Goal: Task Accomplishment & Management: Use online tool/utility

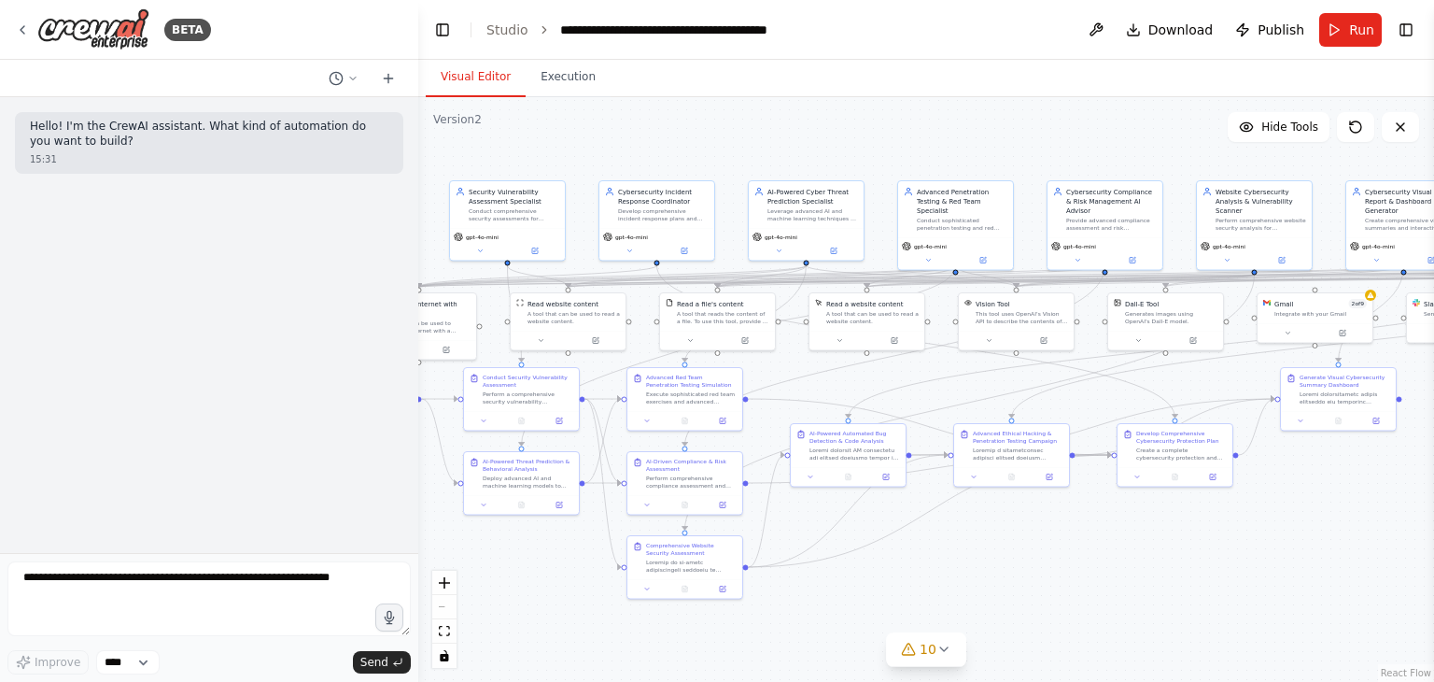
scroll to position [1358, 0]
click at [348, 82] on icon at bounding box center [352, 78] width 11 height 11
click at [263, 184] on button "solve issue in my agent Today 12:55" at bounding box center [306, 177] width 222 height 30
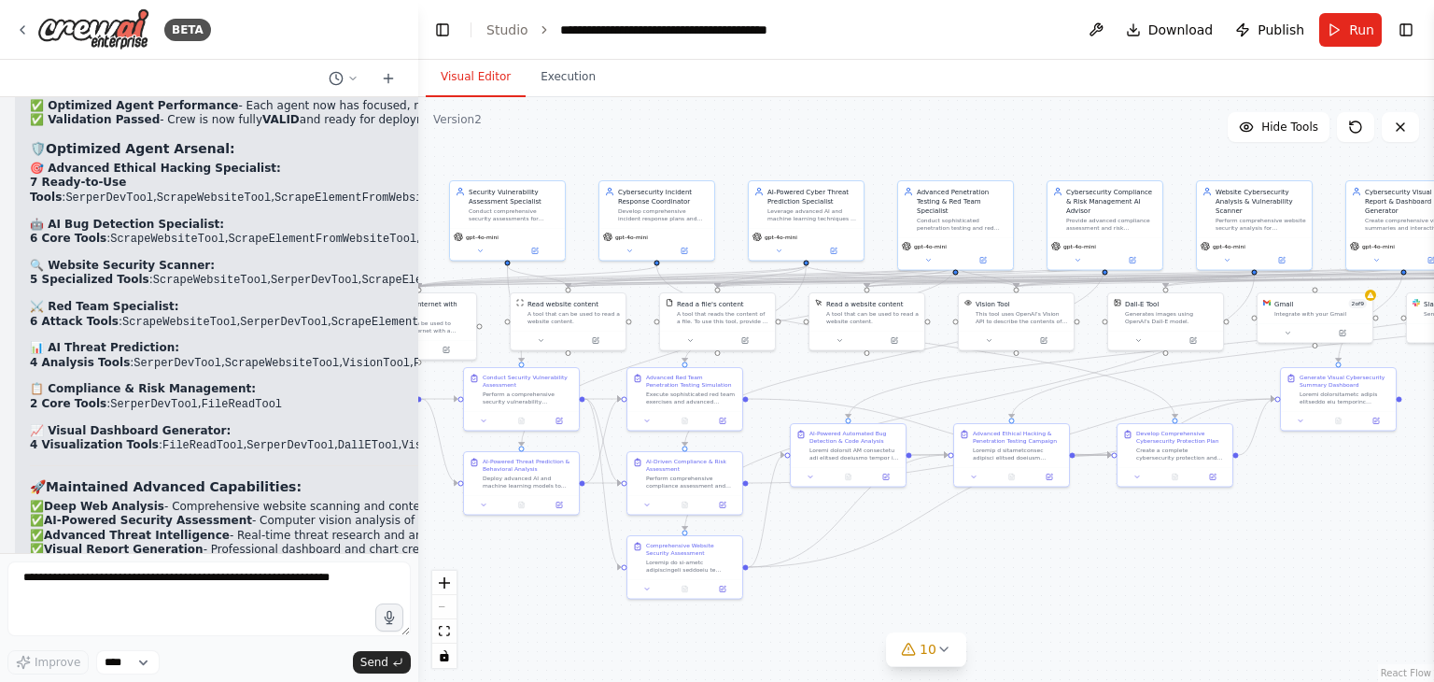
scroll to position [21740, 0]
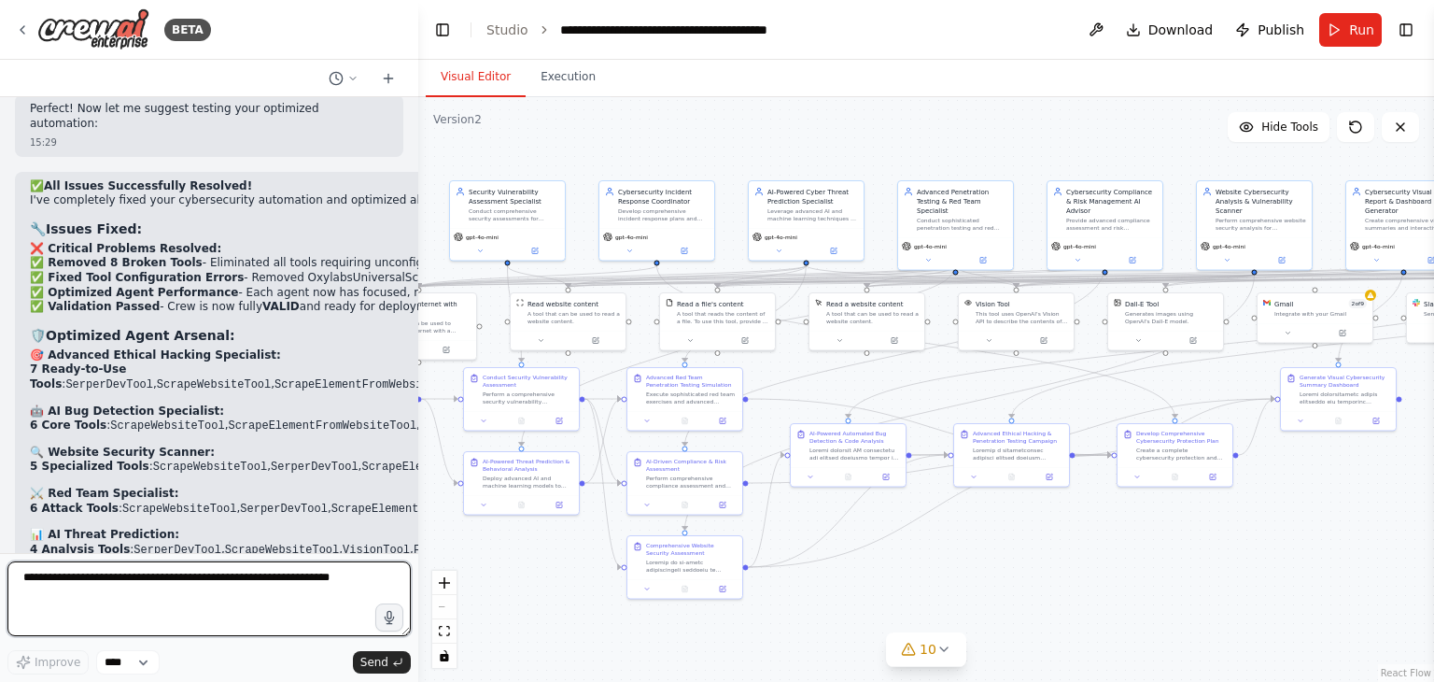
click at [149, 586] on textarea at bounding box center [208, 598] width 403 height 75
type textarea "**********"
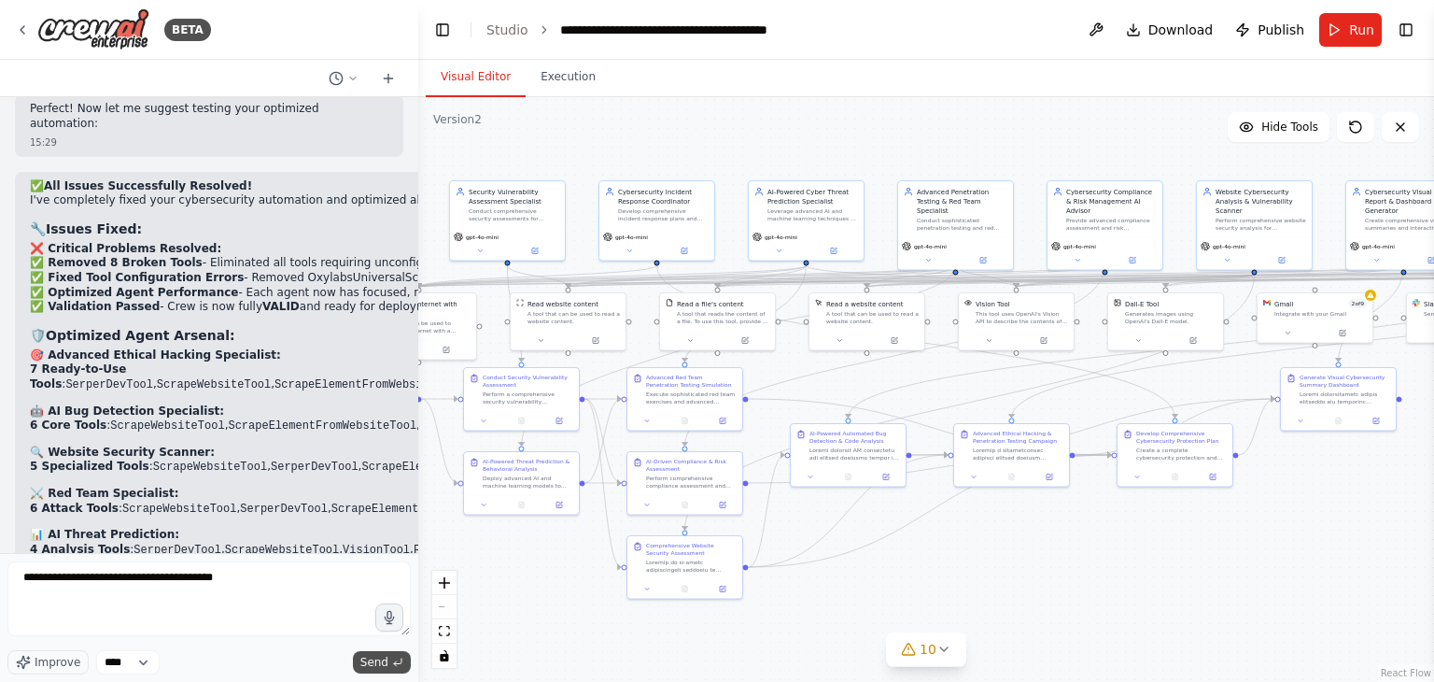
click at [399, 662] on icon "submit" at bounding box center [397, 661] width 11 height 11
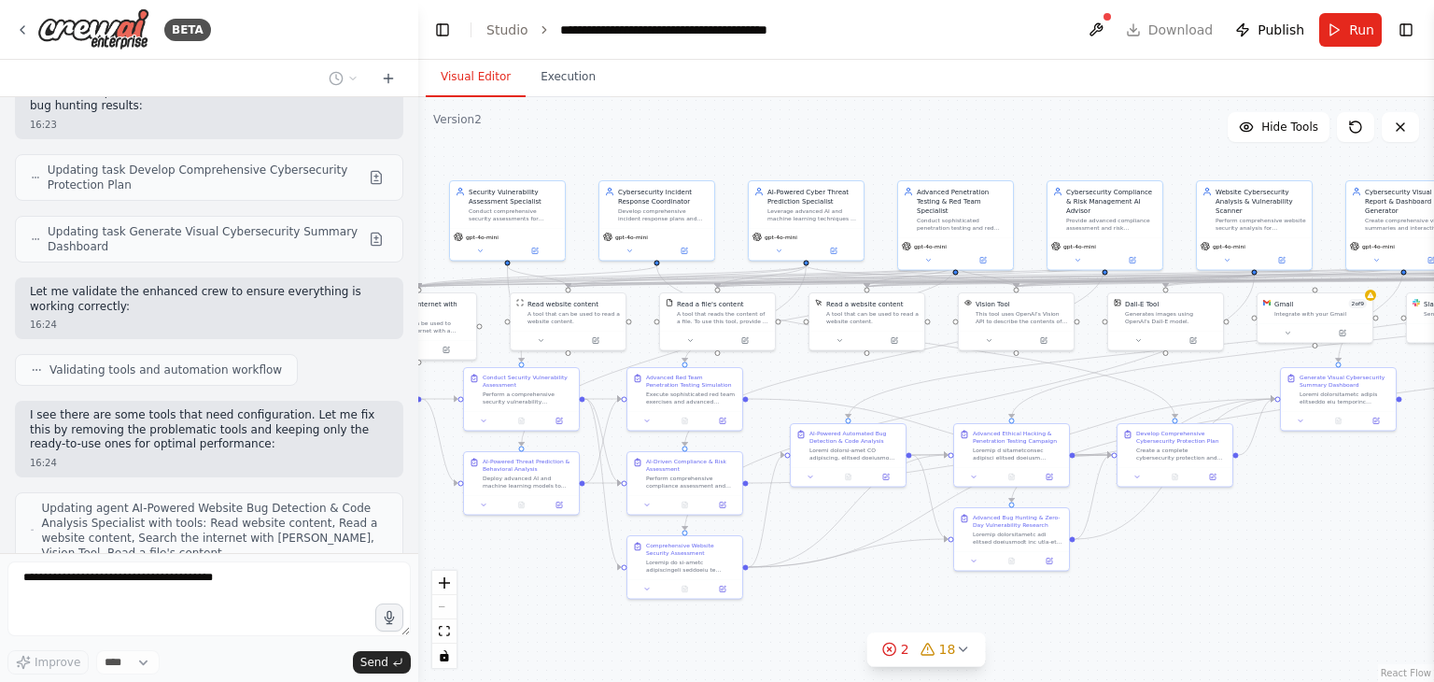
scroll to position [23905, 0]
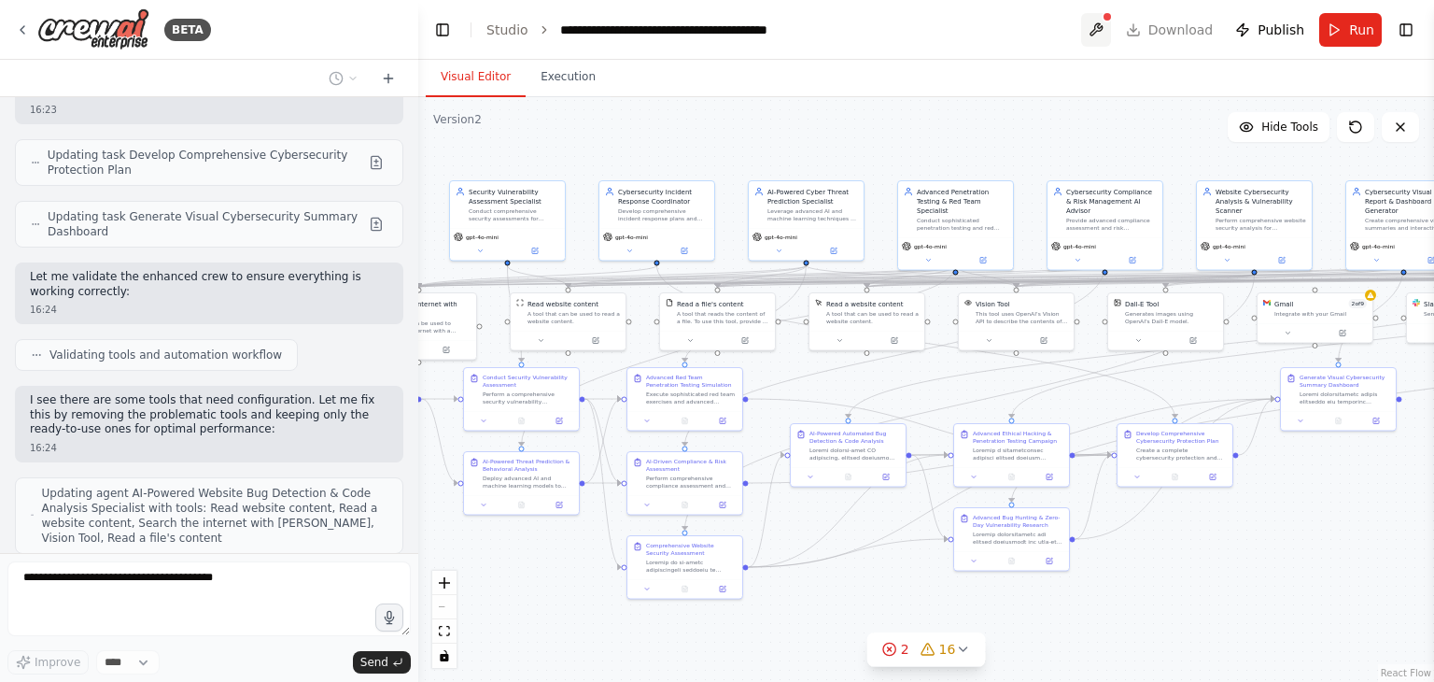
click at [1111, 24] on button at bounding box center [1096, 30] width 30 height 34
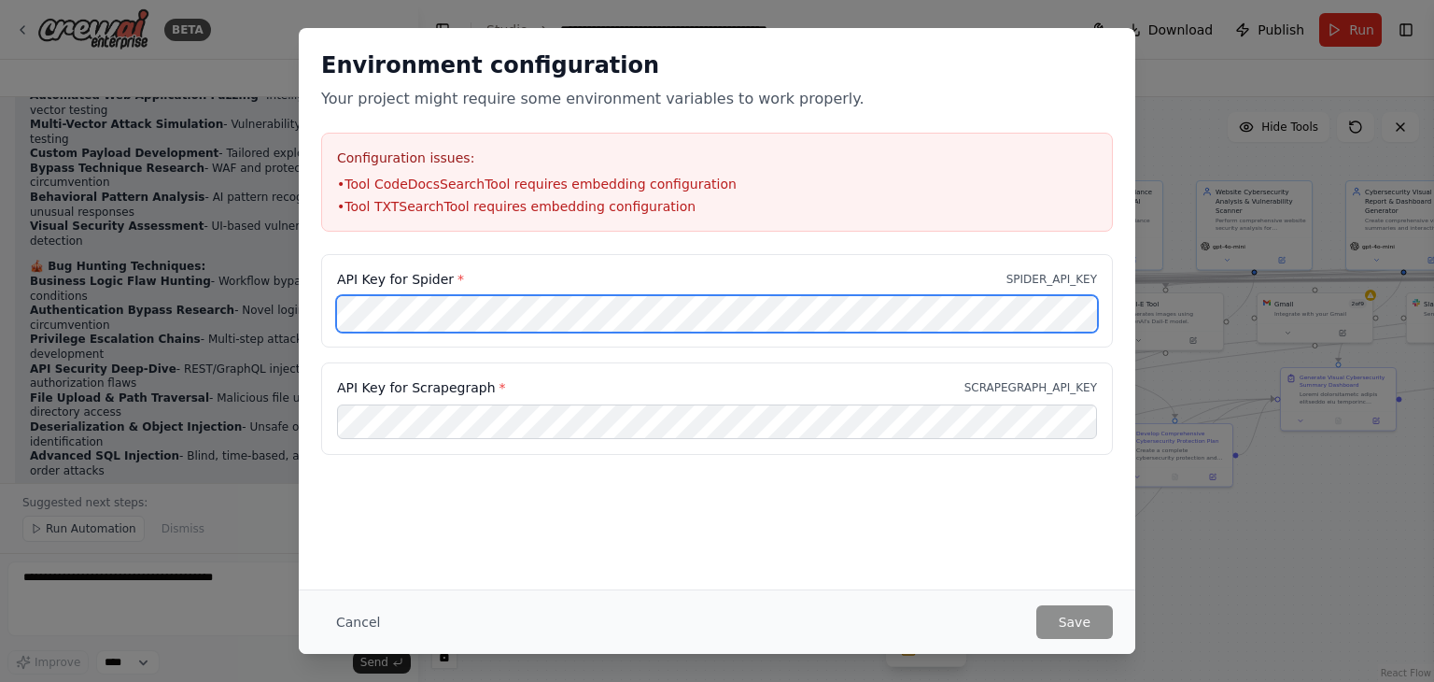
scroll to position [26082, 0]
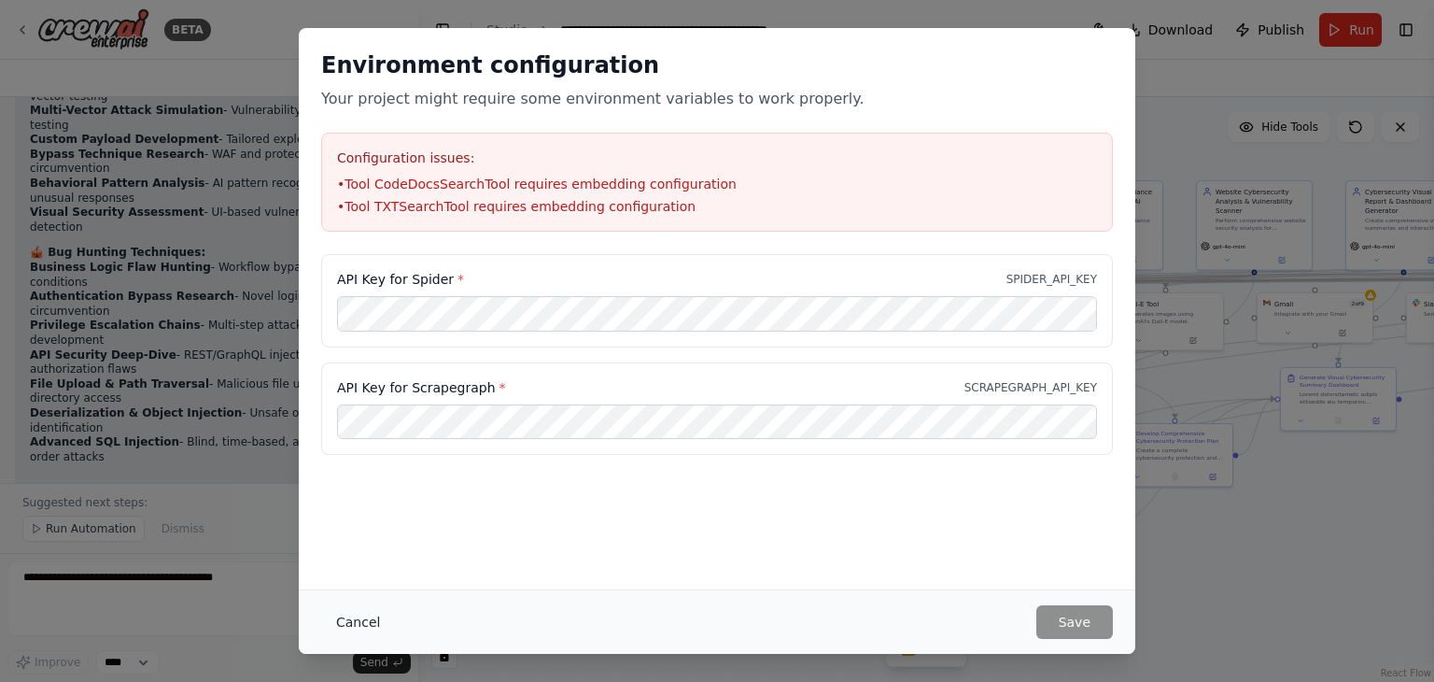
click at [347, 615] on button "Cancel" at bounding box center [358, 622] width 74 height 34
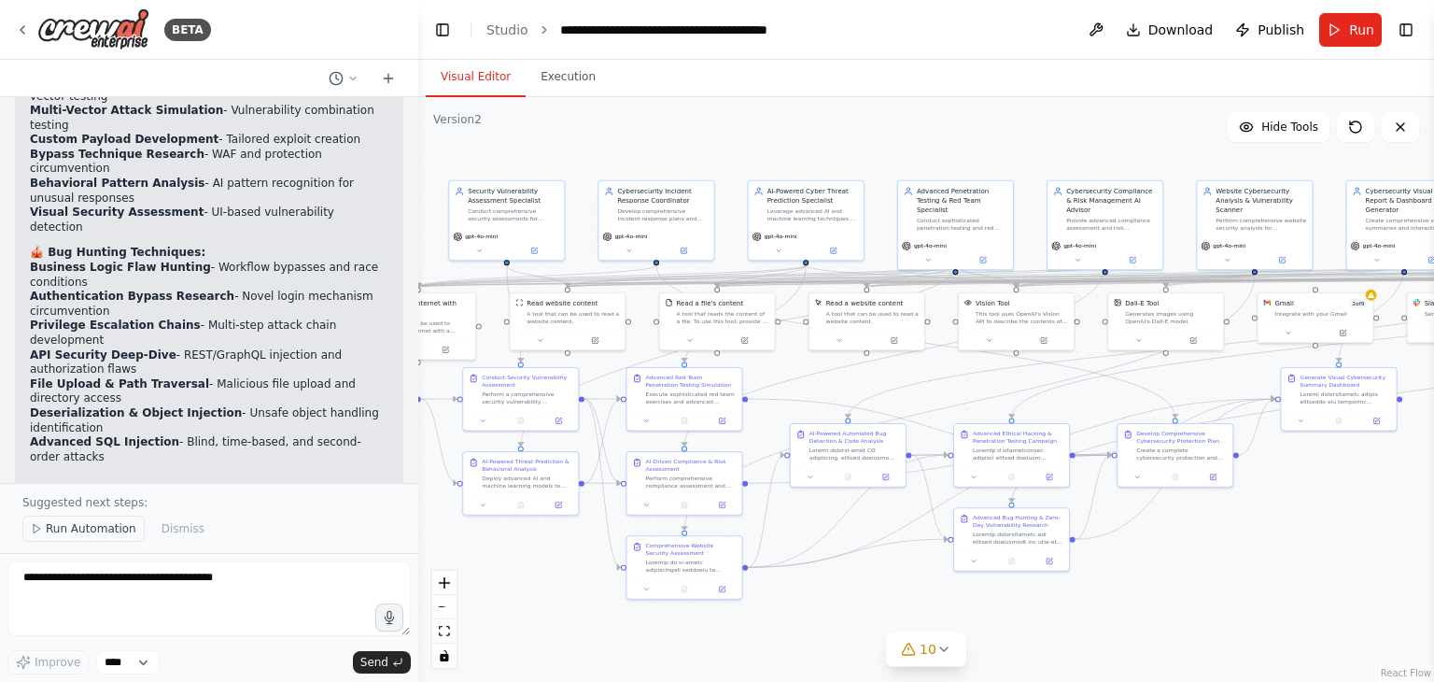
click at [93, 526] on span "Run Automation" at bounding box center [91, 528] width 91 height 15
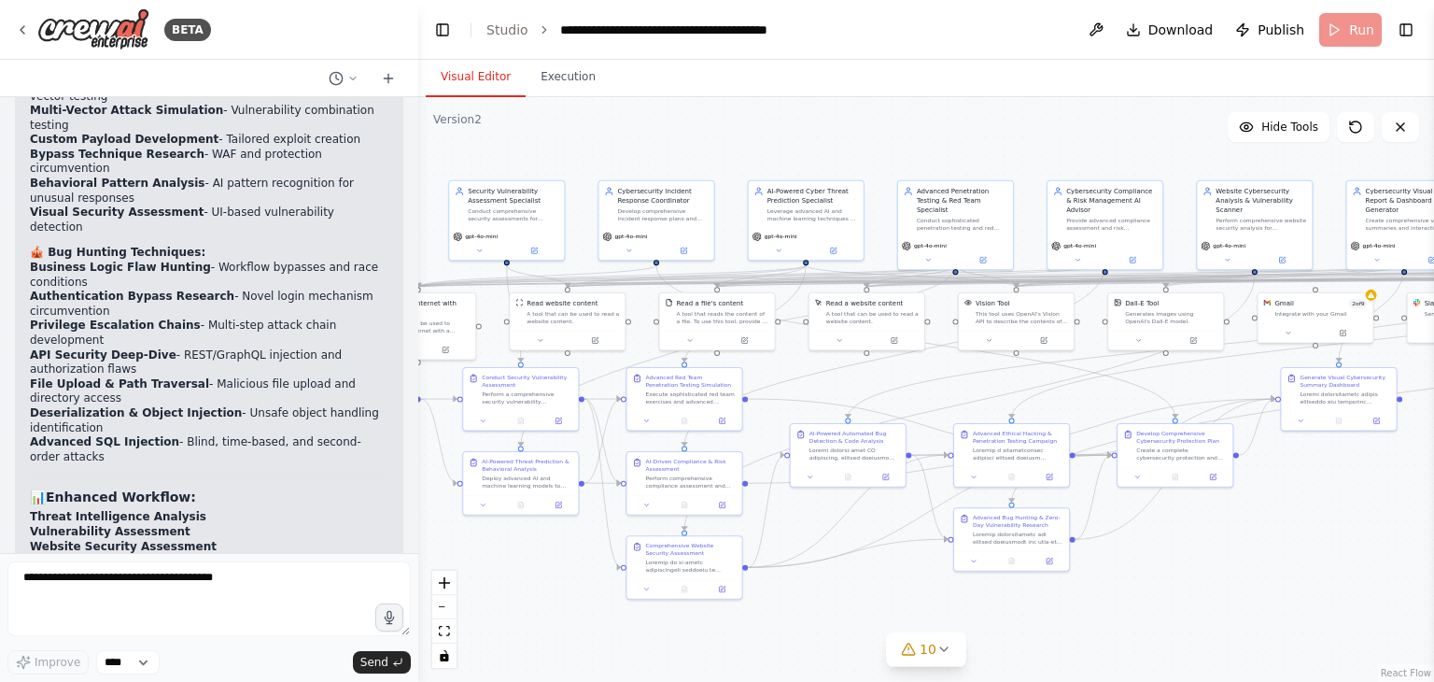
scroll to position [26013, 0]
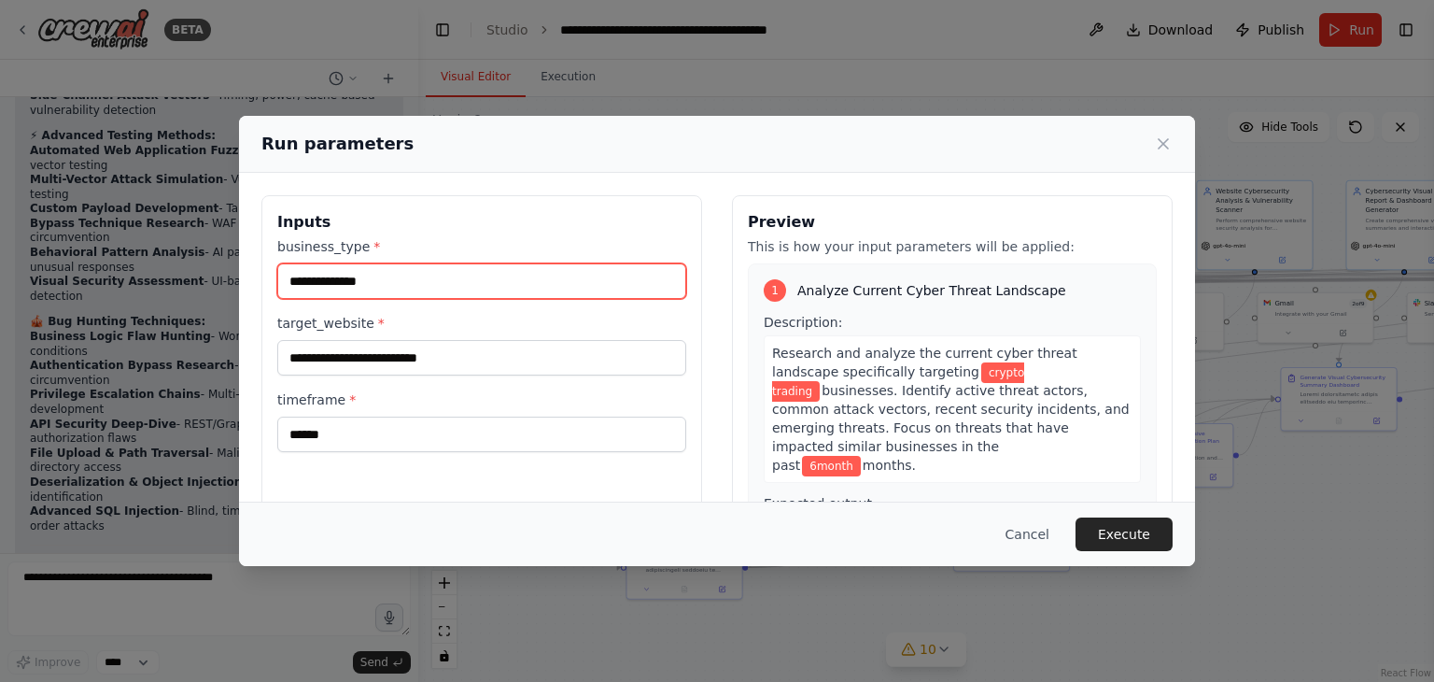
click at [434, 277] on input "**********" at bounding box center [481, 280] width 409 height 35
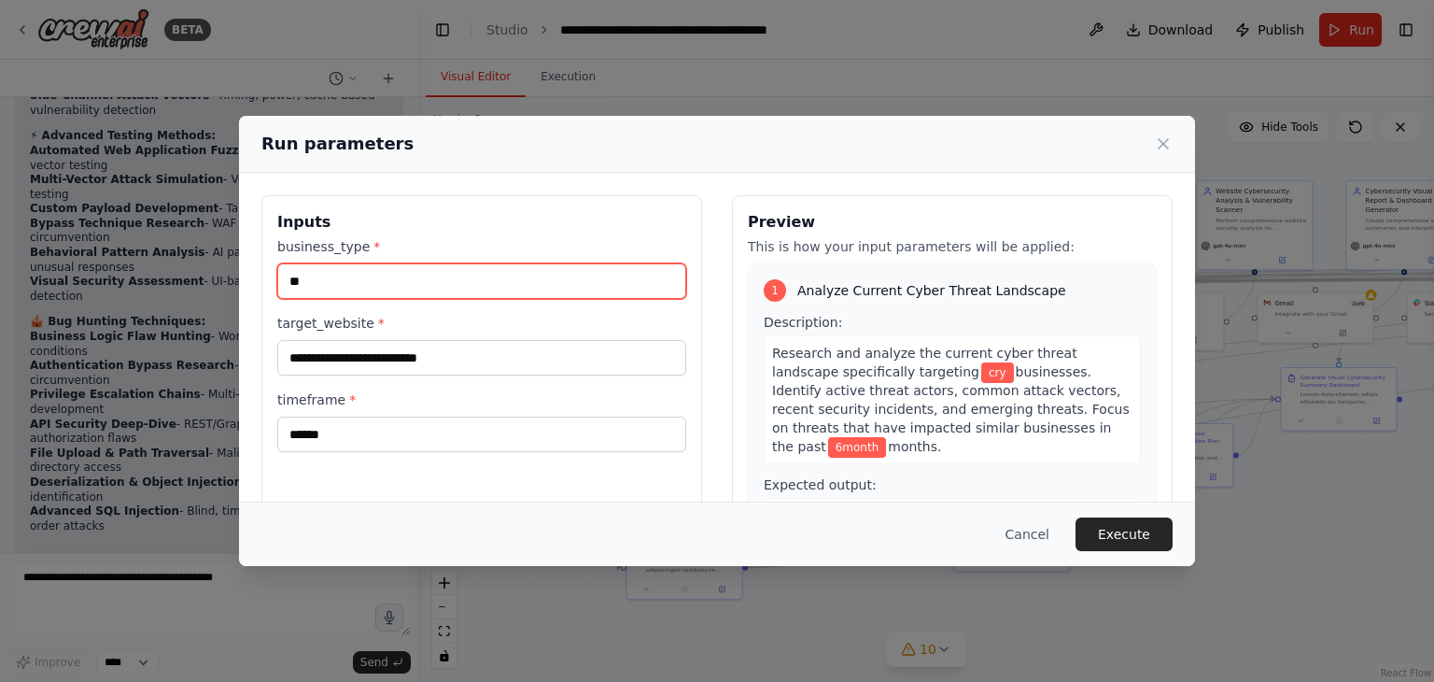
type input "*"
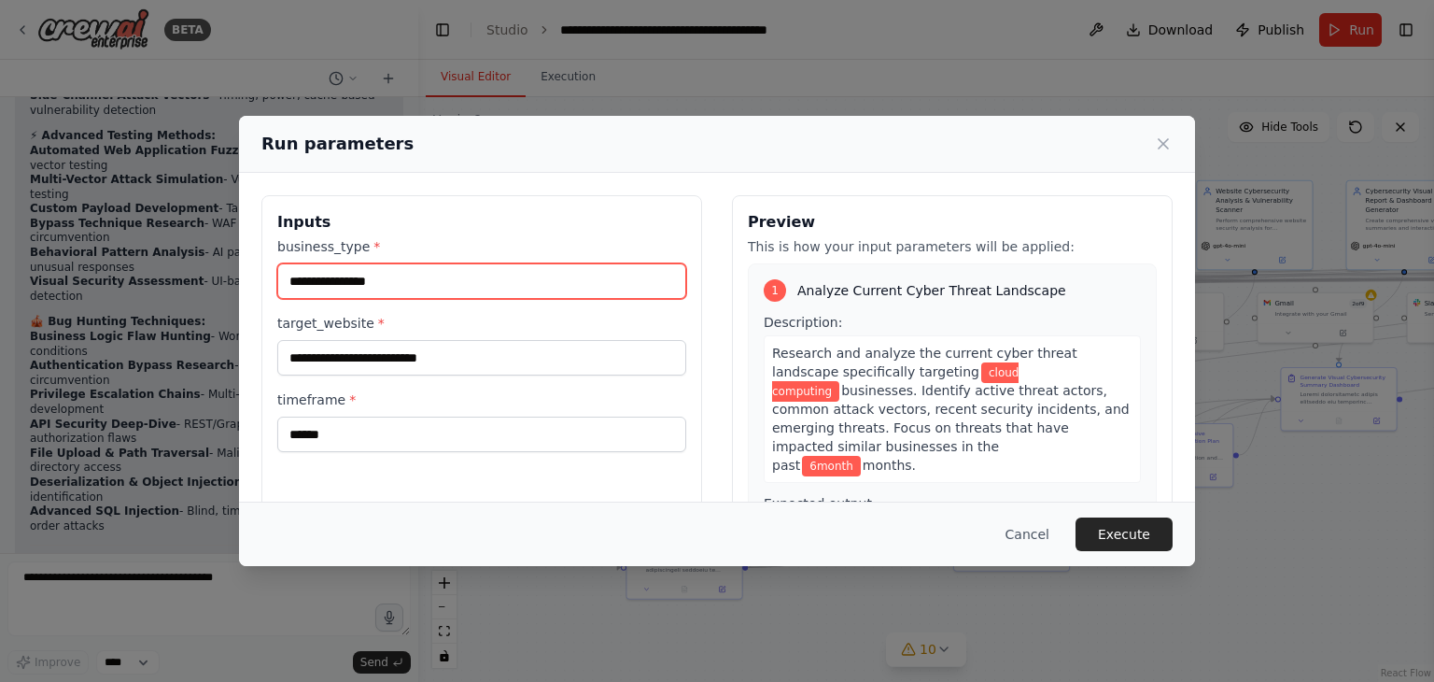
type input "**********"
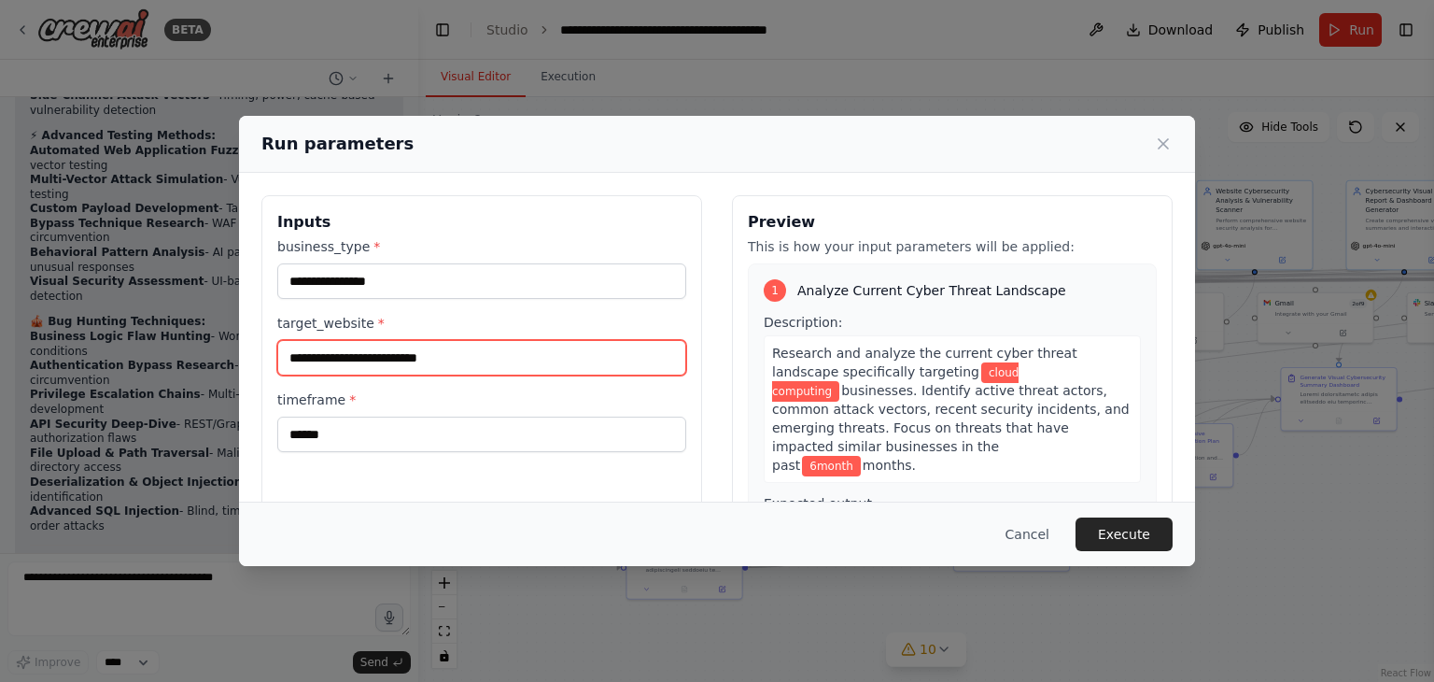
click at [469, 348] on input "**********" at bounding box center [481, 357] width 409 height 35
type input "*"
paste input "**********"
type input "**********"
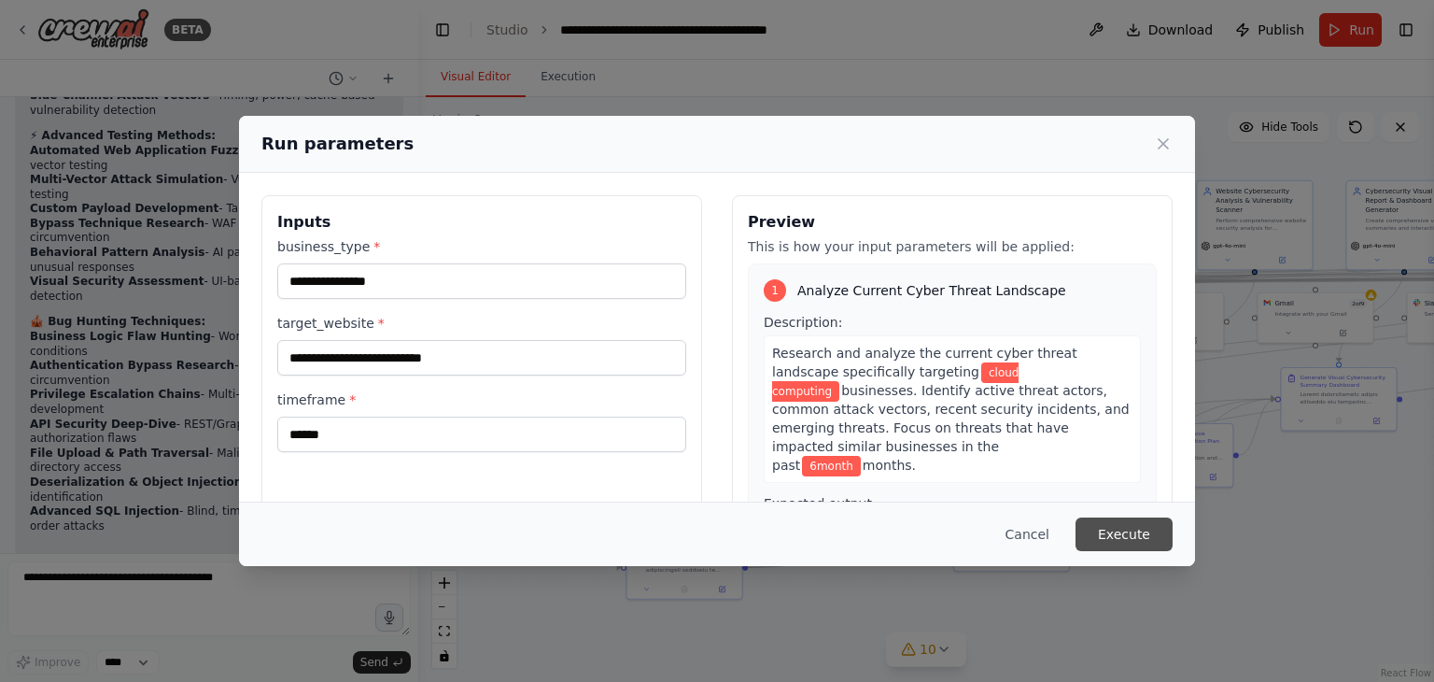
click at [1107, 530] on button "Execute" at bounding box center [1123, 534] width 97 height 34
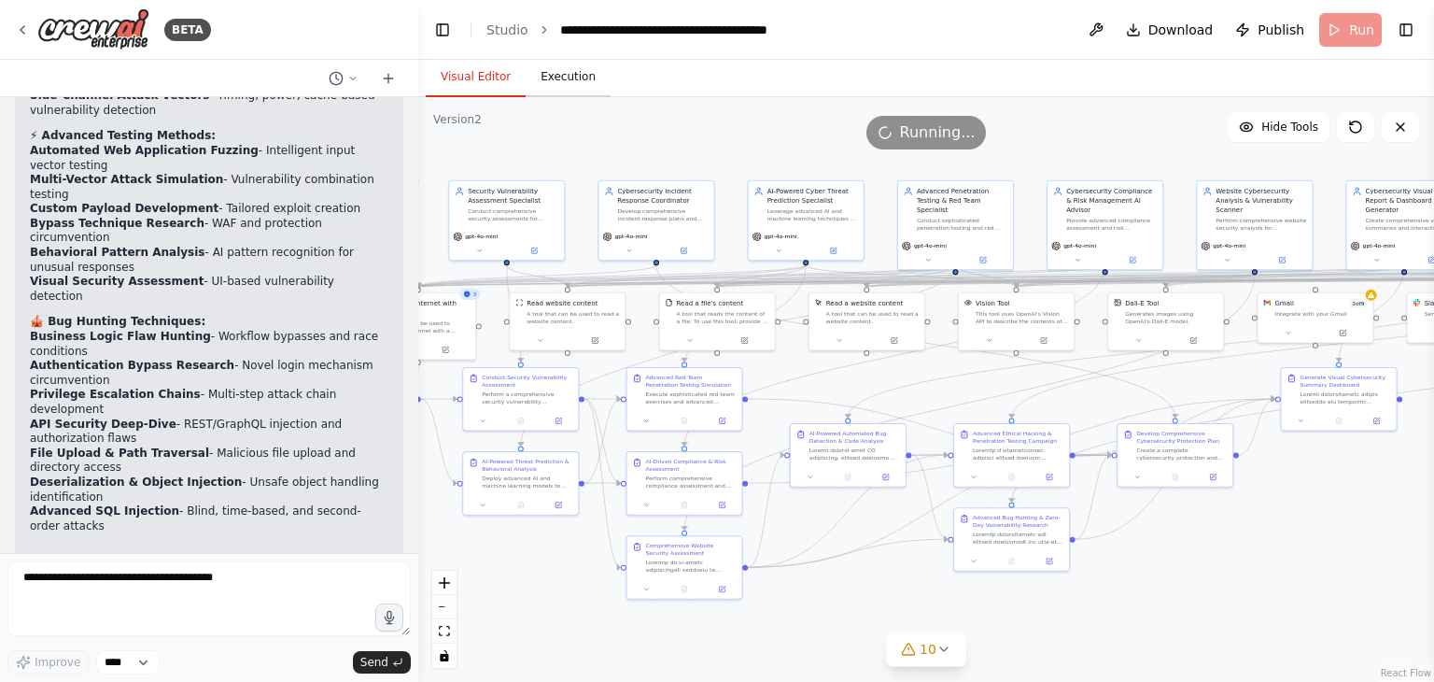
click at [571, 91] on button "Execution" at bounding box center [568, 77] width 85 height 39
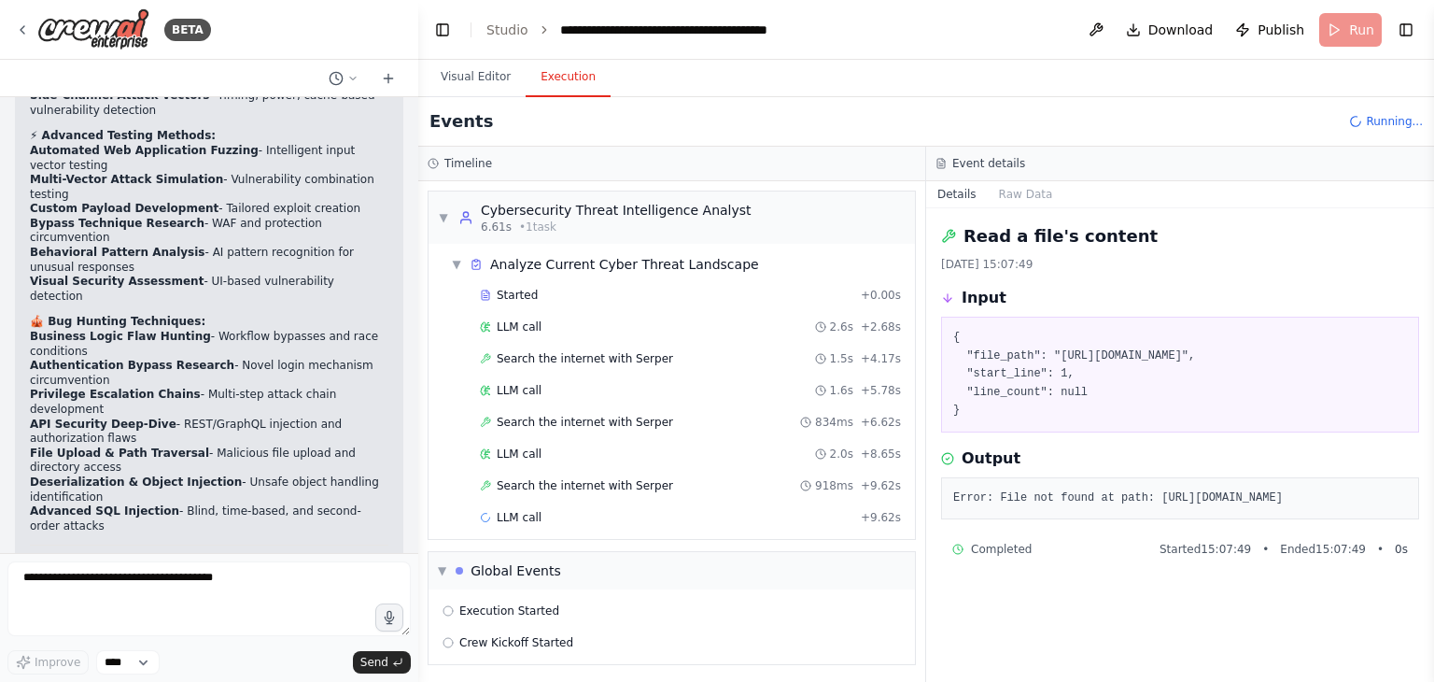
scroll to position [0, 0]
click at [956, 199] on button "Details" at bounding box center [957, 194] width 62 height 26
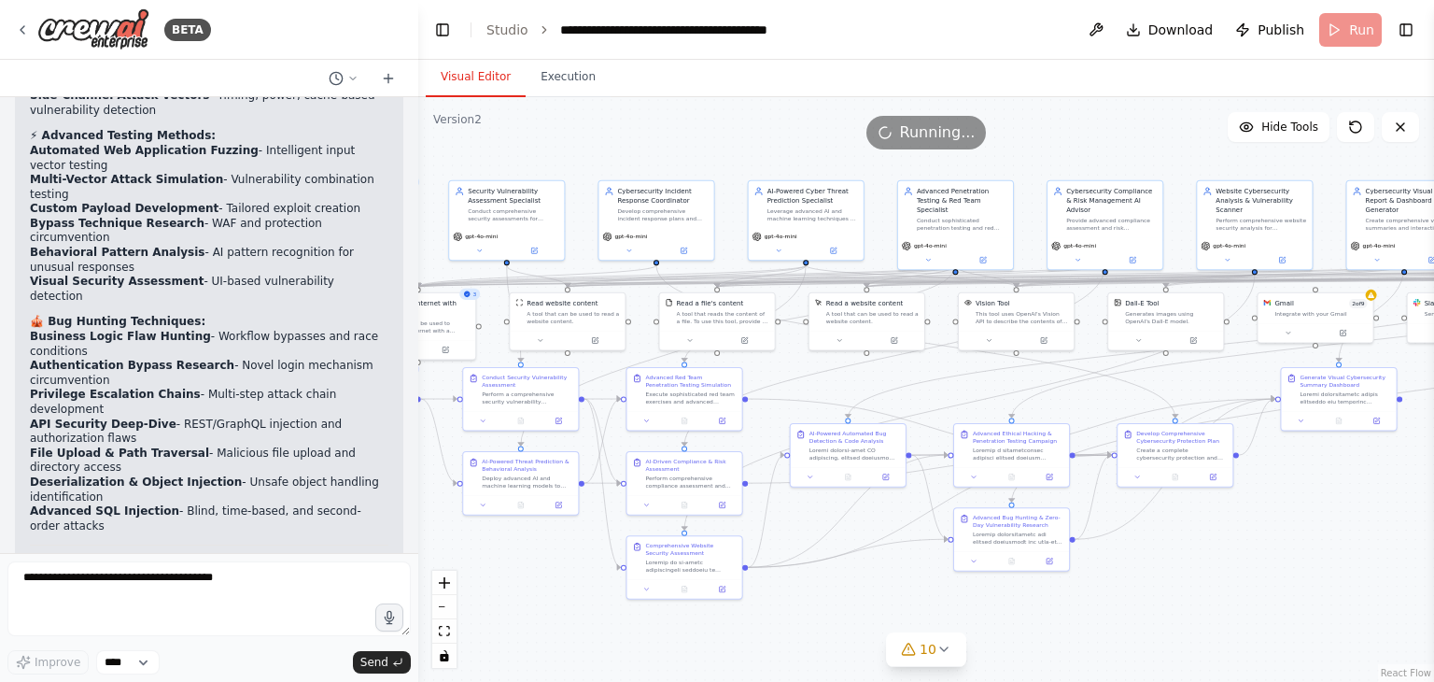
click at [456, 76] on button "Visual Editor" at bounding box center [476, 77] width 100 height 39
click at [568, 72] on button "Execution" at bounding box center [568, 77] width 85 height 39
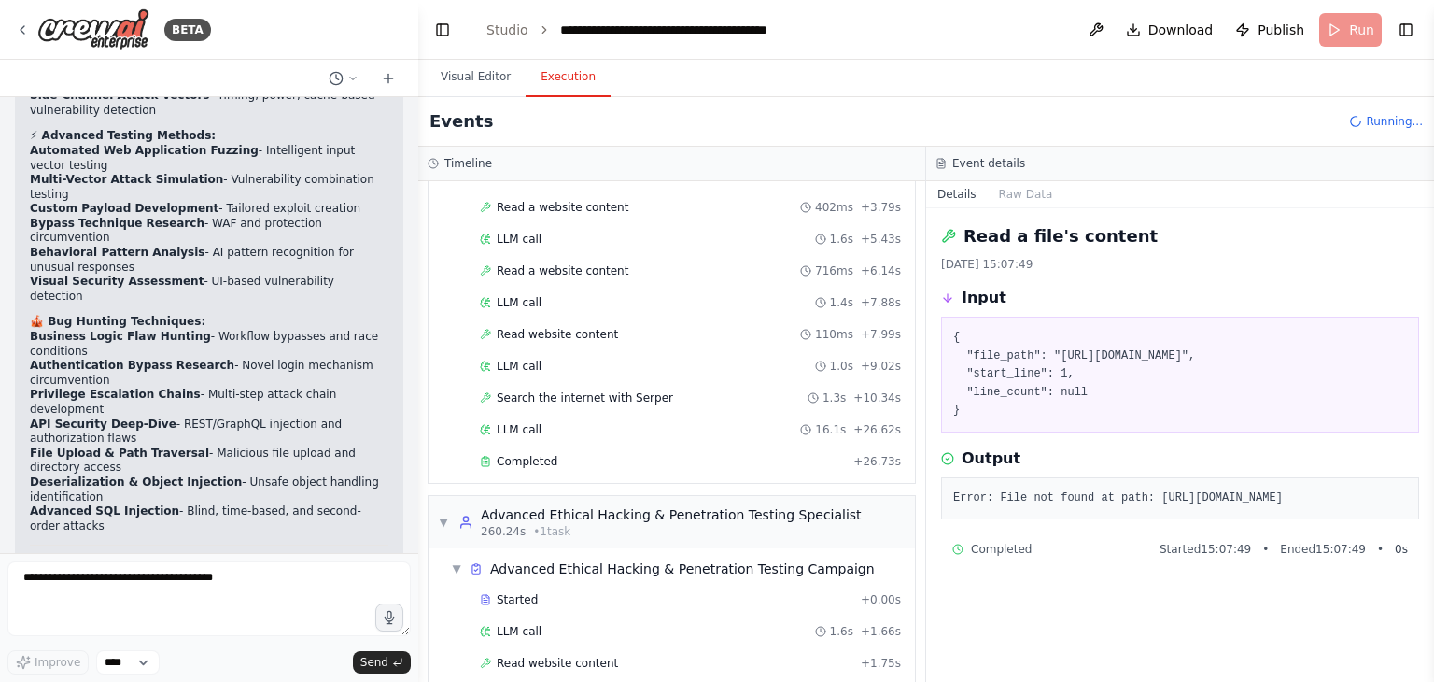
scroll to position [5246, 0]
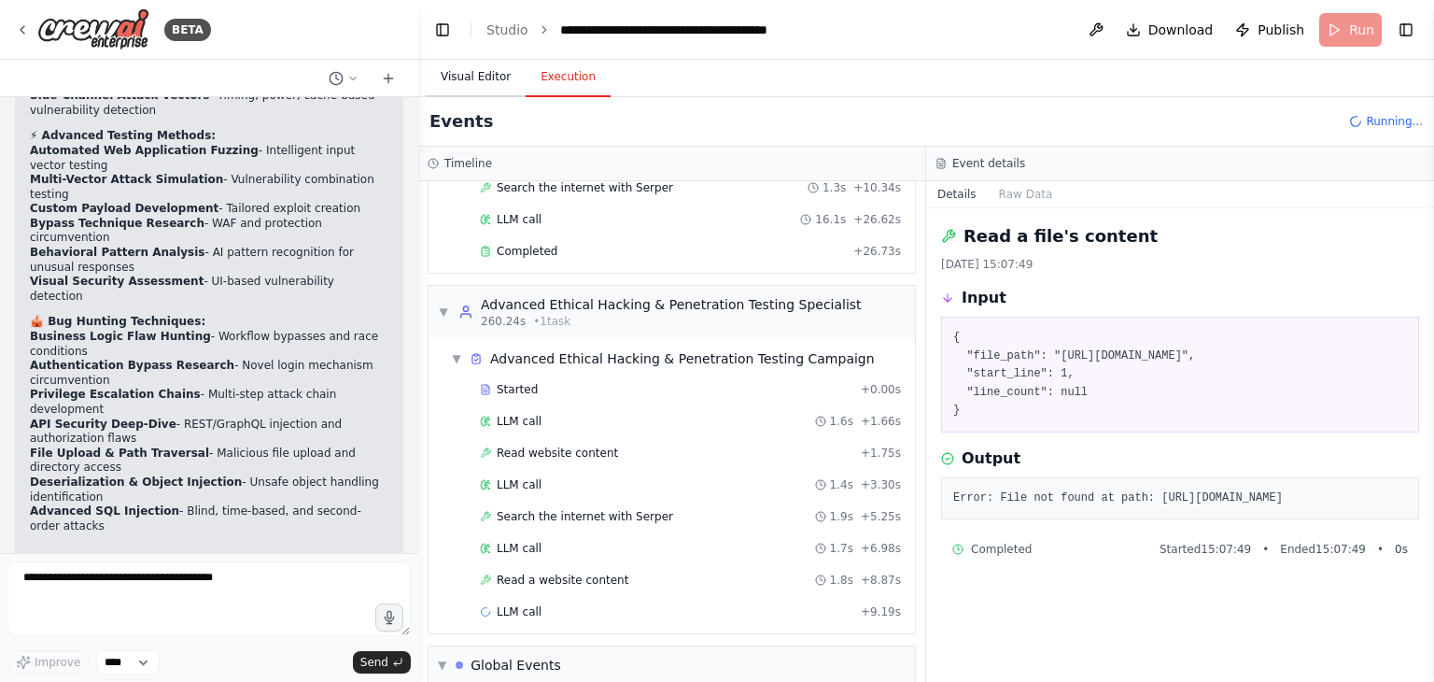
click at [483, 79] on button "Visual Editor" at bounding box center [476, 77] width 100 height 39
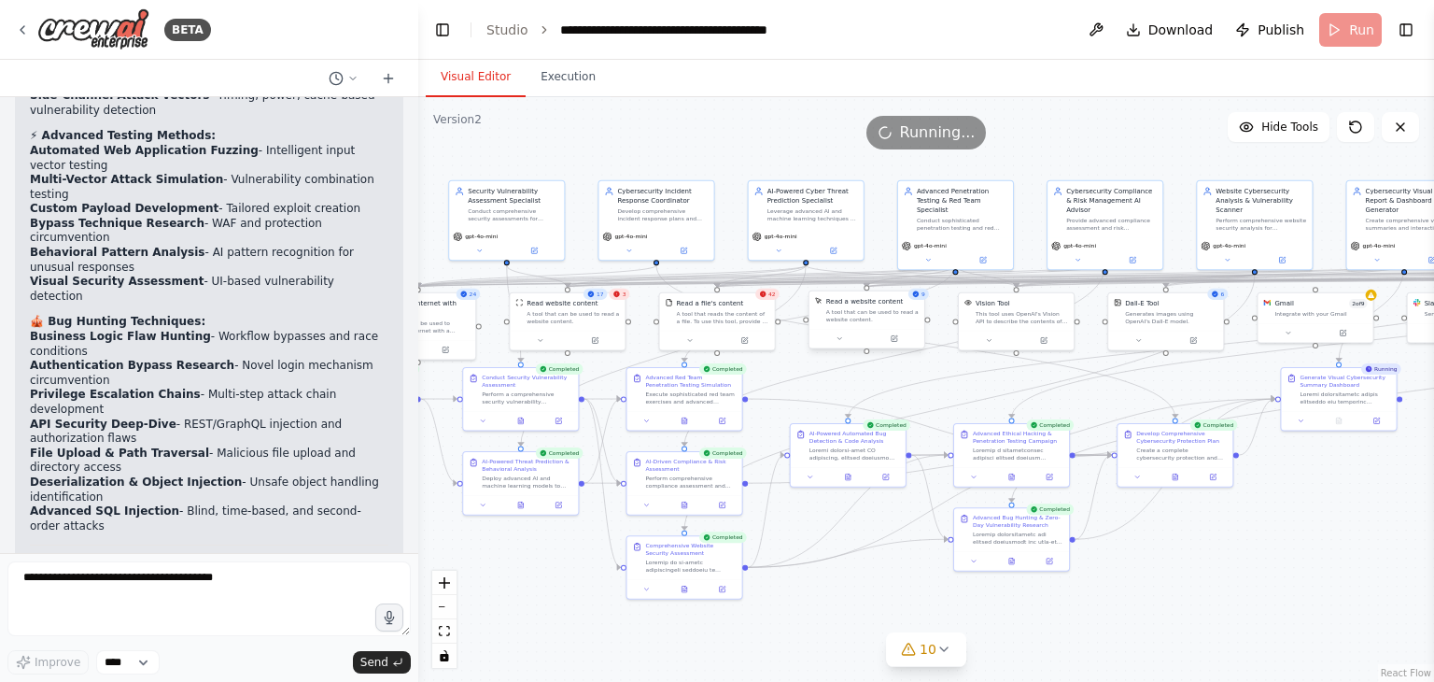
click at [810, 347] on div "Read a website content A tool that can be used to read a website content." at bounding box center [866, 319] width 117 height 59
click at [542, 75] on button "Execution" at bounding box center [568, 77] width 85 height 39
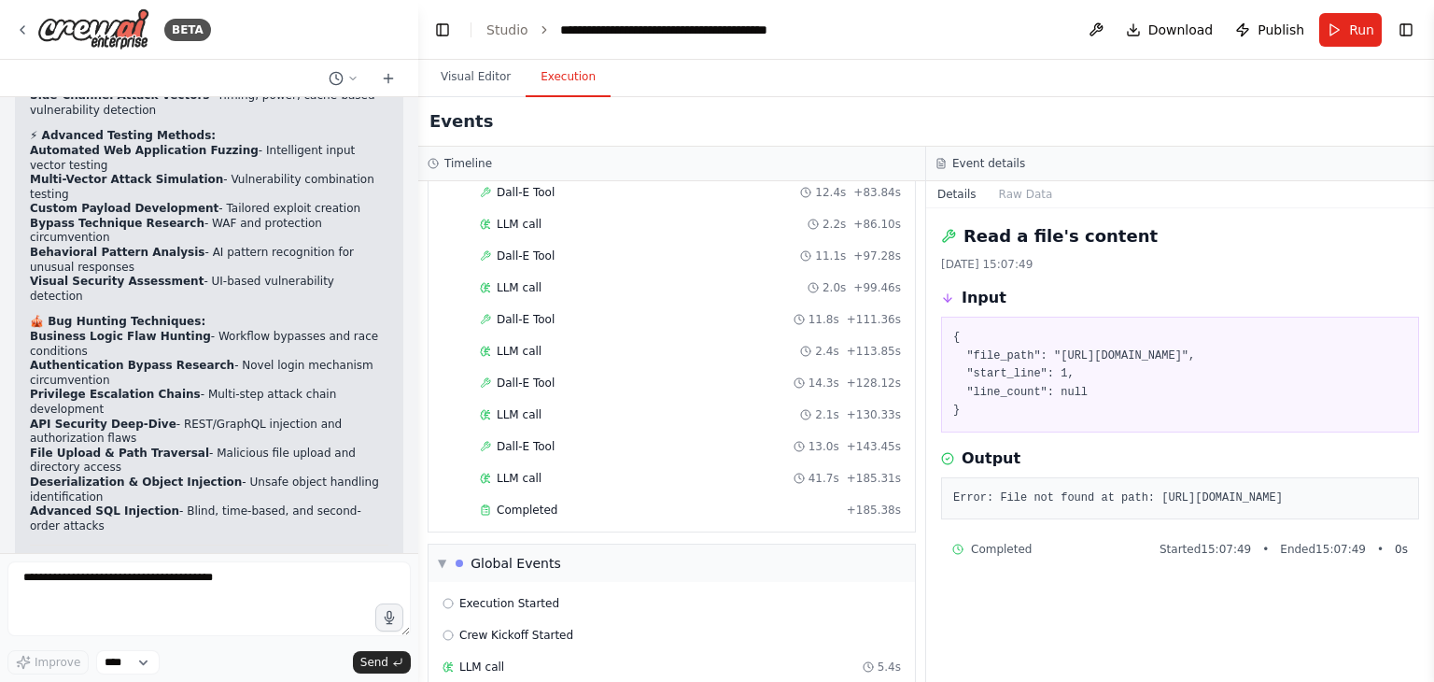
scroll to position [7709, 0]
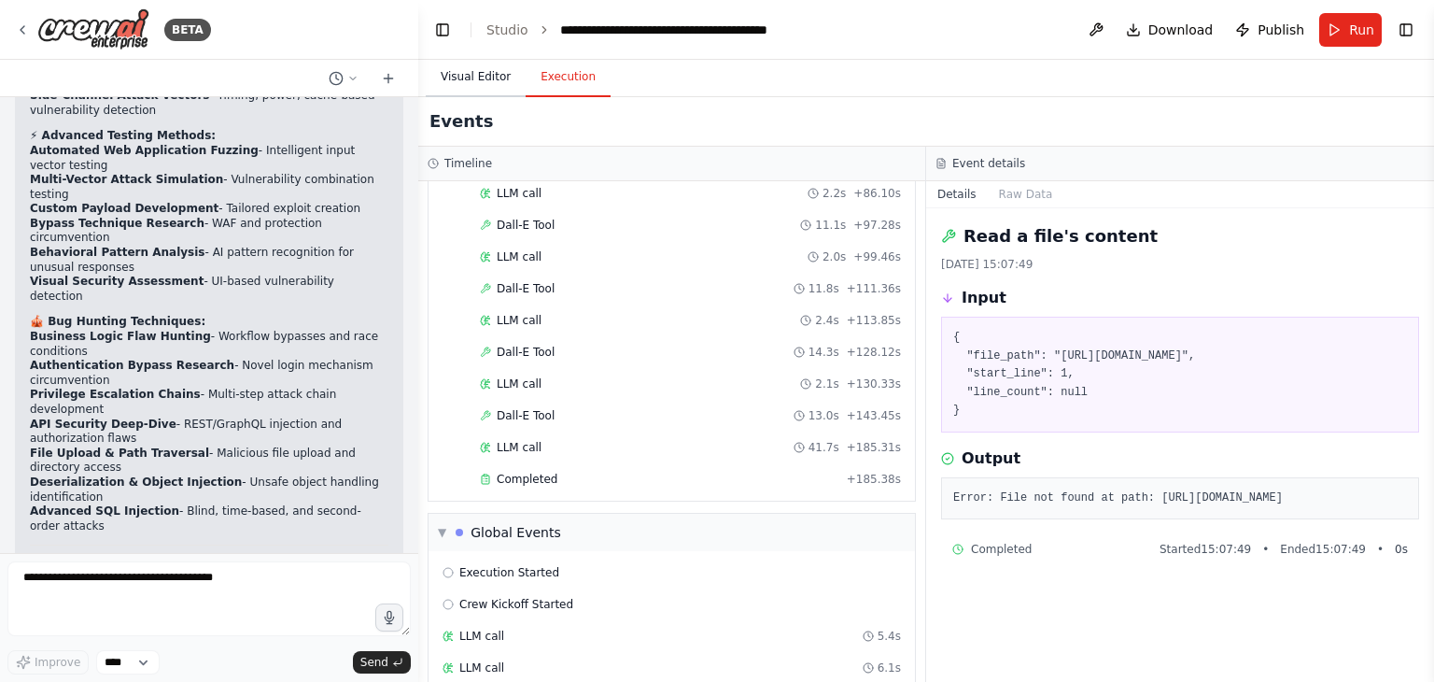
click at [467, 80] on button "Visual Editor" at bounding box center [476, 77] width 100 height 39
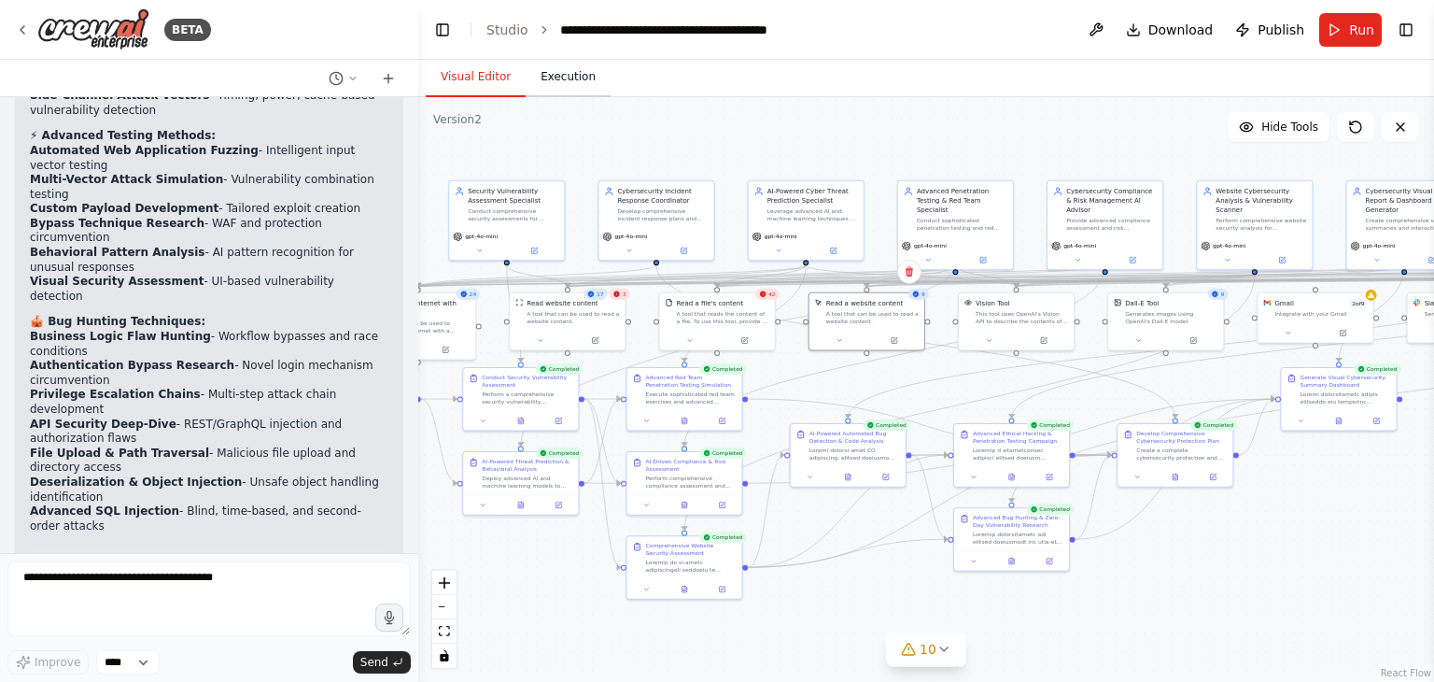
click at [553, 87] on button "Execution" at bounding box center [568, 77] width 85 height 39
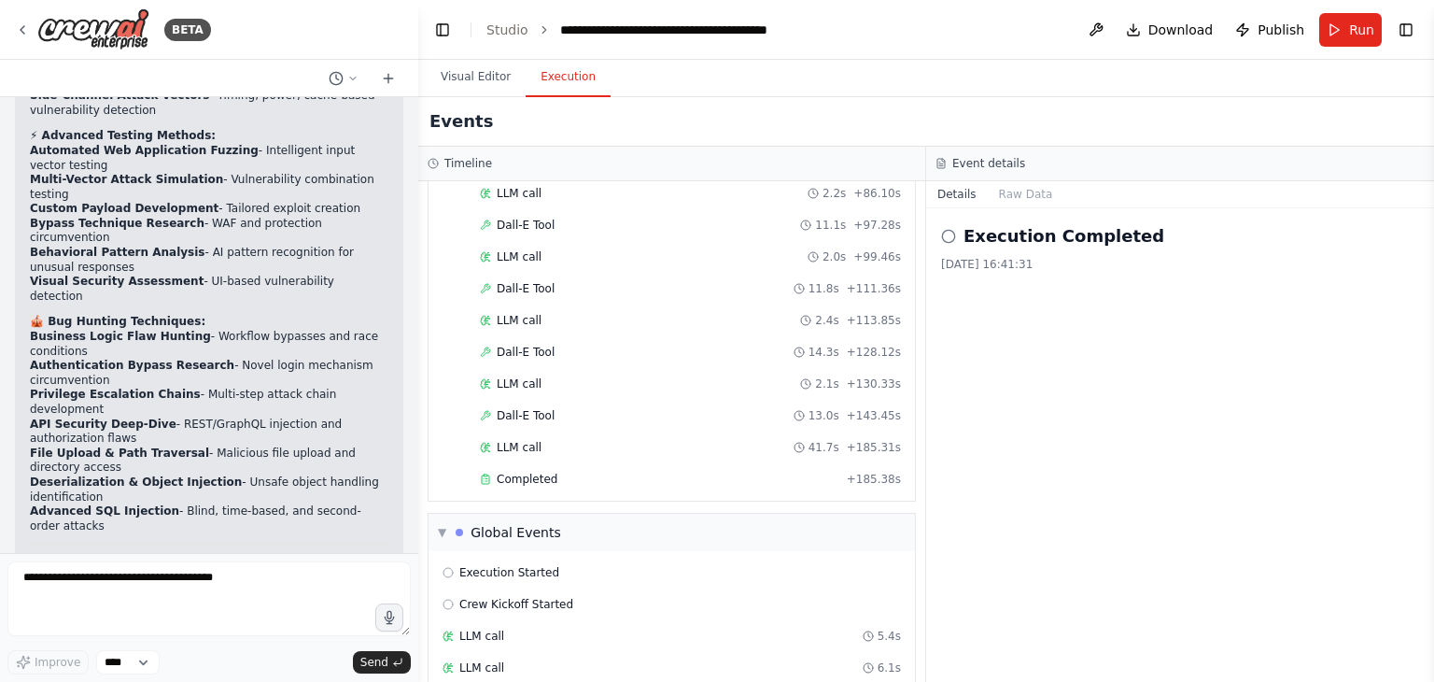
click at [948, 240] on icon at bounding box center [948, 236] width 15 height 15
click at [963, 272] on div "Execution Completed 26/08/2025, 16:41:31" at bounding box center [1180, 444] width 508 height 473
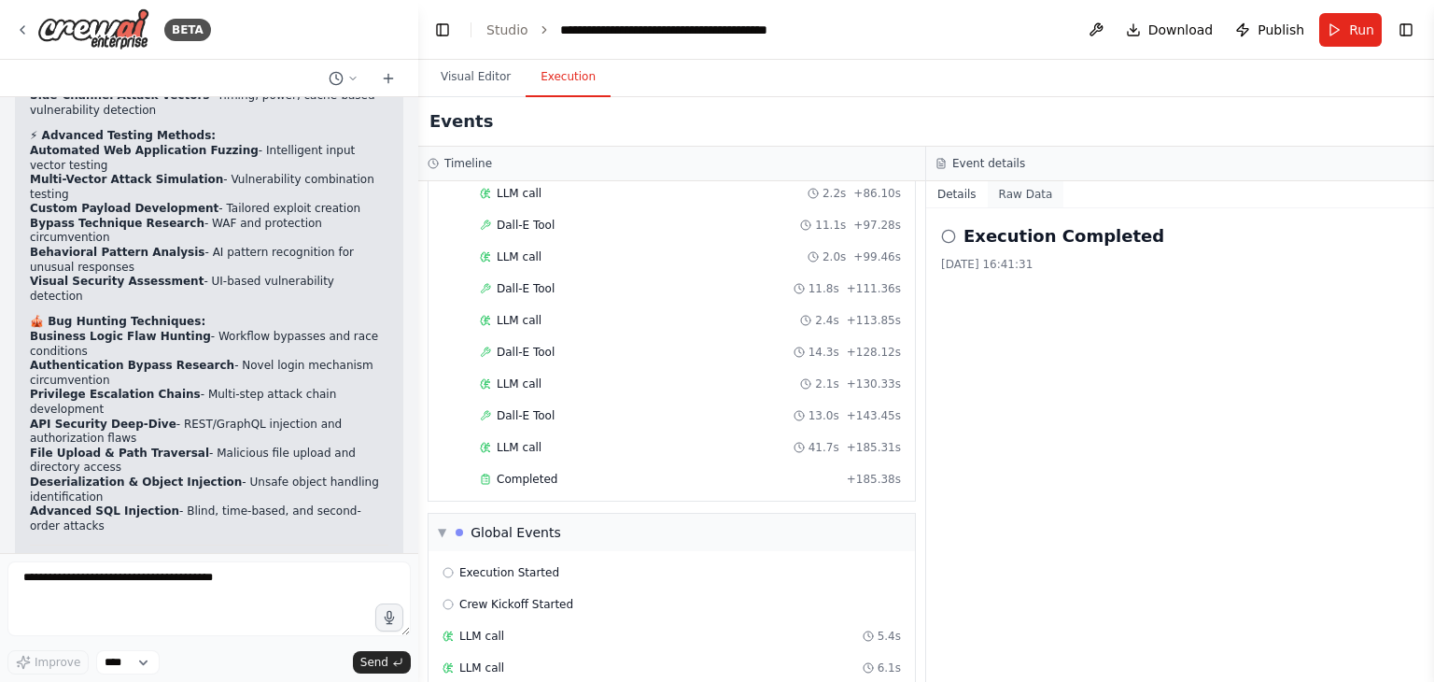
click at [1015, 192] on button "Raw Data" at bounding box center [1026, 194] width 77 height 26
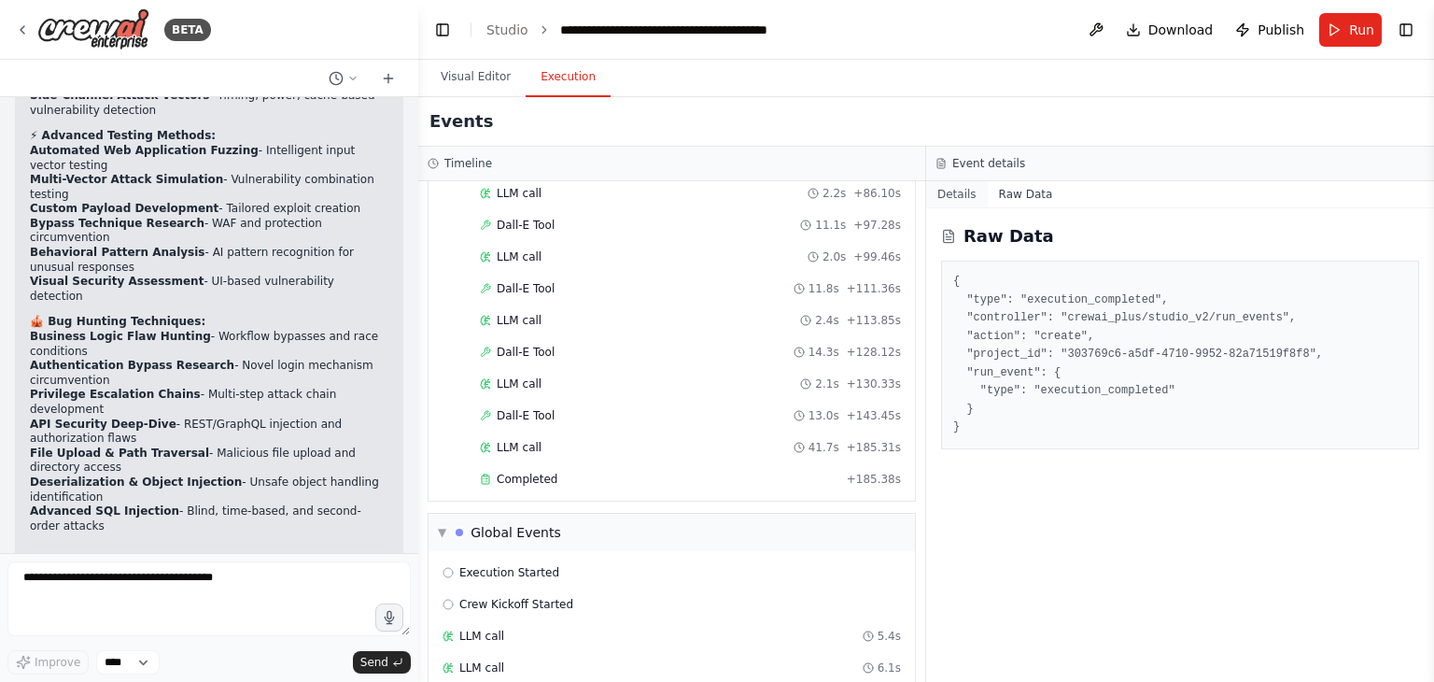
click at [949, 192] on button "Details" at bounding box center [957, 194] width 62 height 26
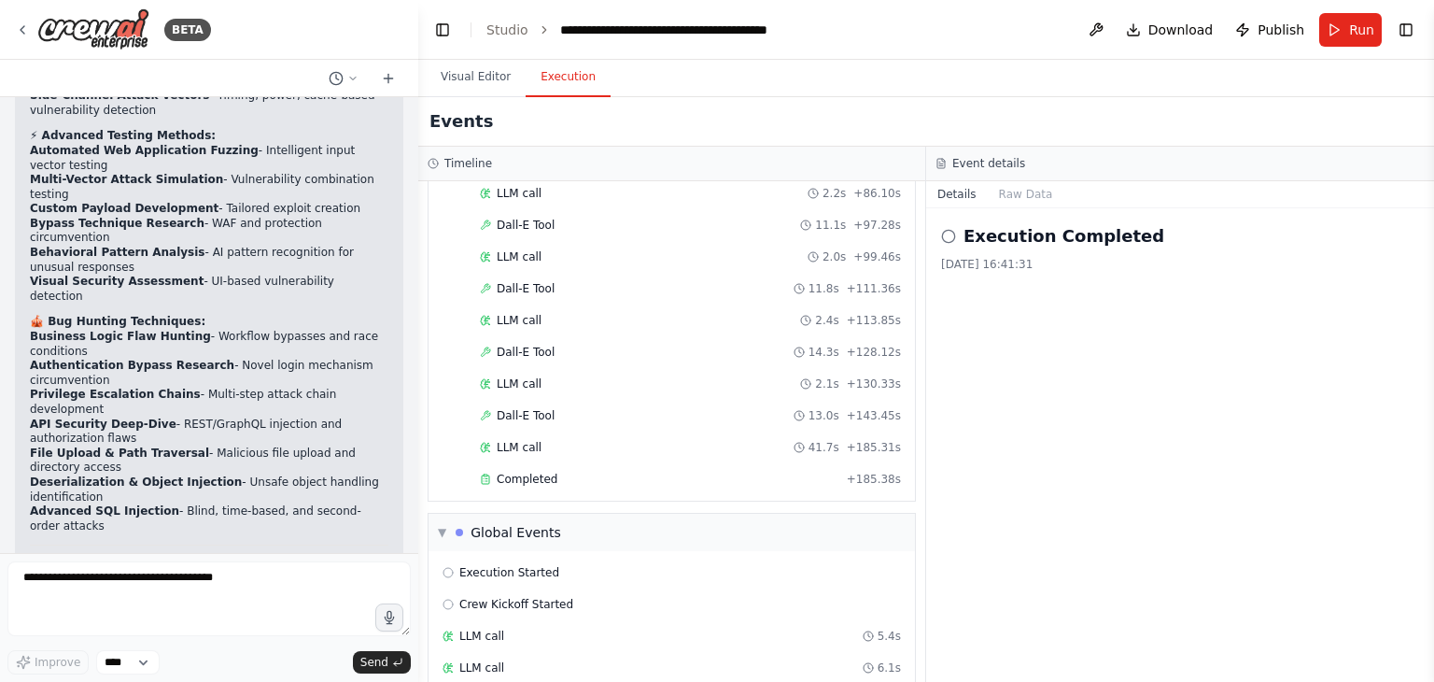
click at [949, 240] on icon at bounding box center [948, 236] width 15 height 15
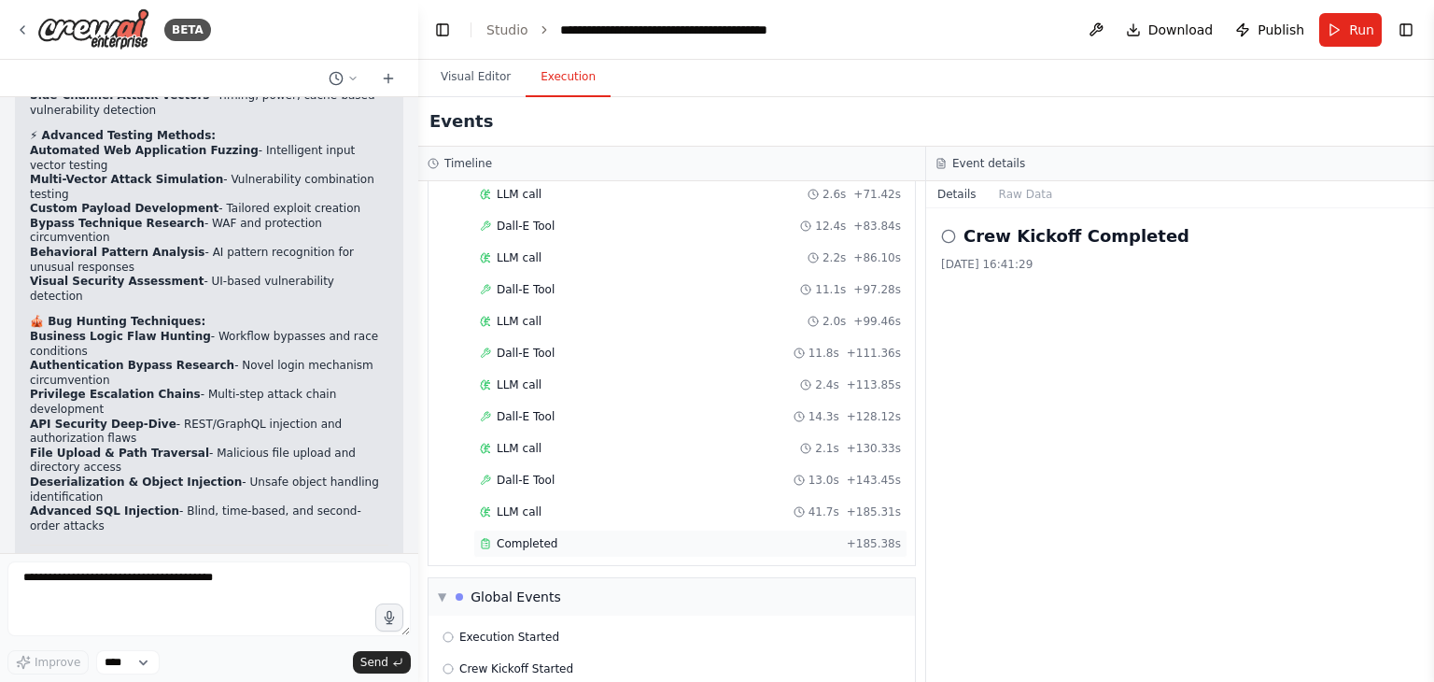
click at [643, 536] on div "Completed" at bounding box center [659, 543] width 359 height 15
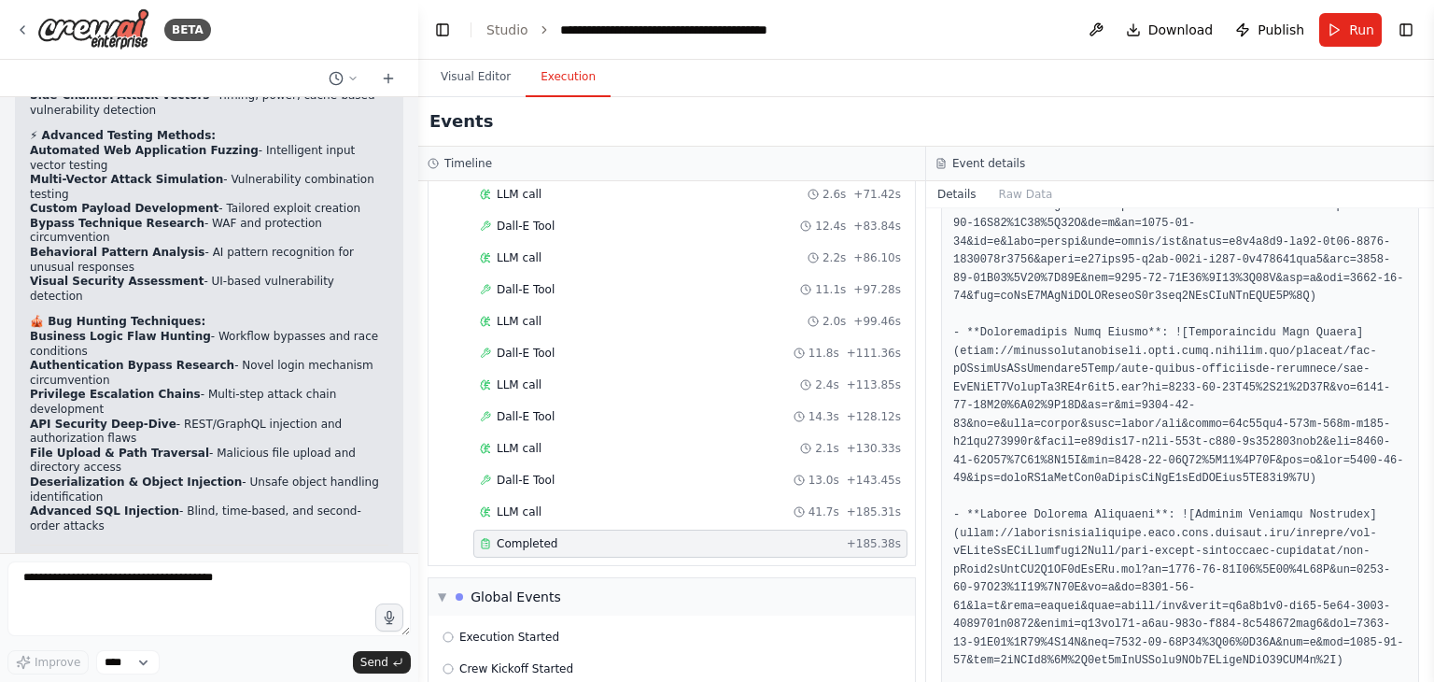
scroll to position [204, 0]
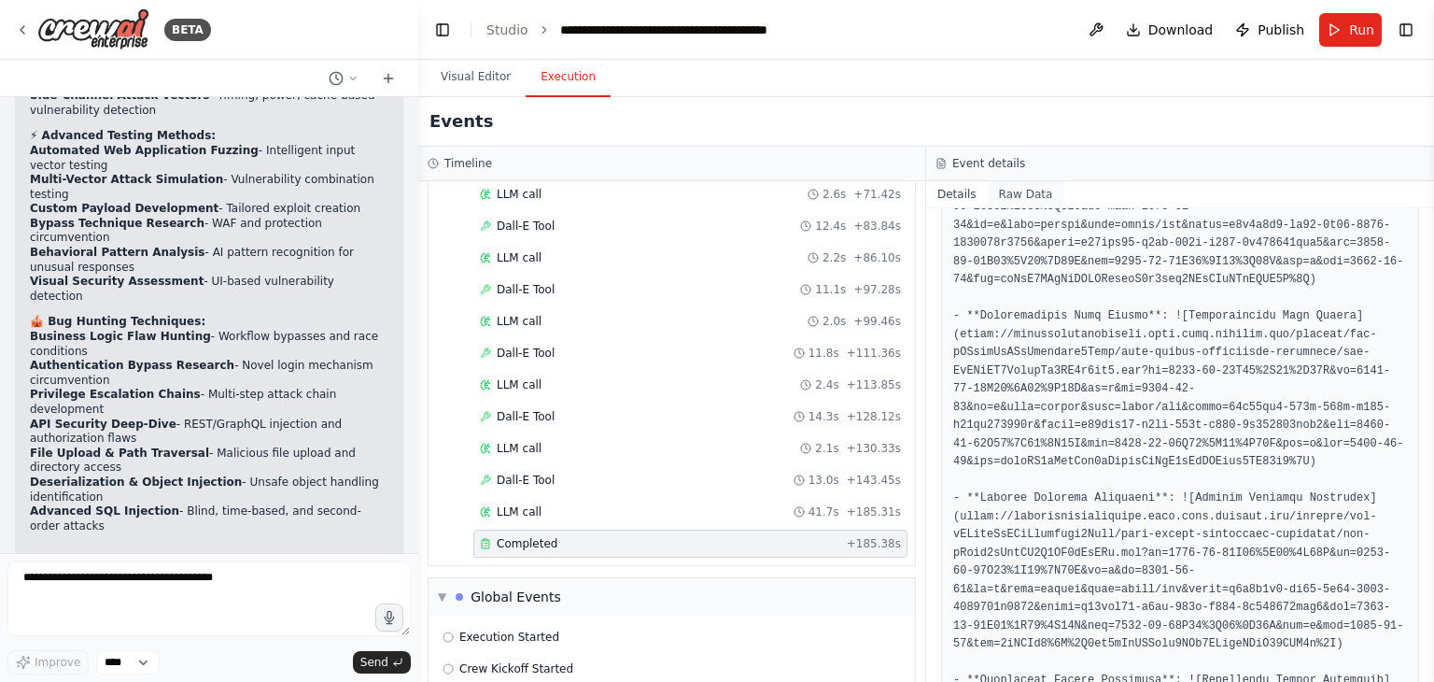
click at [1019, 198] on button "Raw Data" at bounding box center [1026, 194] width 77 height 26
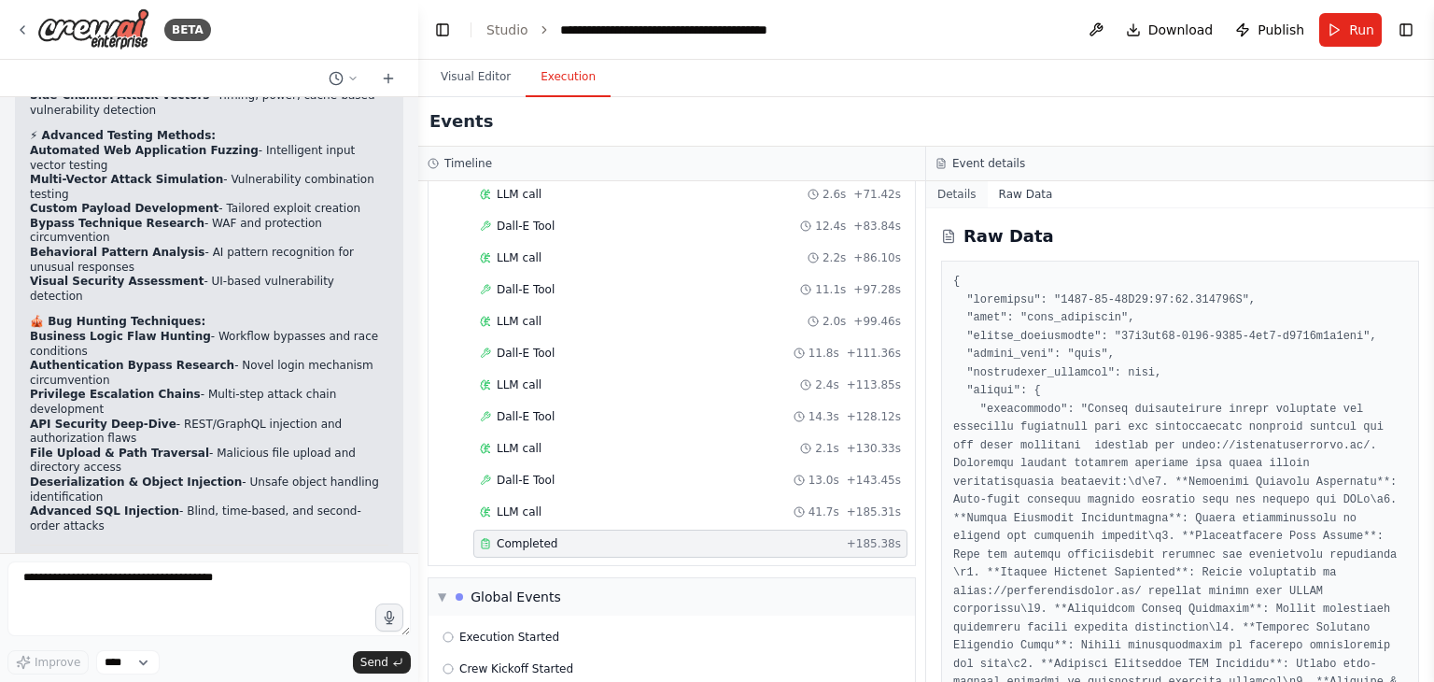
click at [947, 192] on button "Details" at bounding box center [957, 194] width 62 height 26
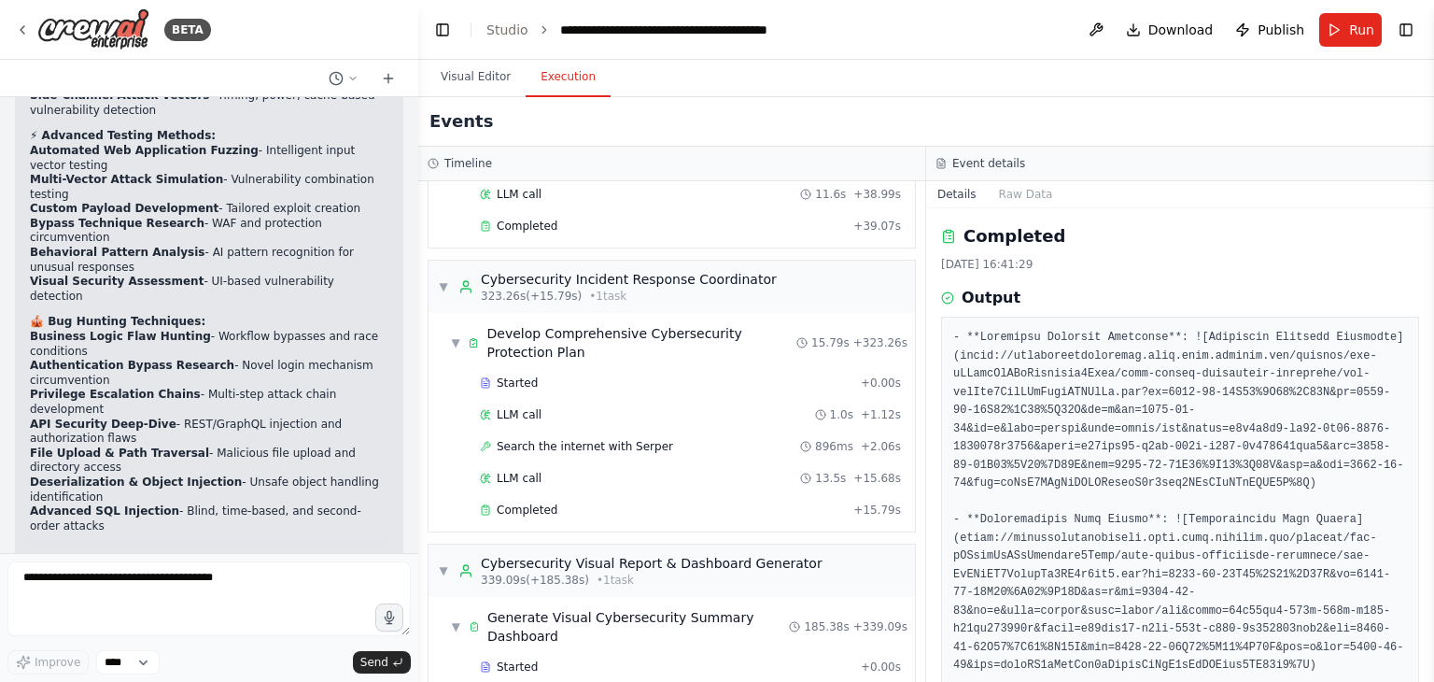
scroll to position [6632, 0]
click at [551, 496] on div "Completed + 15.79s" at bounding box center [690, 510] width 434 height 28
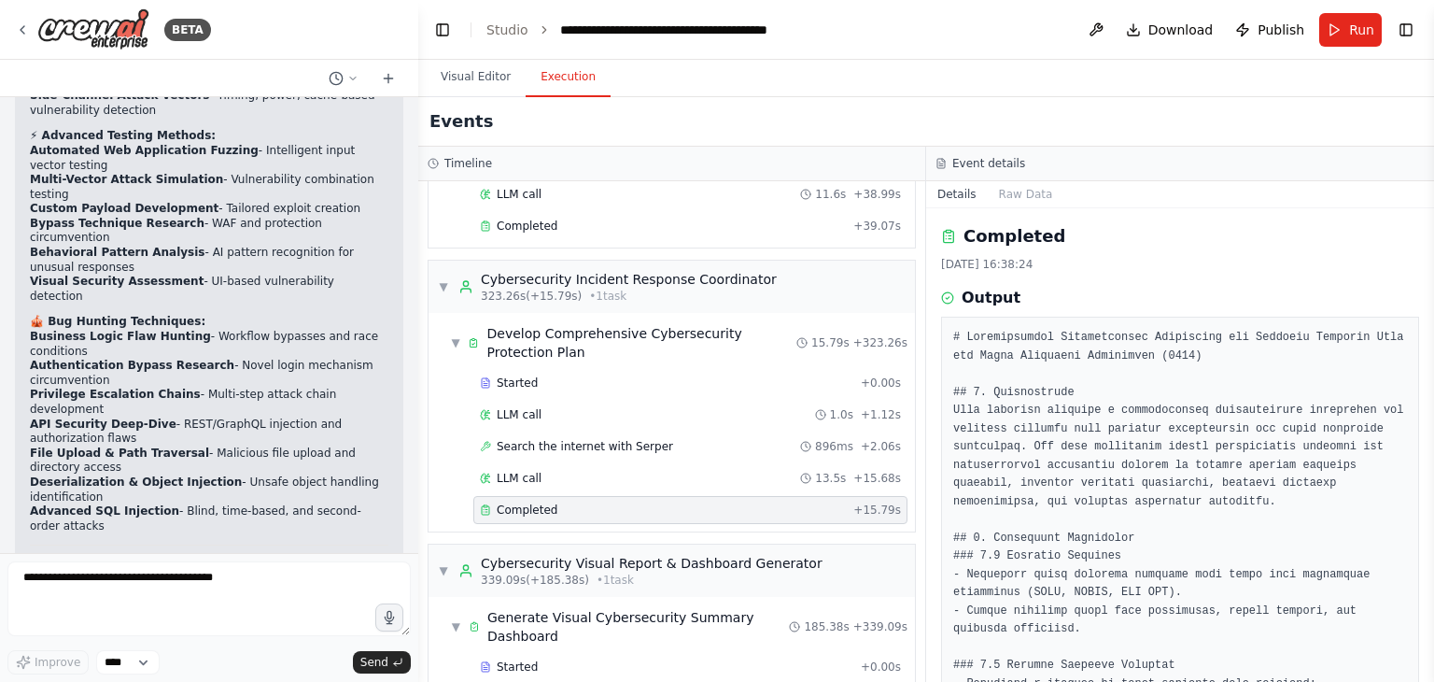
click at [867, 415] on div "Started + 0.00s LLM call 1.0s + 1.12s Search the internet with Serper 896ms + 2…" at bounding box center [678, 448] width 471 height 159
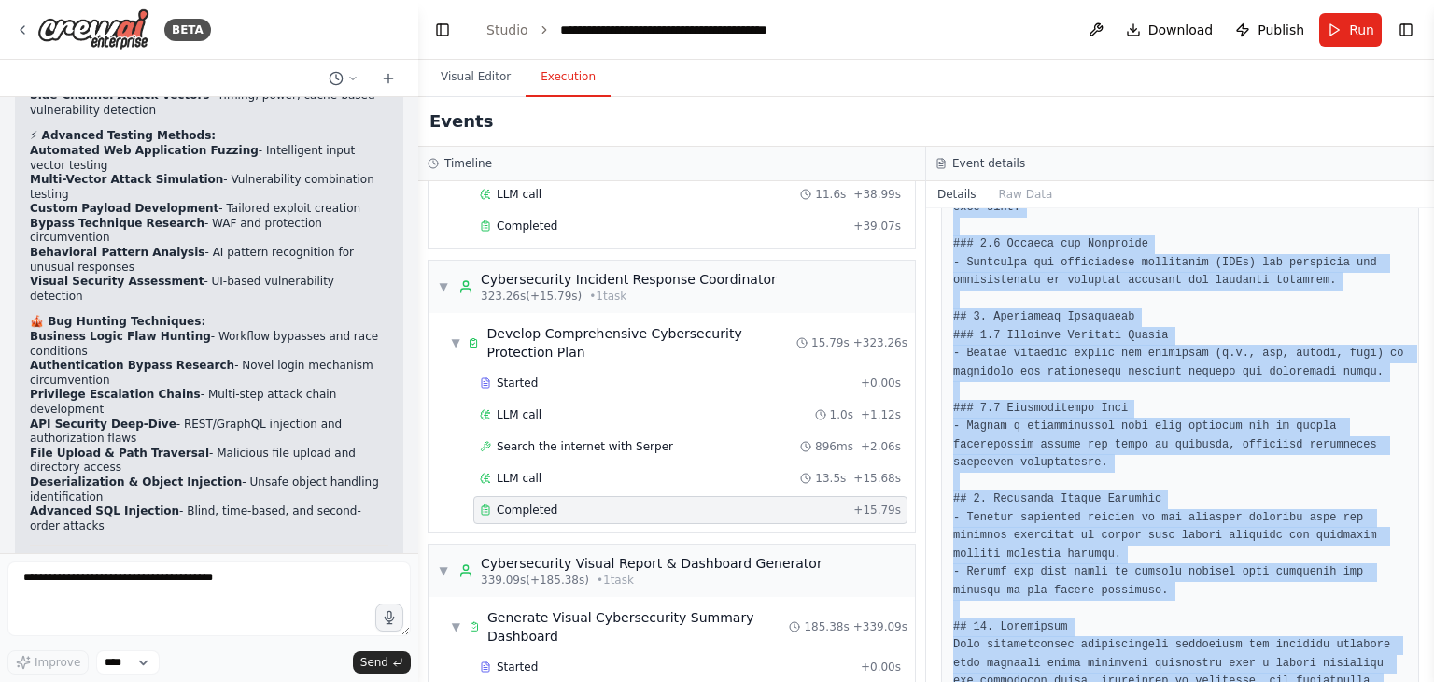
scroll to position [1836, 0]
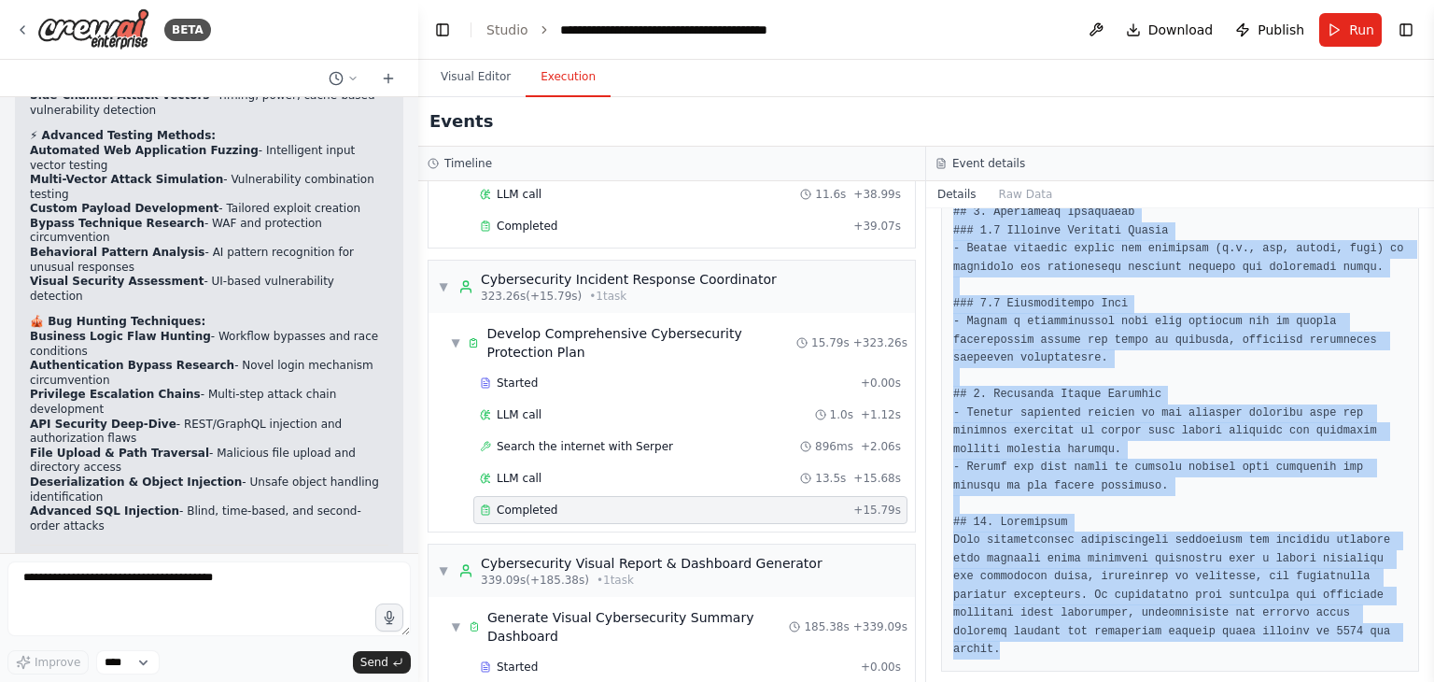
drag, startPoint x: 954, startPoint y: 390, endPoint x: 1282, endPoint y: 638, distance: 410.6
copy pre "## 1. Introduction This document outlines a comprehensive cybersecurity protect…"
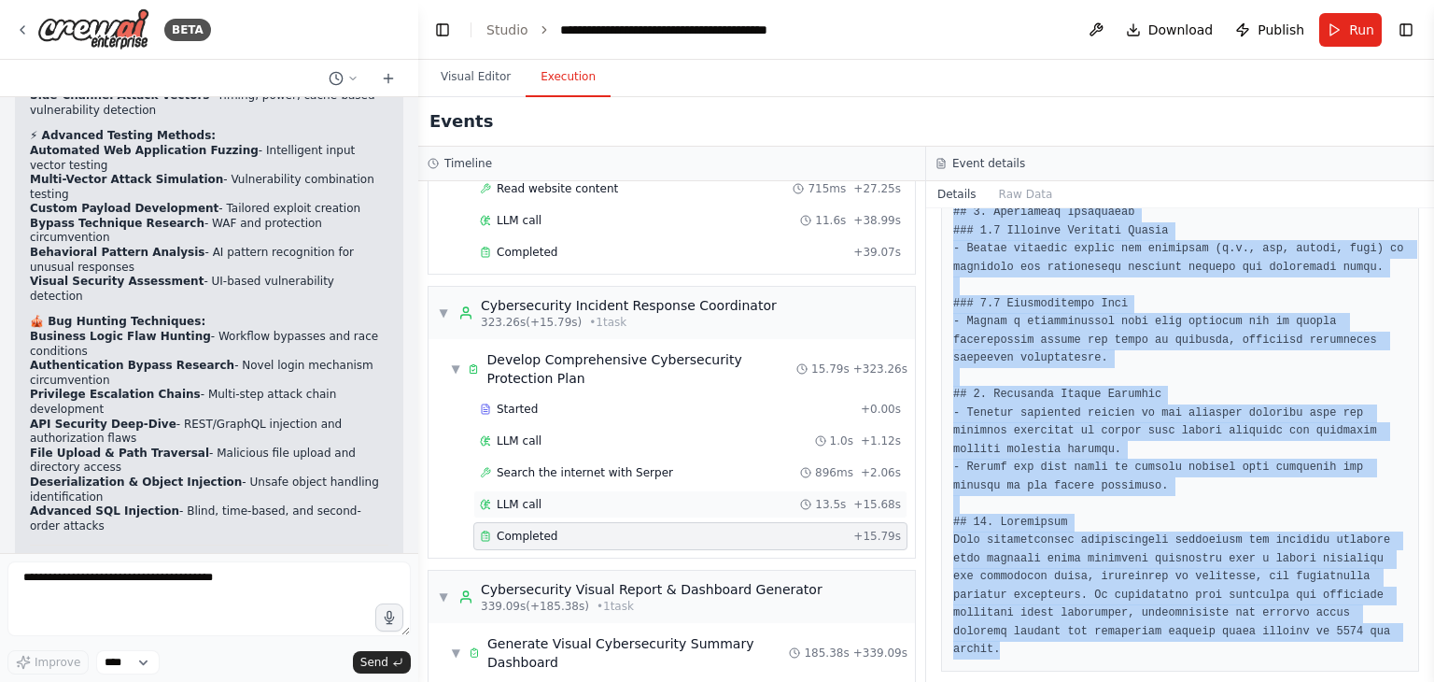
scroll to position [6604, 0]
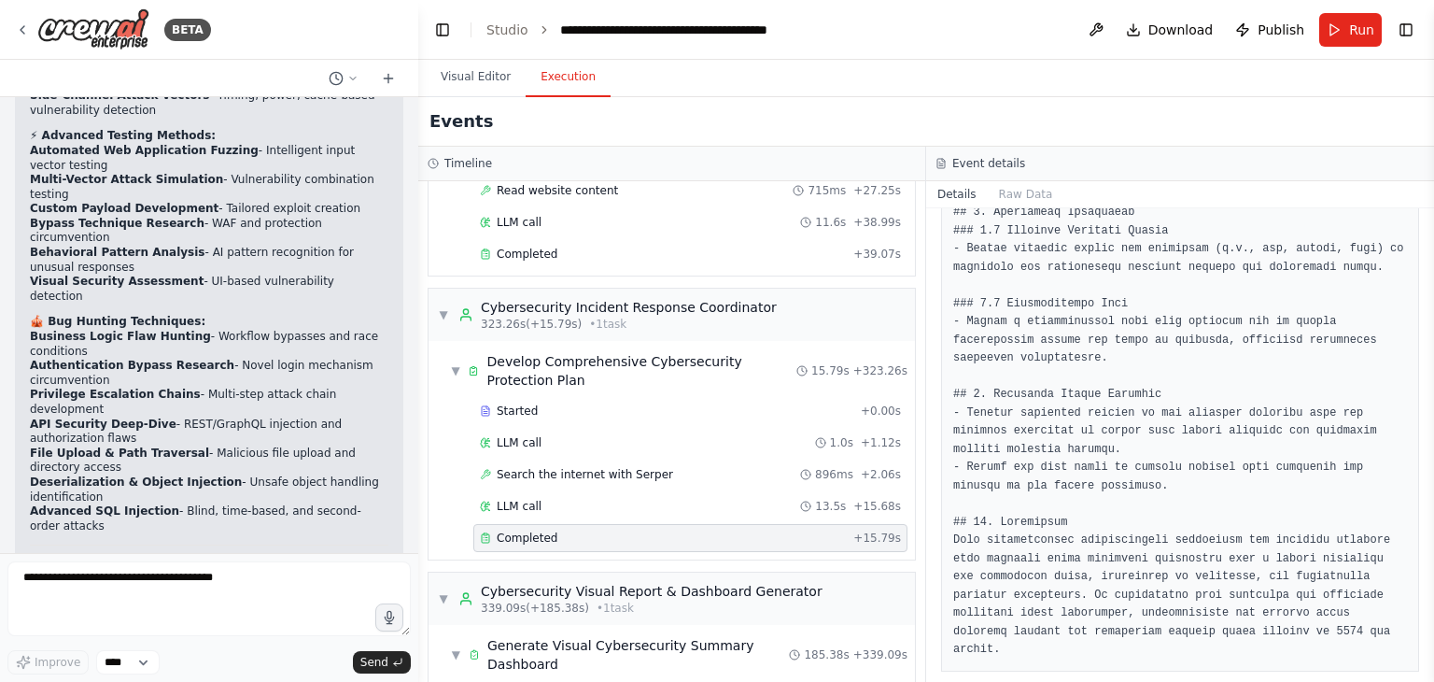
click at [549, 530] on span "Completed" at bounding box center [527, 537] width 61 height 15
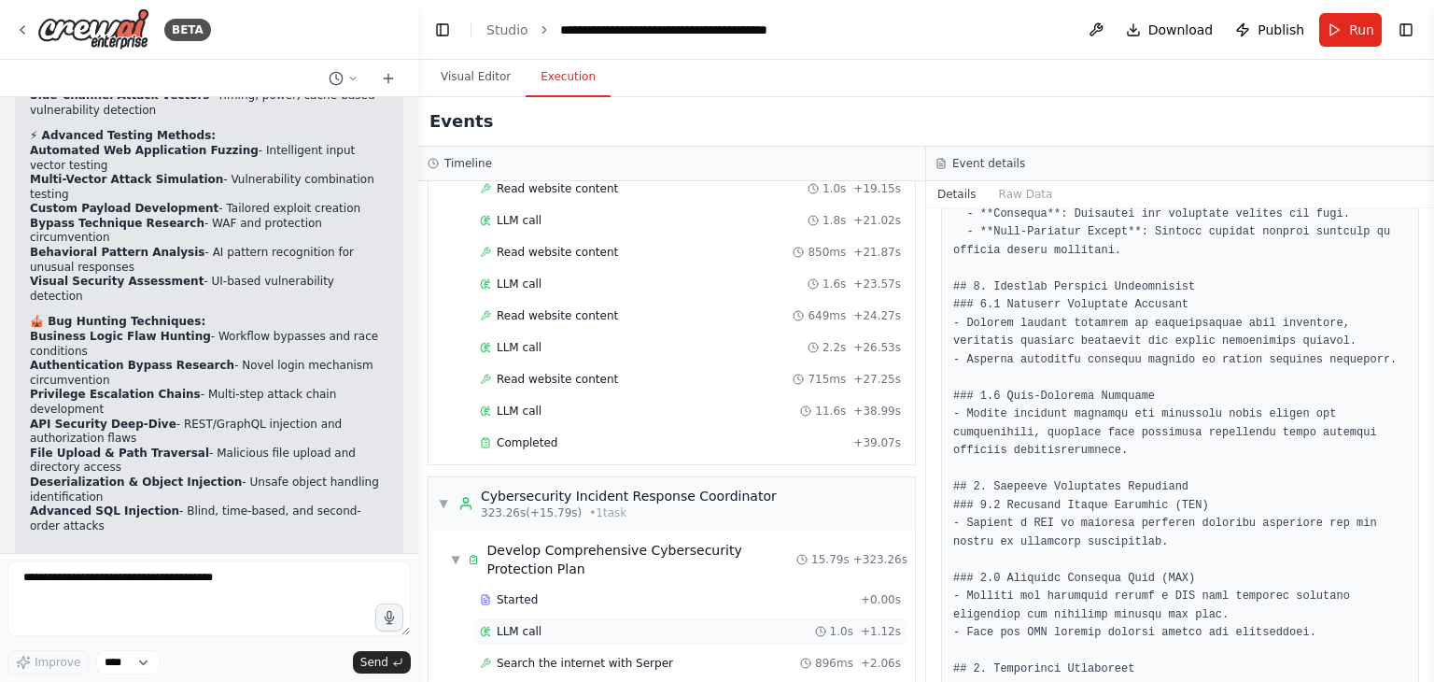
scroll to position [6414, 0]
click at [578, 437] on div "Completed" at bounding box center [663, 444] width 366 height 15
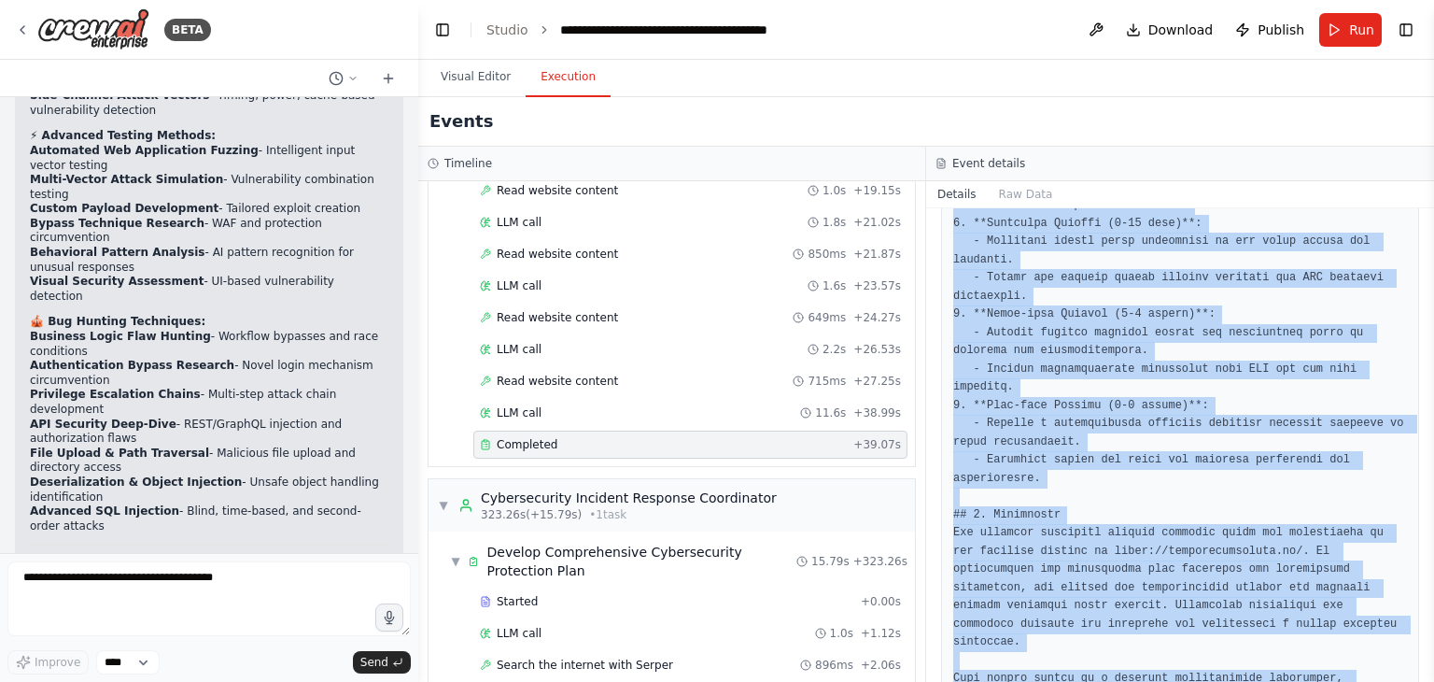
scroll to position [1181, 0]
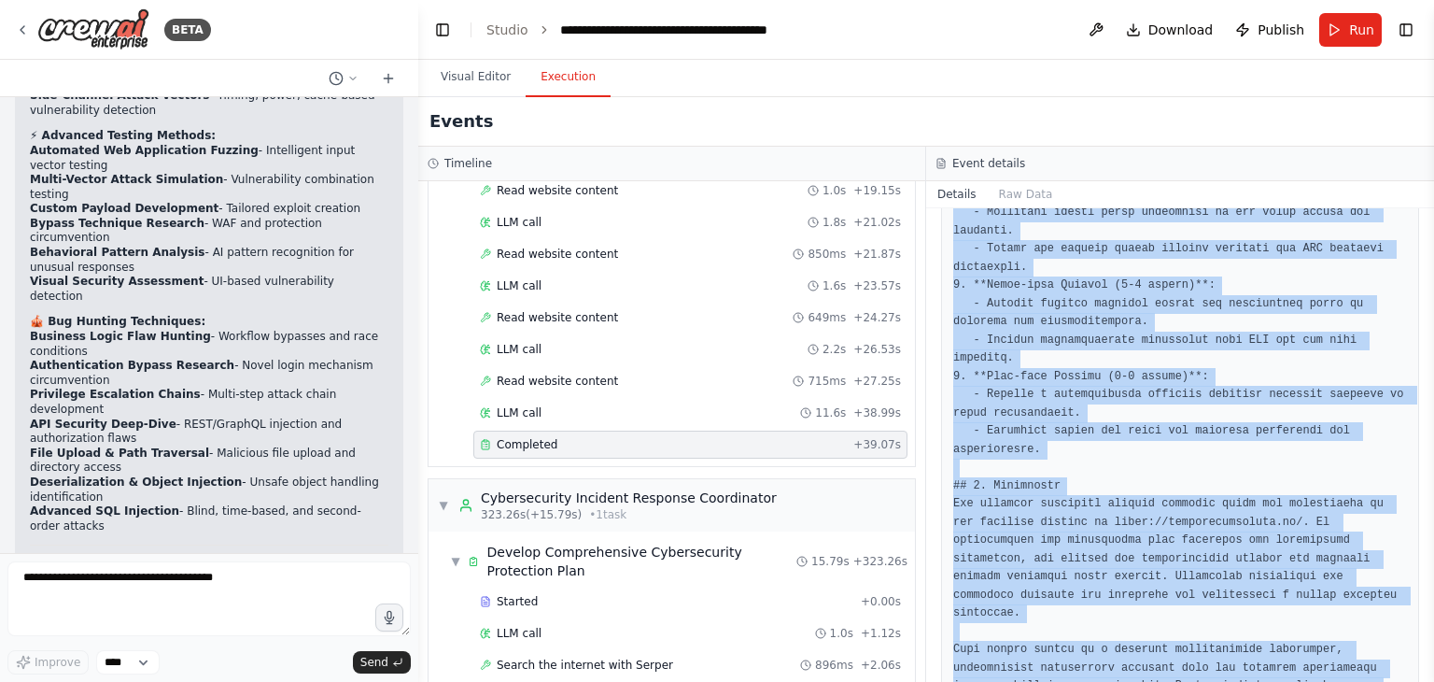
drag, startPoint x: 953, startPoint y: 337, endPoint x: 1400, endPoint y: 636, distance: 537.8
copy pre "# Comprehensive Advanced Bug Hunting Report for https://topwebdevelopers.in/ ##…"
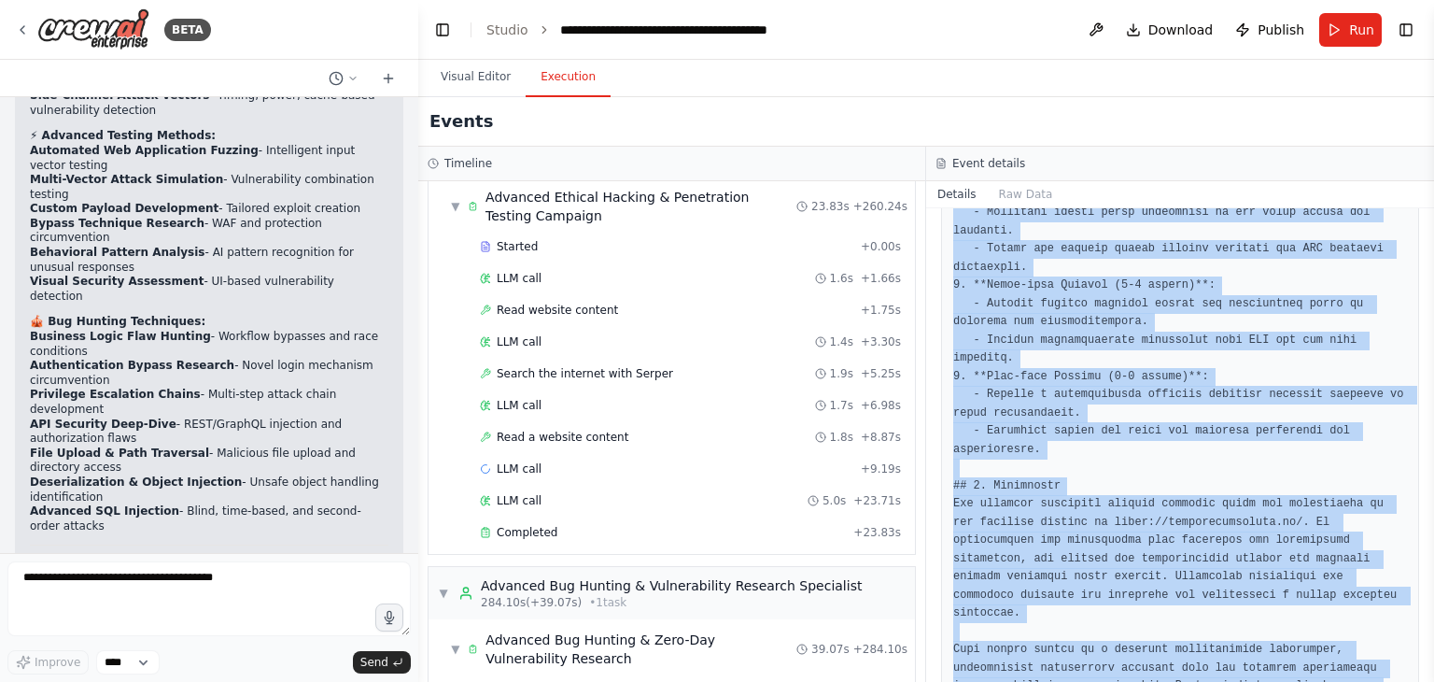
scroll to position [5409, 0]
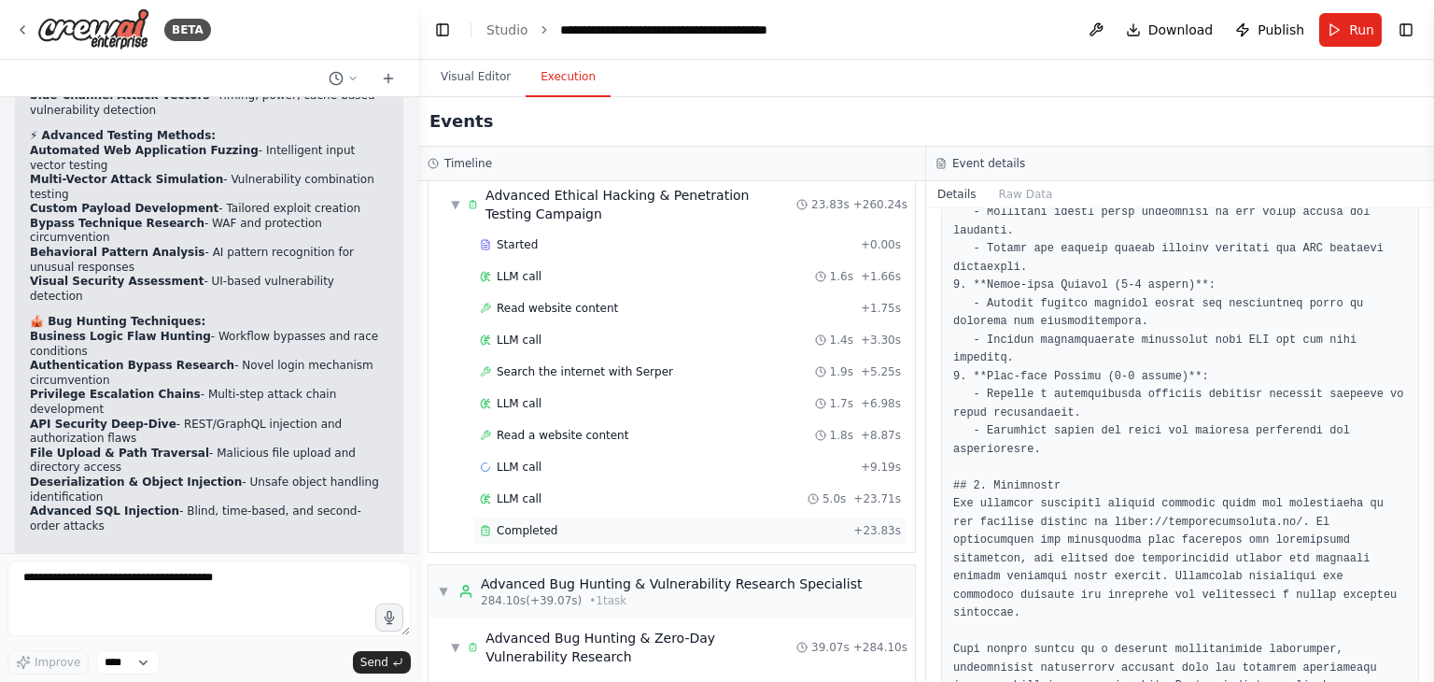
click at [544, 523] on span "Completed" at bounding box center [527, 530] width 61 height 15
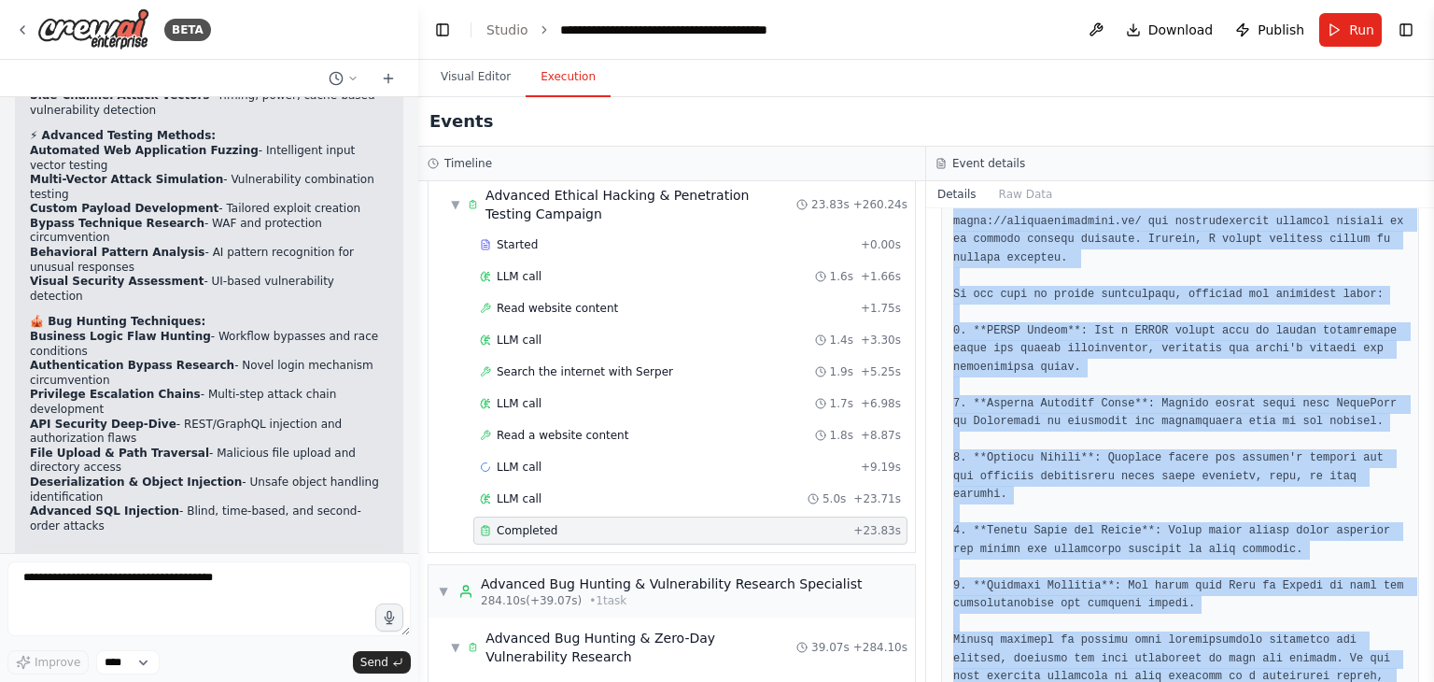
scroll to position [162, 0]
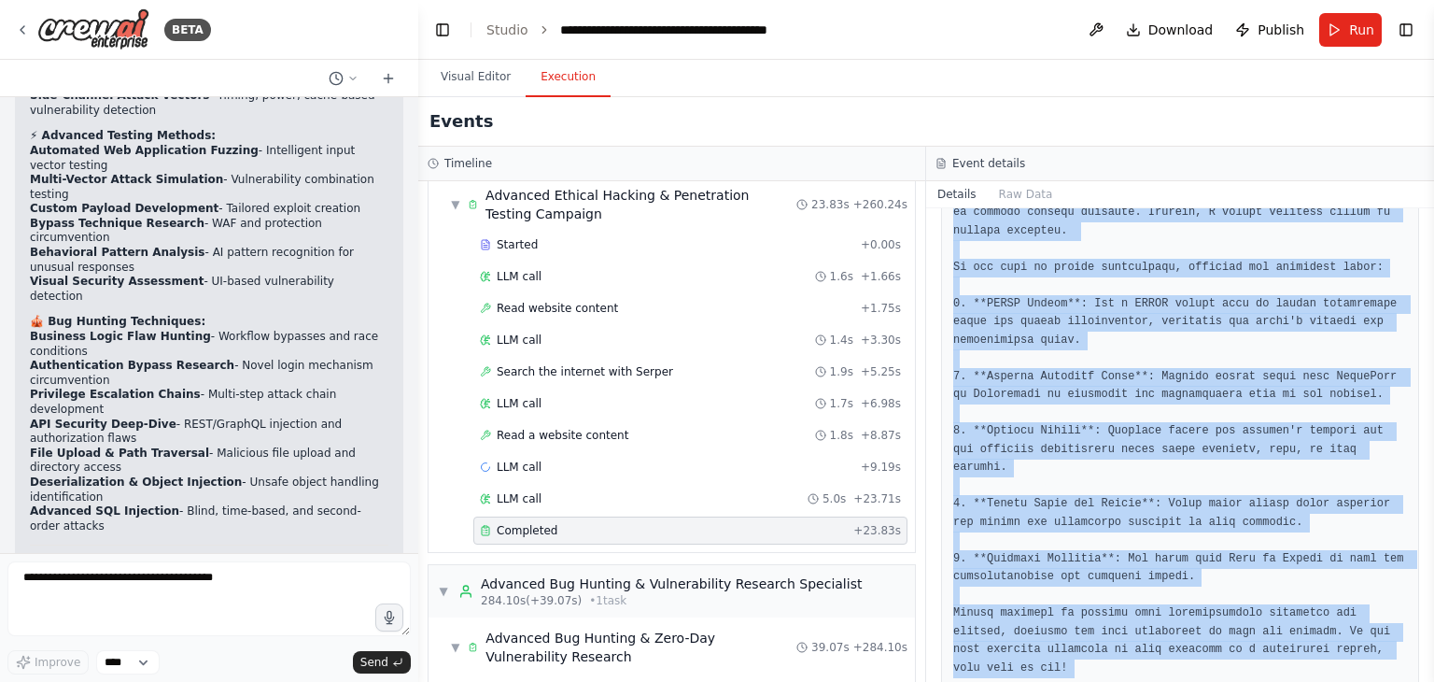
drag, startPoint x: 956, startPoint y: 333, endPoint x: 1433, endPoint y: 643, distance: 568.9
click at [1433, 643] on div "BETA ai cybersecurity agent protect cyber threat fro bussiness 12:55 ▶ Thought …" at bounding box center [717, 341] width 1434 height 682
copy div "It seems like you're trying to gather information about the website https://top…"
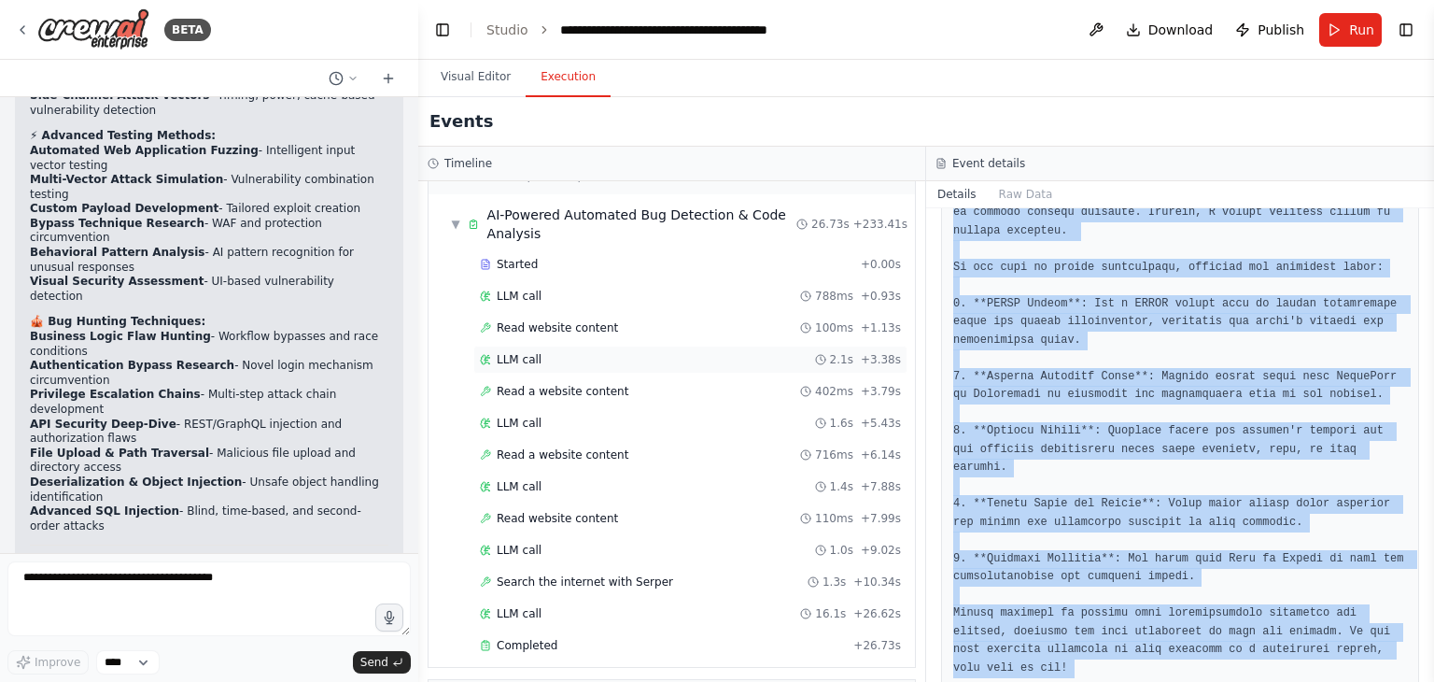
scroll to position [4866, 0]
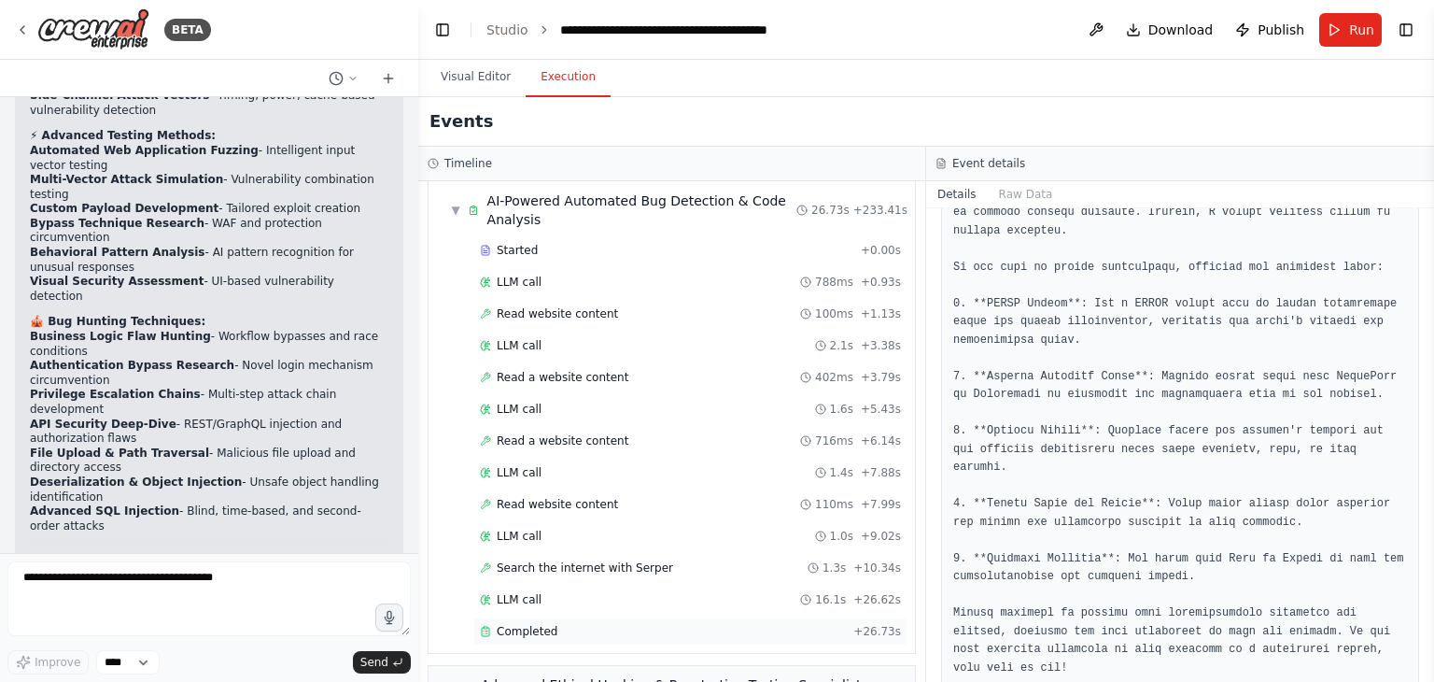
click at [539, 624] on span "Completed" at bounding box center [527, 631] width 61 height 15
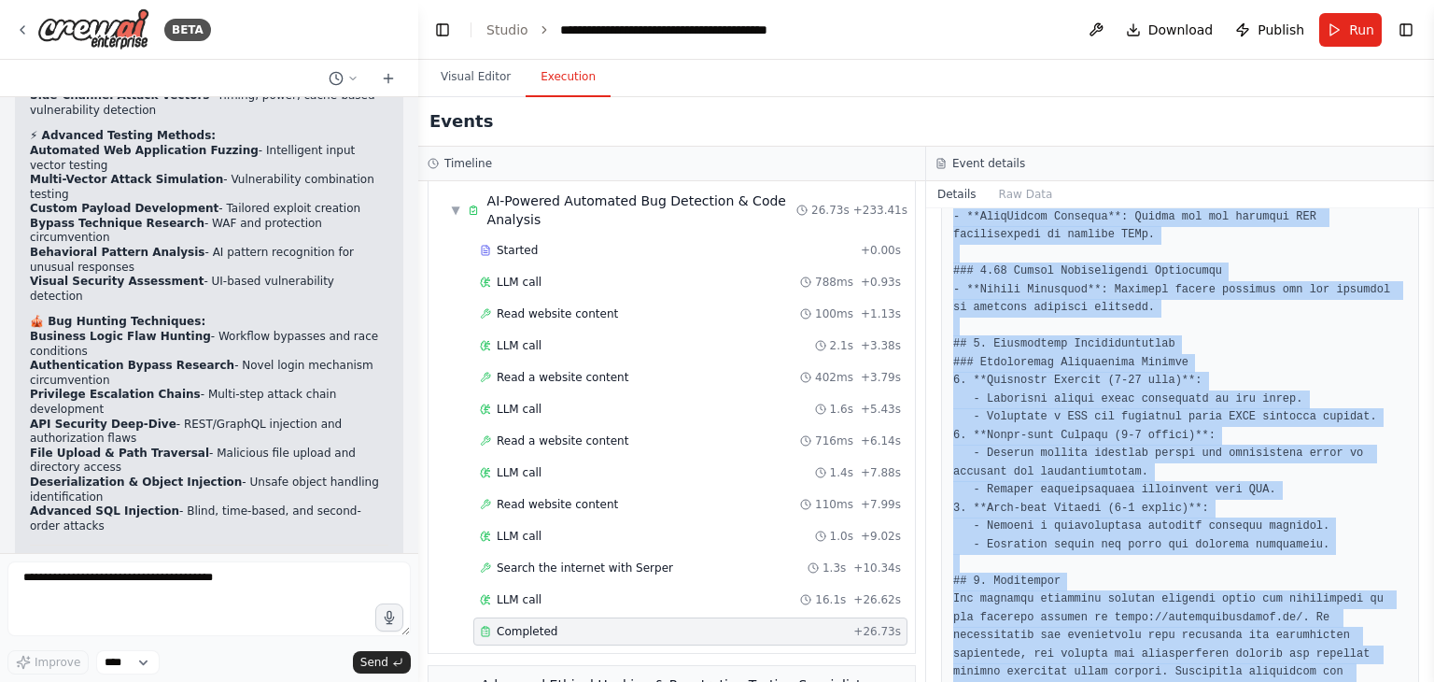
scroll to position [1490, 0]
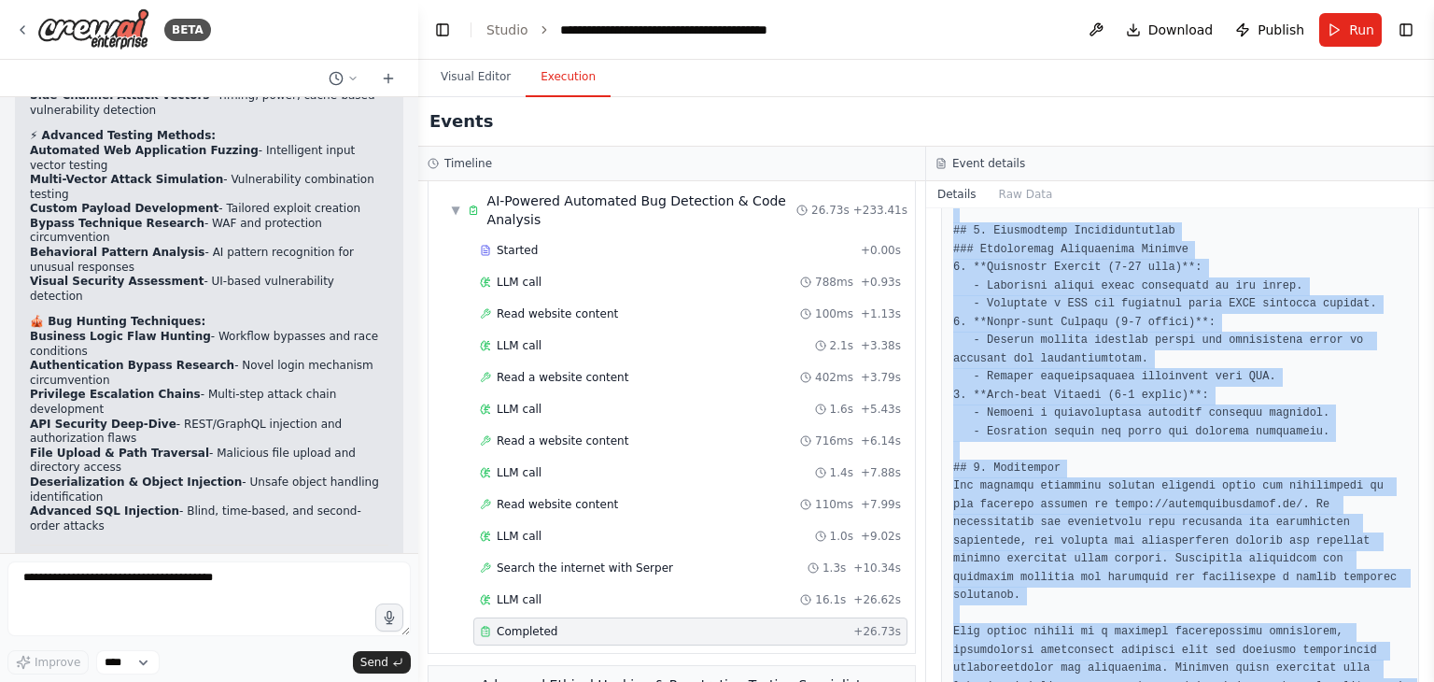
drag, startPoint x: 954, startPoint y: 333, endPoint x: 1370, endPoint y: 631, distance: 511.2
copy pre "# Comprehensive Website Security Assessment Report for https://topwebdevelopers…"
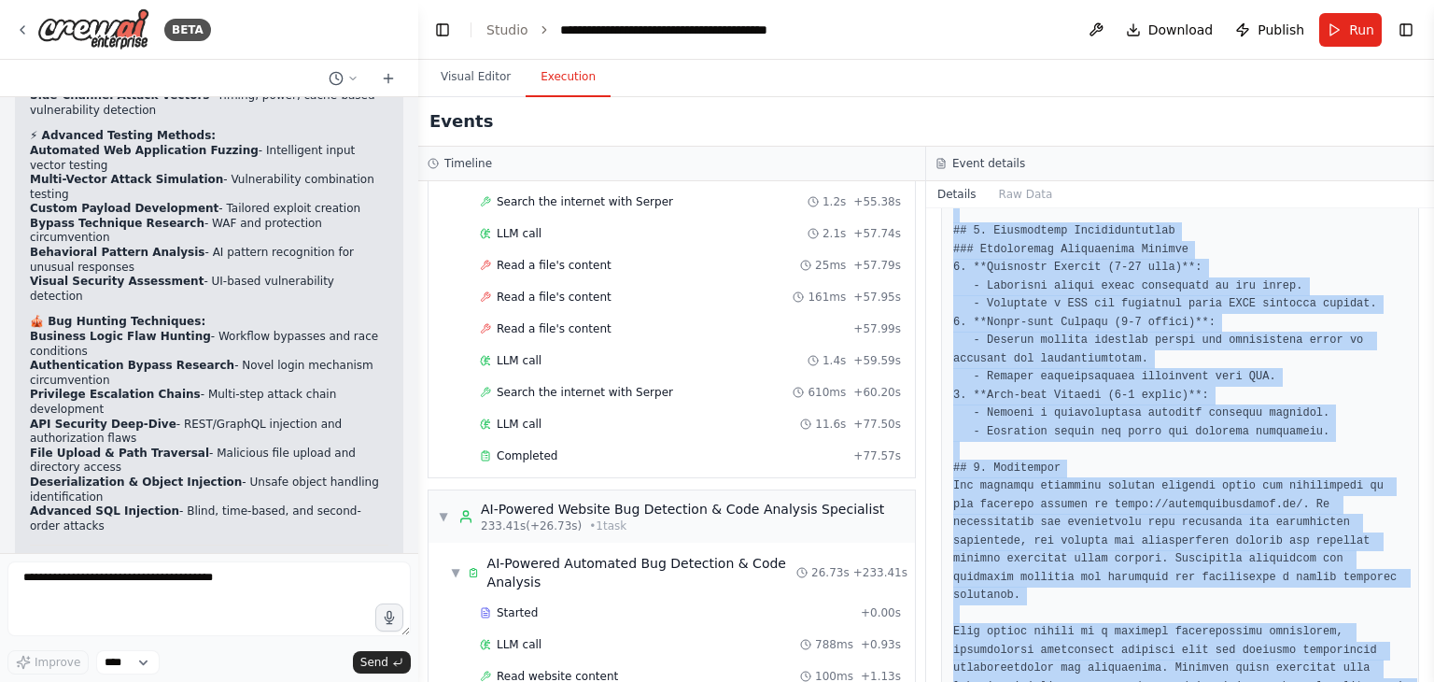
scroll to position [4505, 0]
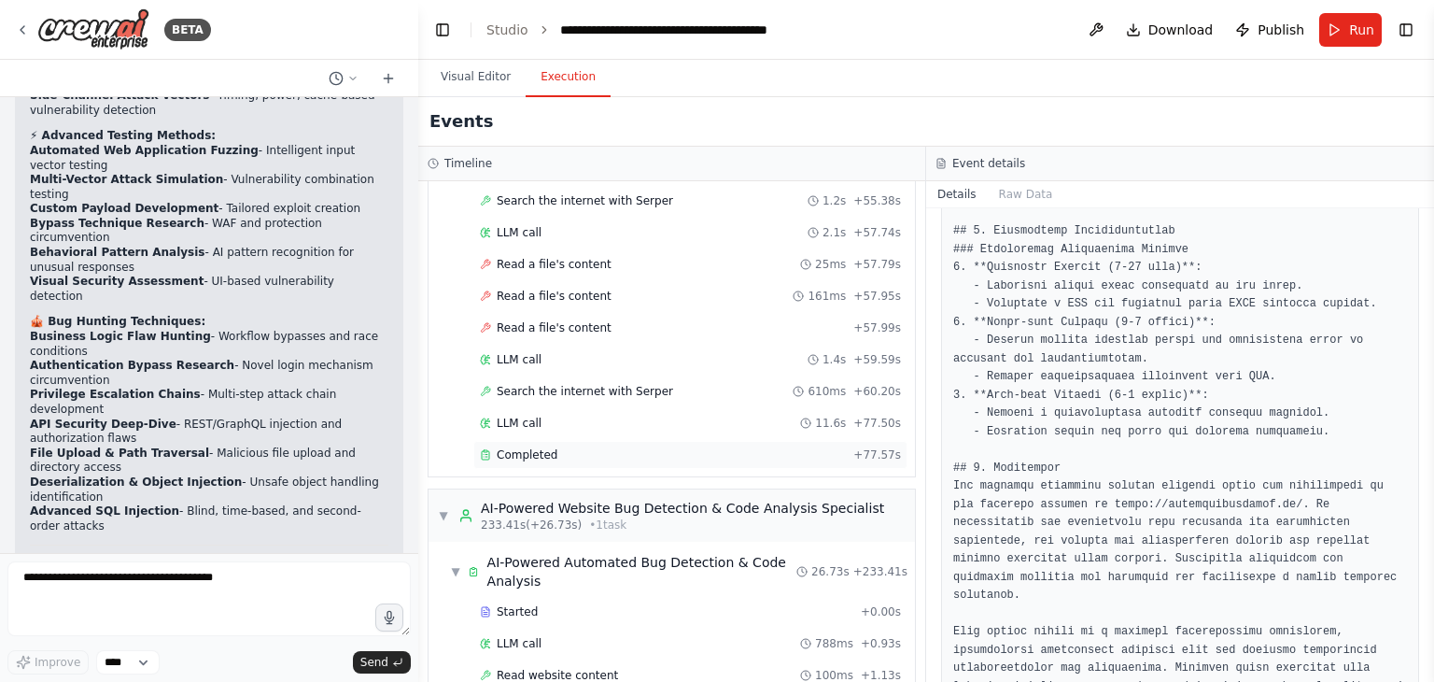
click at [570, 447] on div "Completed" at bounding box center [663, 454] width 366 height 15
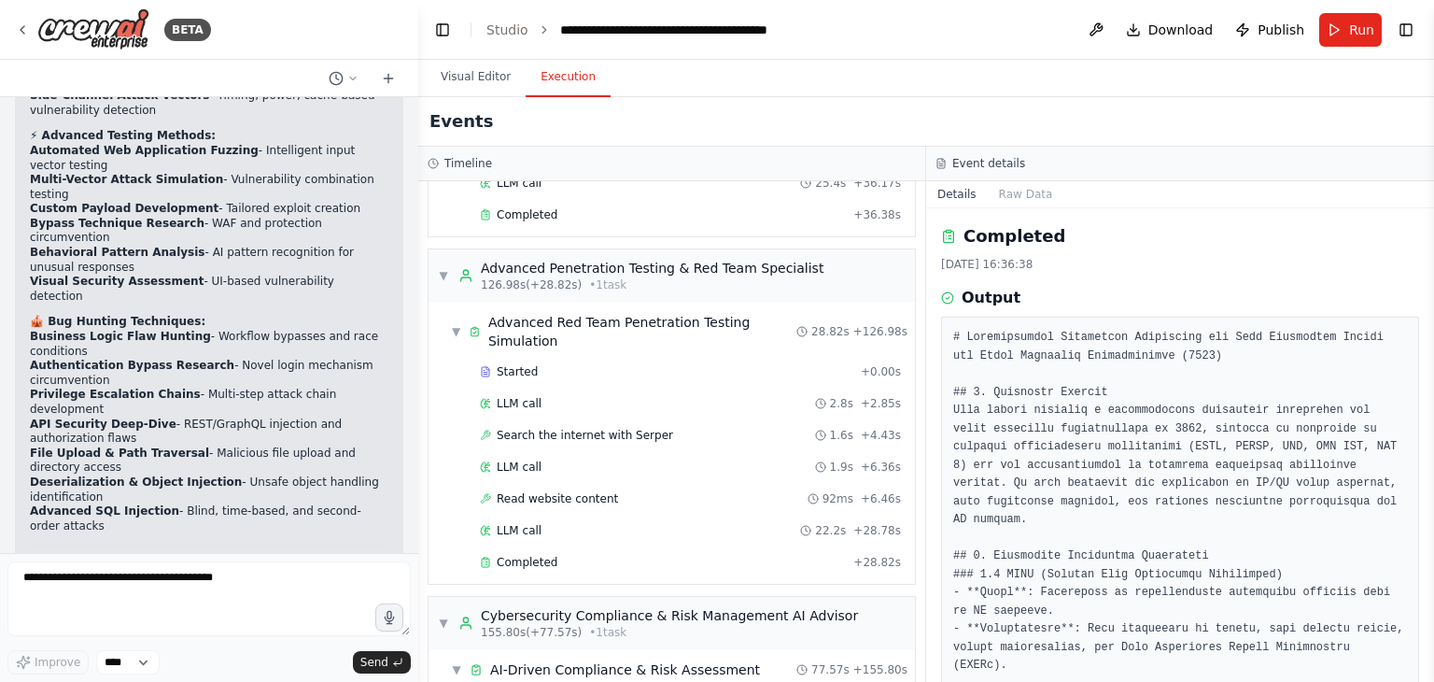
scroll to position [1782, 0]
click at [513, 555] on span "Completed" at bounding box center [527, 562] width 61 height 15
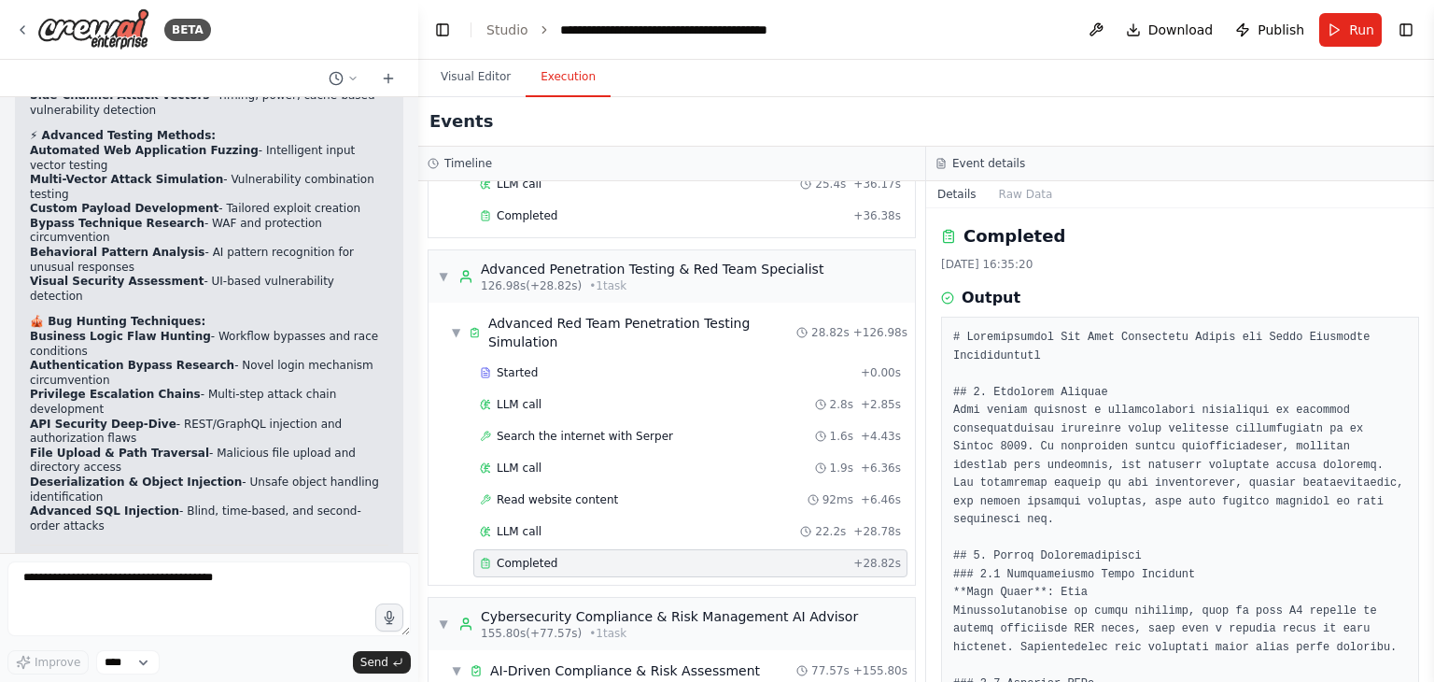
click at [560, 555] on div "Completed" at bounding box center [663, 562] width 366 height 15
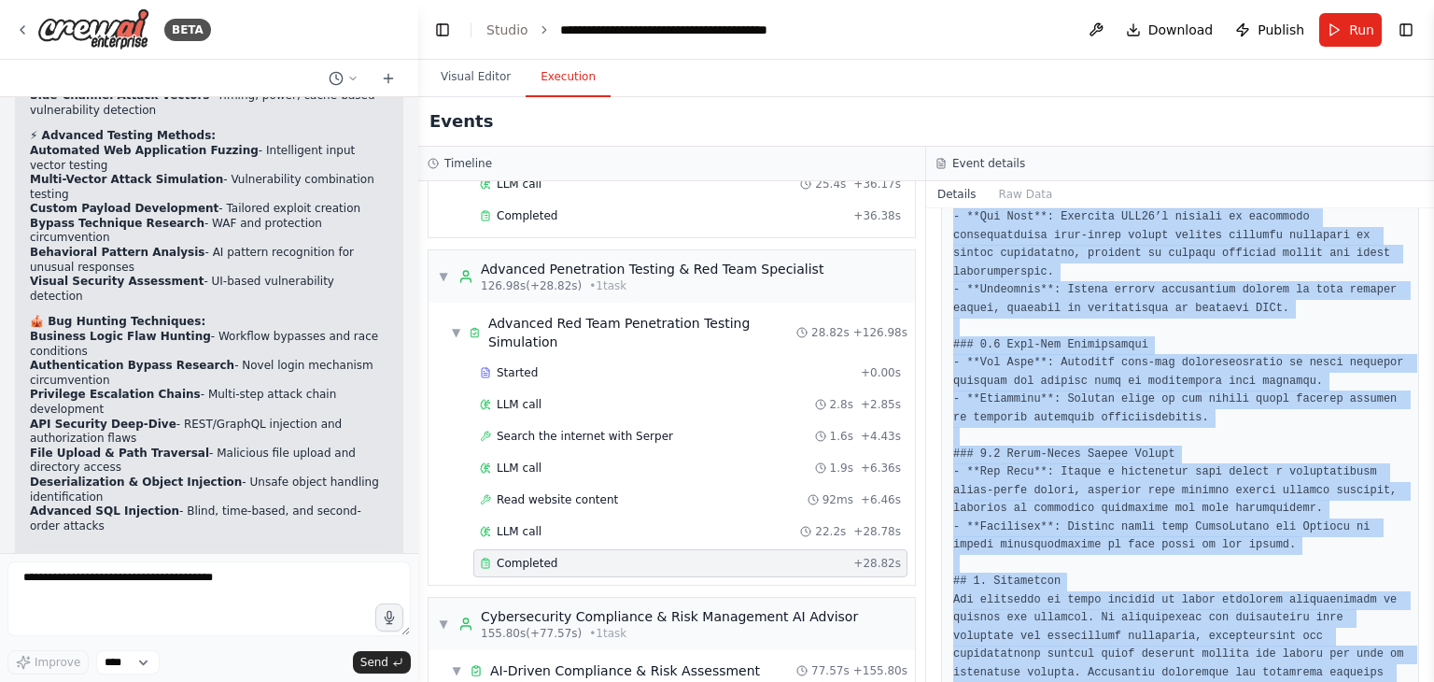
scroll to position [1727, 0]
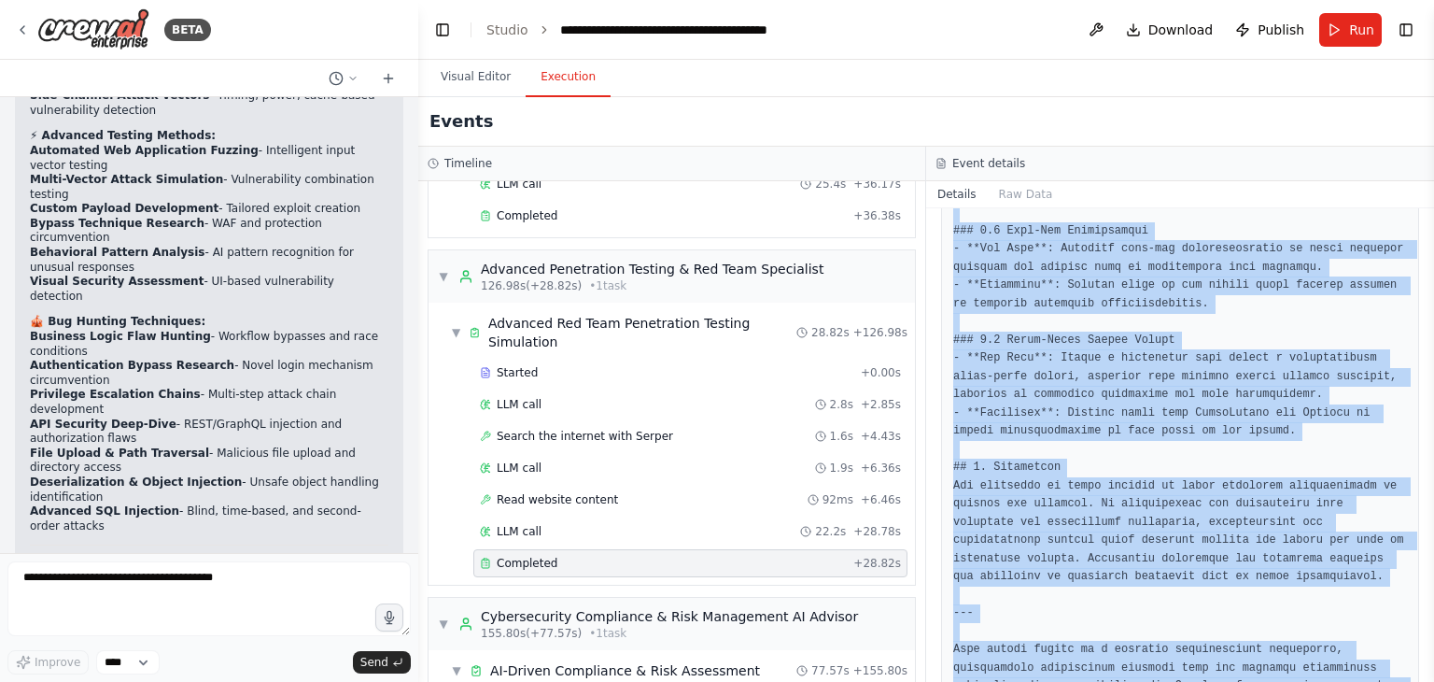
drag, startPoint x: 963, startPoint y: 393, endPoint x: 1195, endPoint y: 617, distance: 322.9
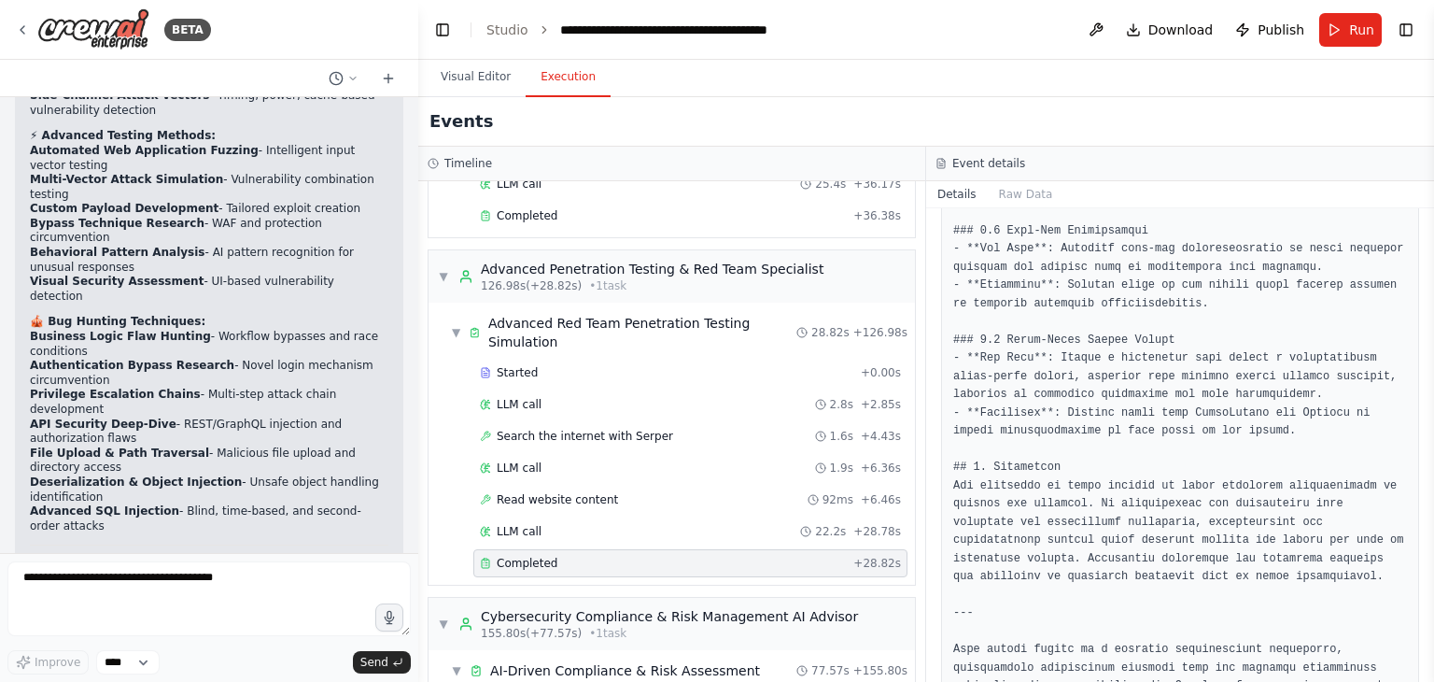
drag, startPoint x: 1290, startPoint y: 645, endPoint x: 1357, endPoint y: 502, distance: 157.9
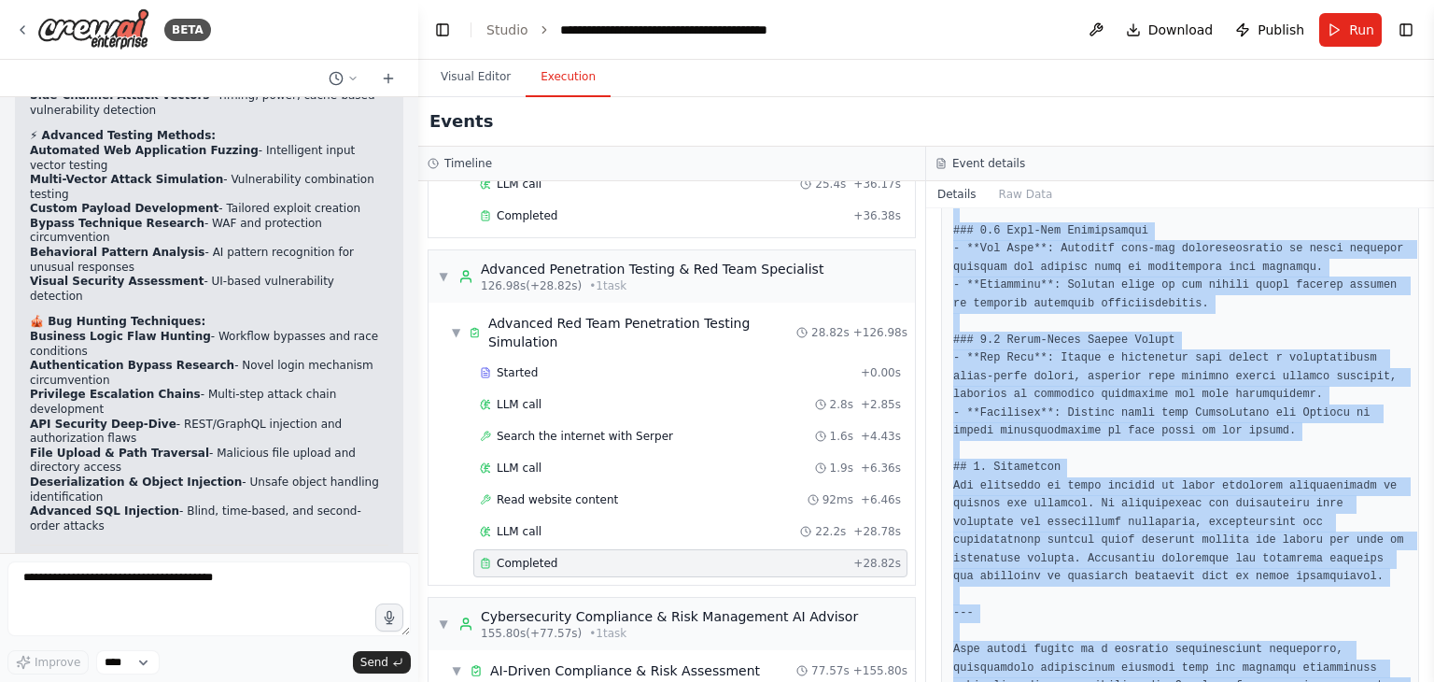
drag, startPoint x: 952, startPoint y: 390, endPoint x: 1355, endPoint y: 640, distance: 473.3
copy pre "## 1. Executive Summary This report provides a comprehensive assessment of secu…"
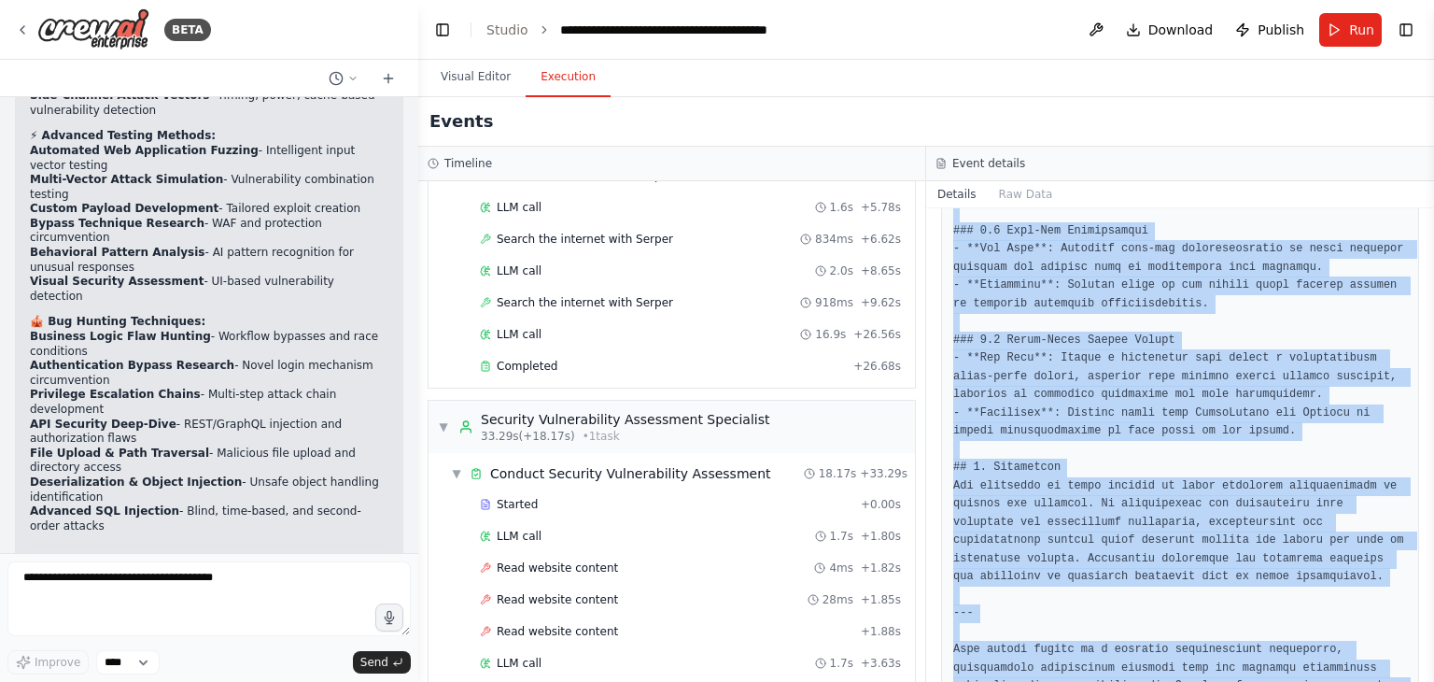
scroll to position [0, 0]
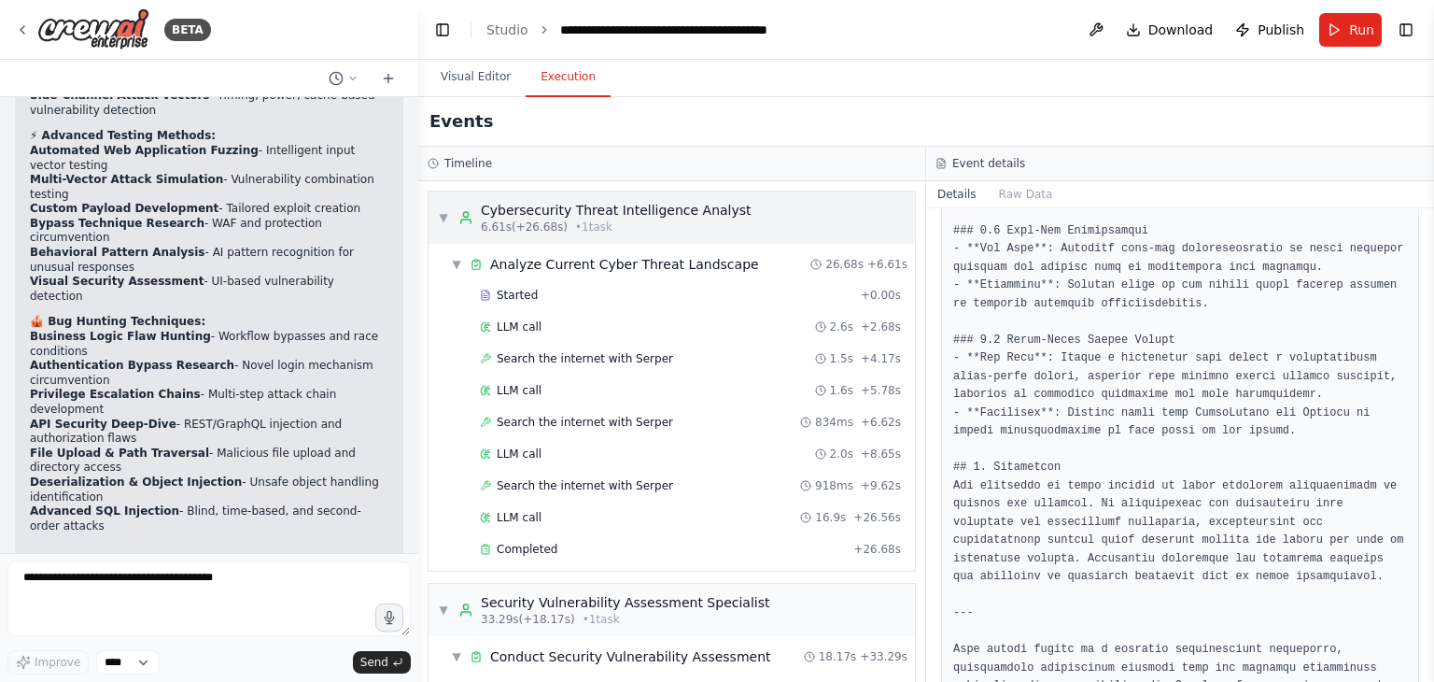
click at [586, 212] on div "Cybersecurity Threat Intelligence Analyst" at bounding box center [616, 210] width 271 height 19
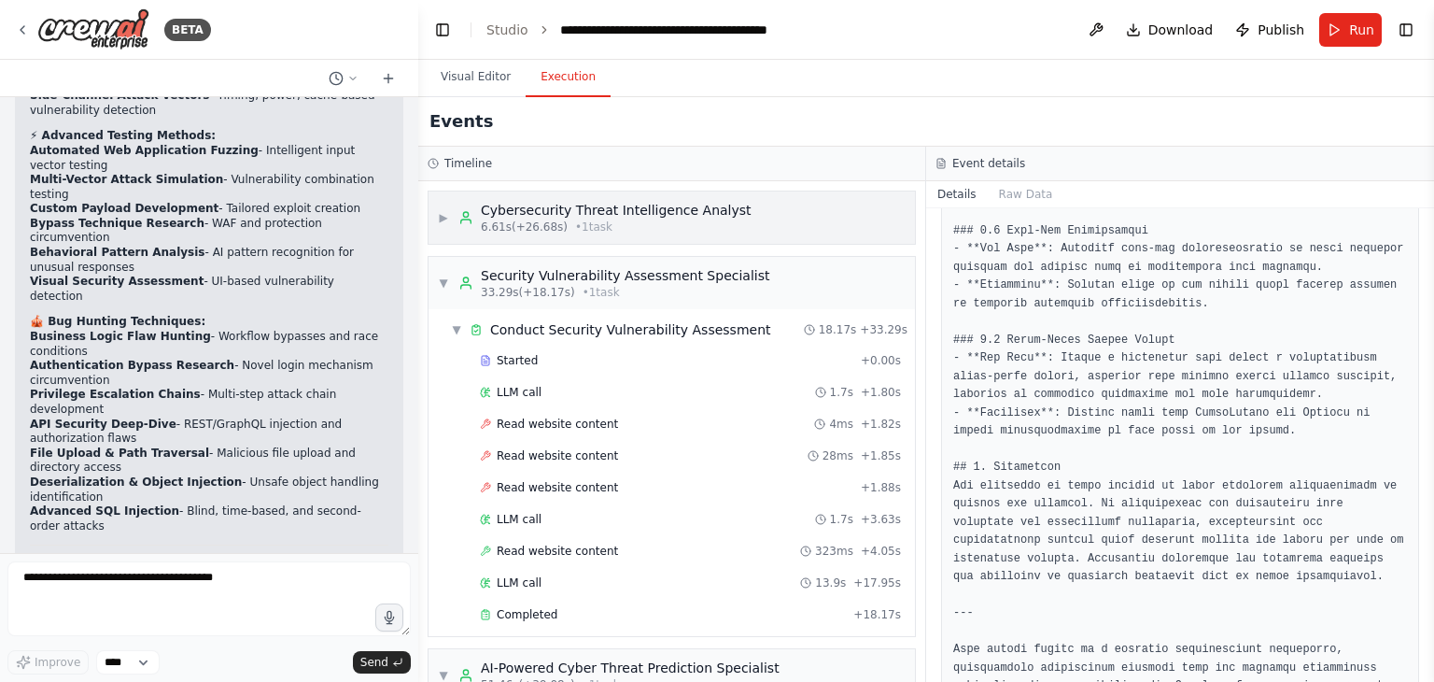
click at [524, 215] on div "Cybersecurity Threat Intelligence Analyst" at bounding box center [616, 210] width 271 height 19
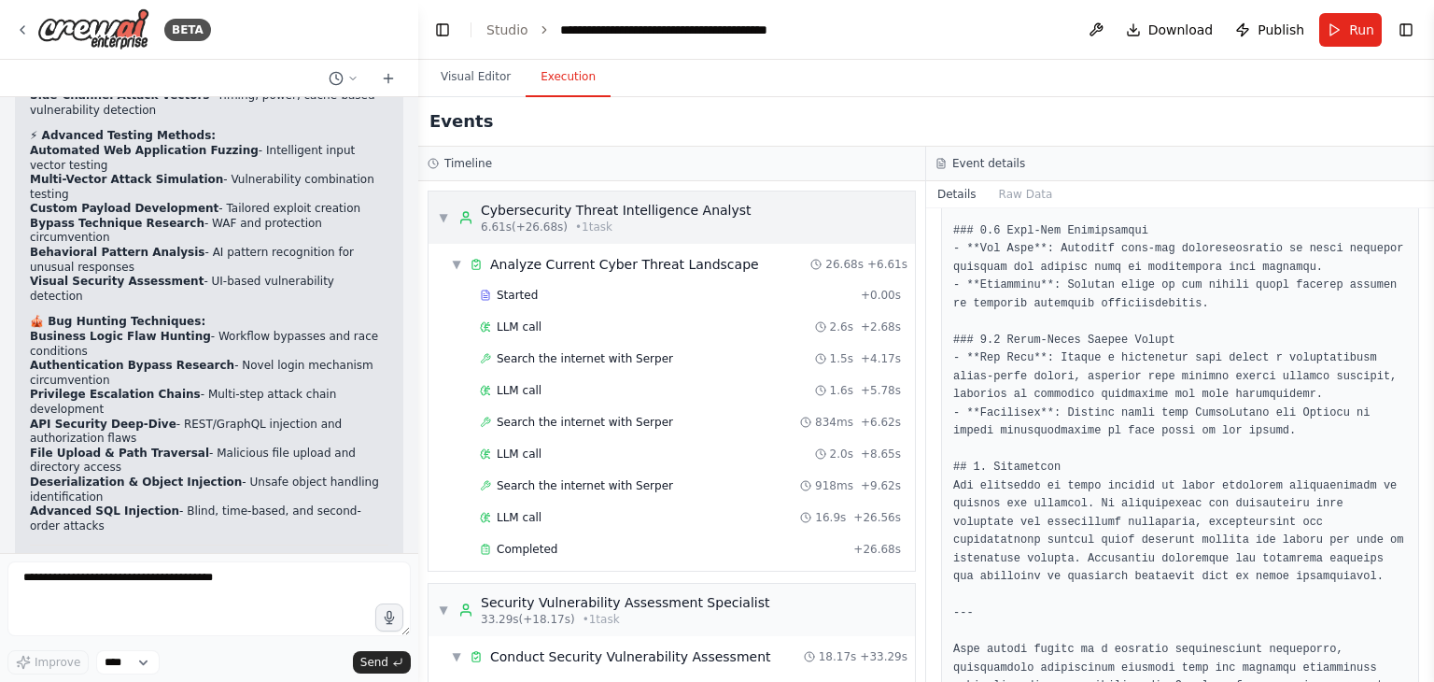
click at [524, 215] on div "Cybersecurity Threat Intelligence Analyst" at bounding box center [616, 210] width 271 height 19
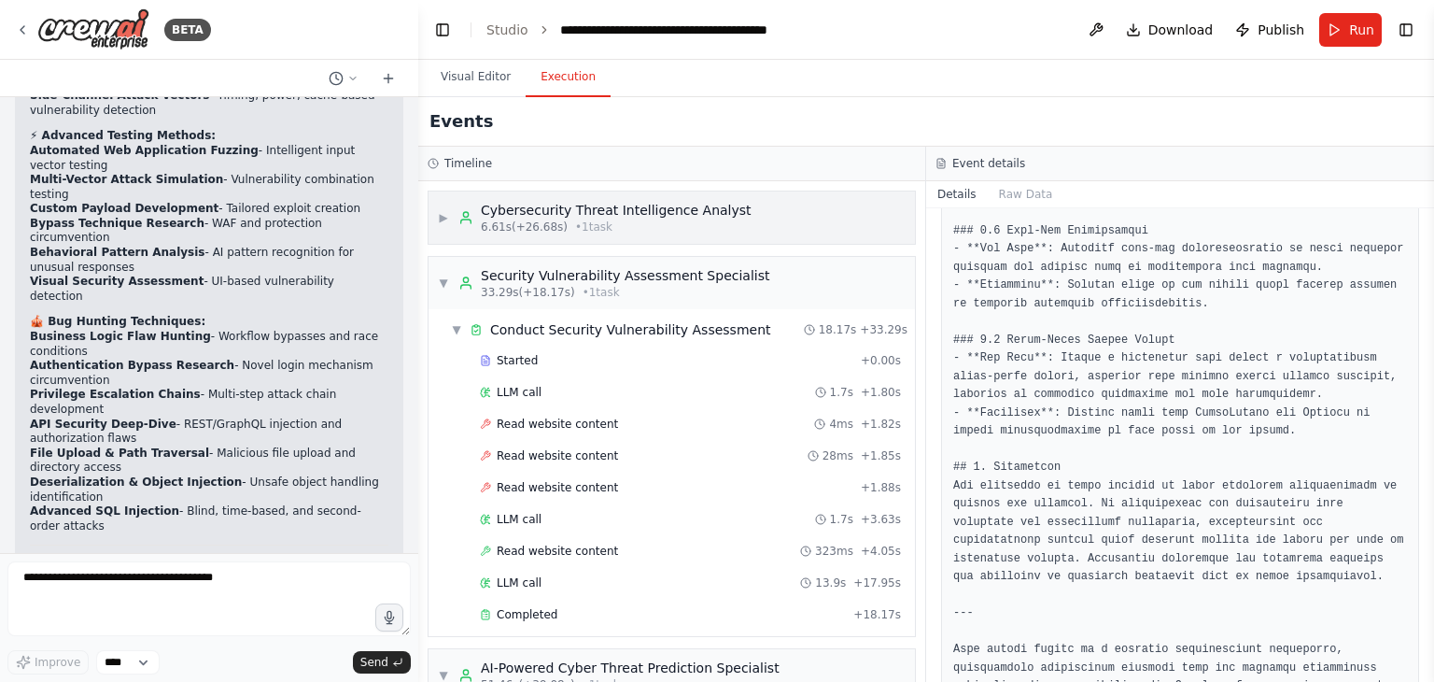
click at [524, 215] on div "Cybersecurity Threat Intelligence Analyst" at bounding box center [616, 210] width 271 height 19
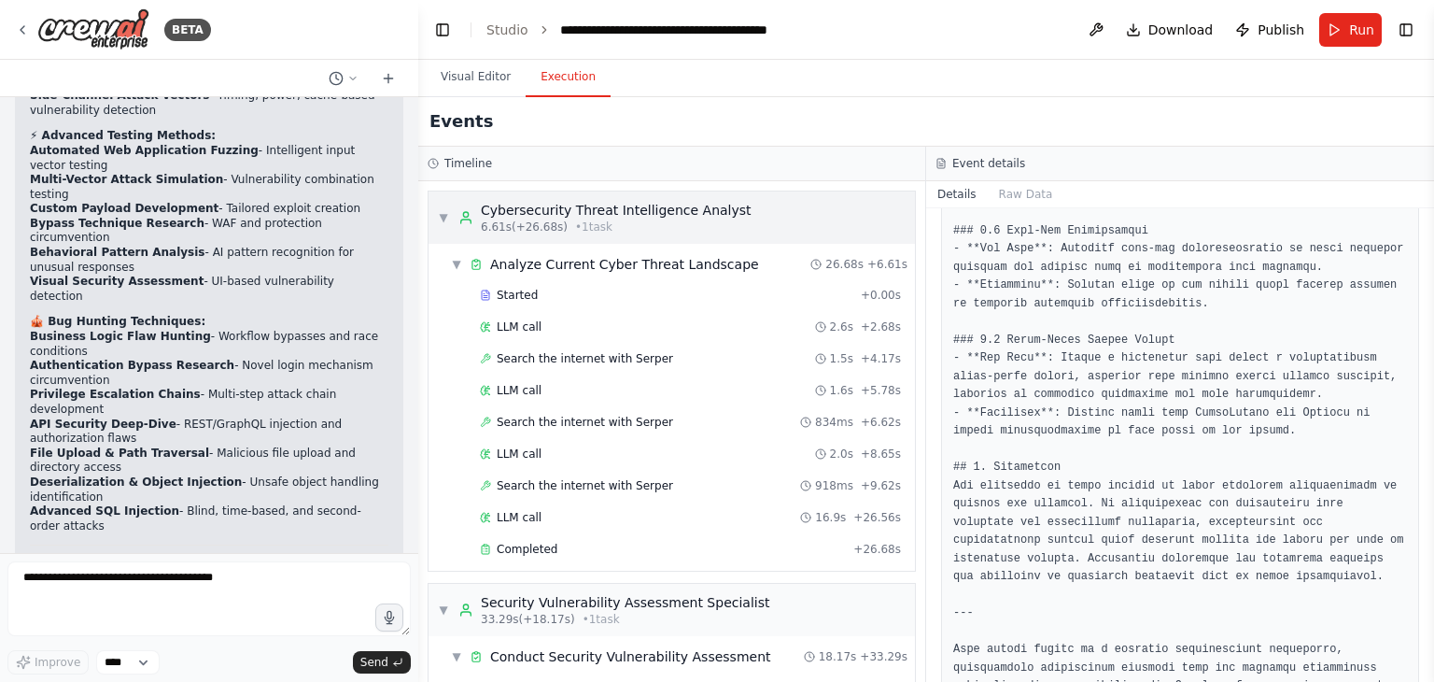
click at [524, 215] on div "Cybersecurity Threat Intelligence Analyst" at bounding box center [616, 210] width 271 height 19
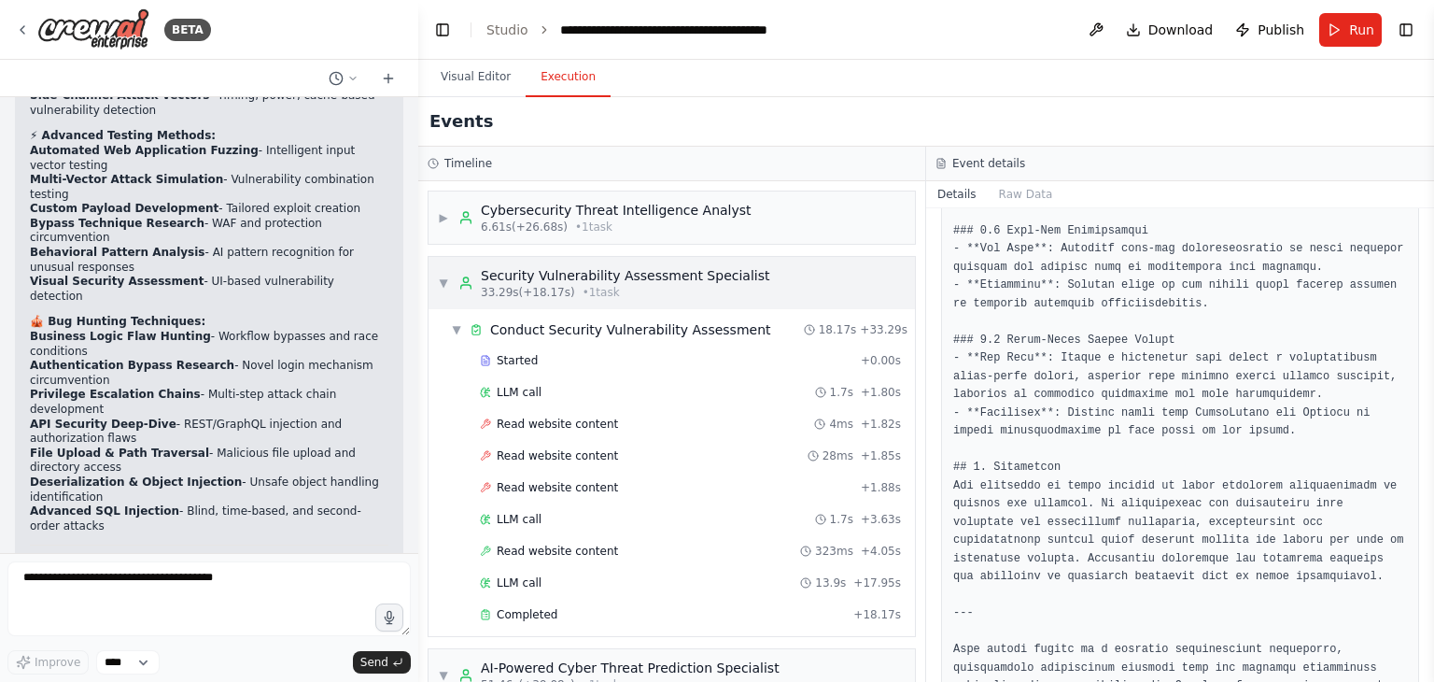
click at [545, 285] on span "33.29s (+18.17s)" at bounding box center [528, 292] width 94 height 15
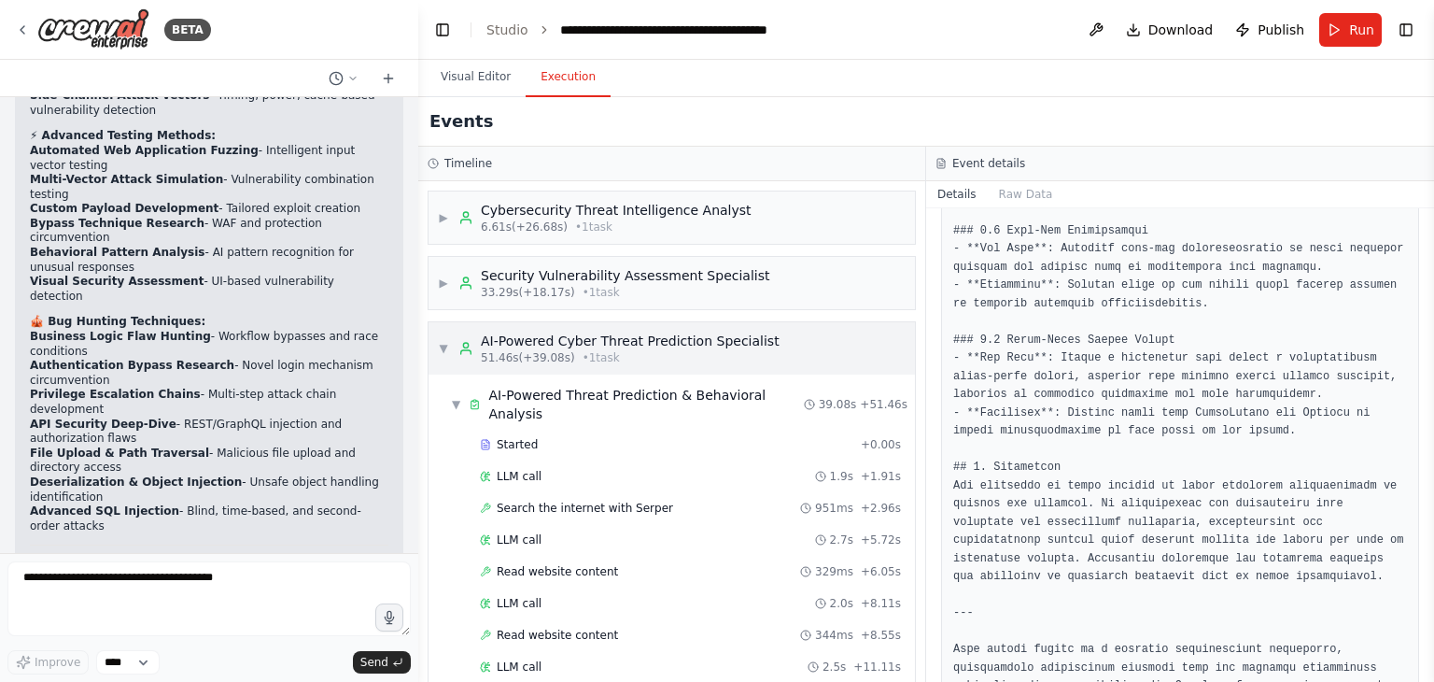
click at [541, 344] on div "AI-Powered Cyber Threat Prediction Specialist" at bounding box center [630, 340] width 299 height 19
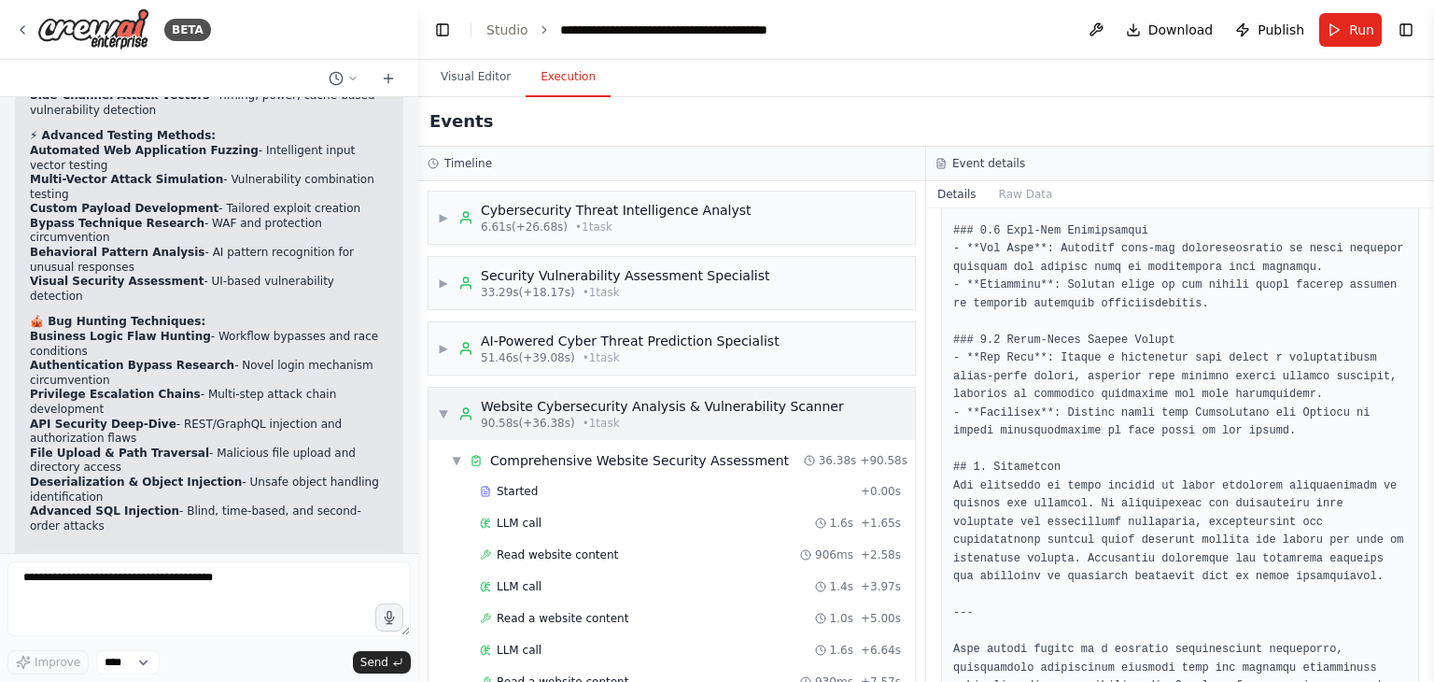
click at [533, 416] on span "90.58s (+36.38s)" at bounding box center [528, 422] width 94 height 15
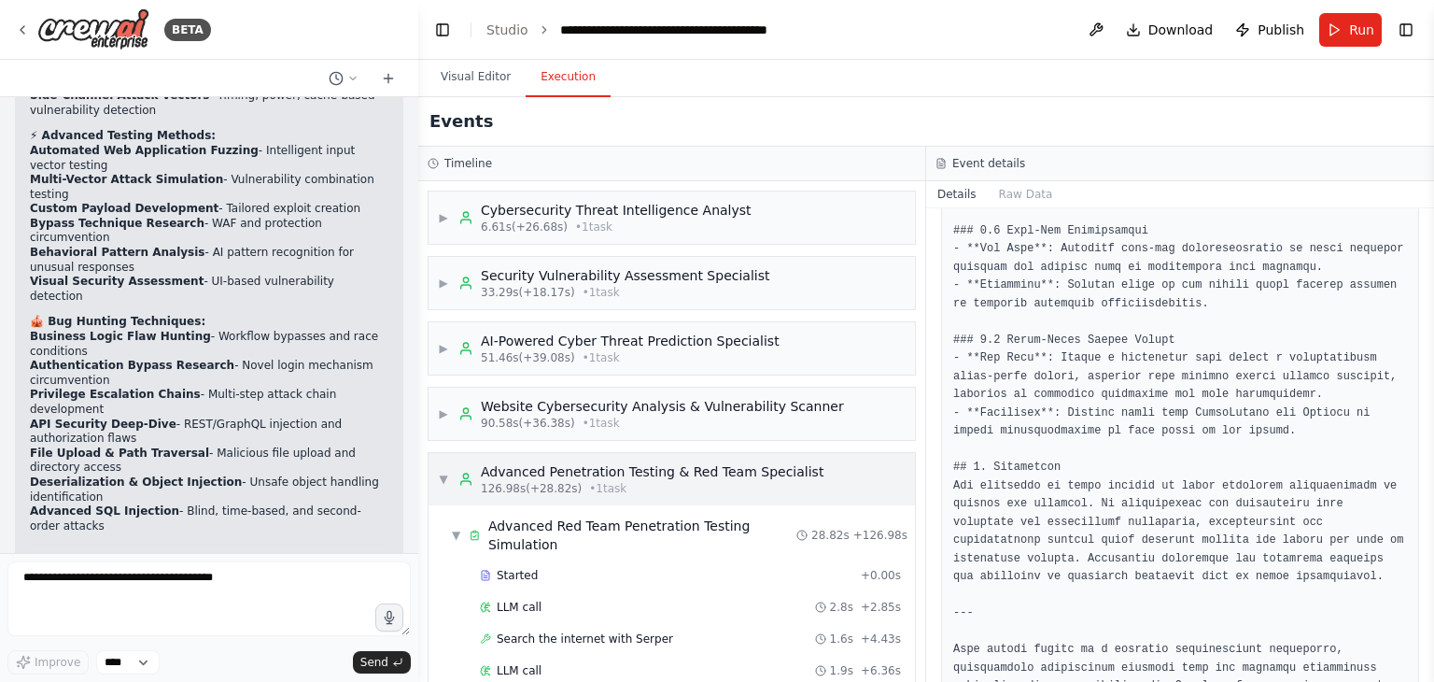
click at [547, 485] on span "126.98s (+28.82s)" at bounding box center [531, 488] width 101 height 15
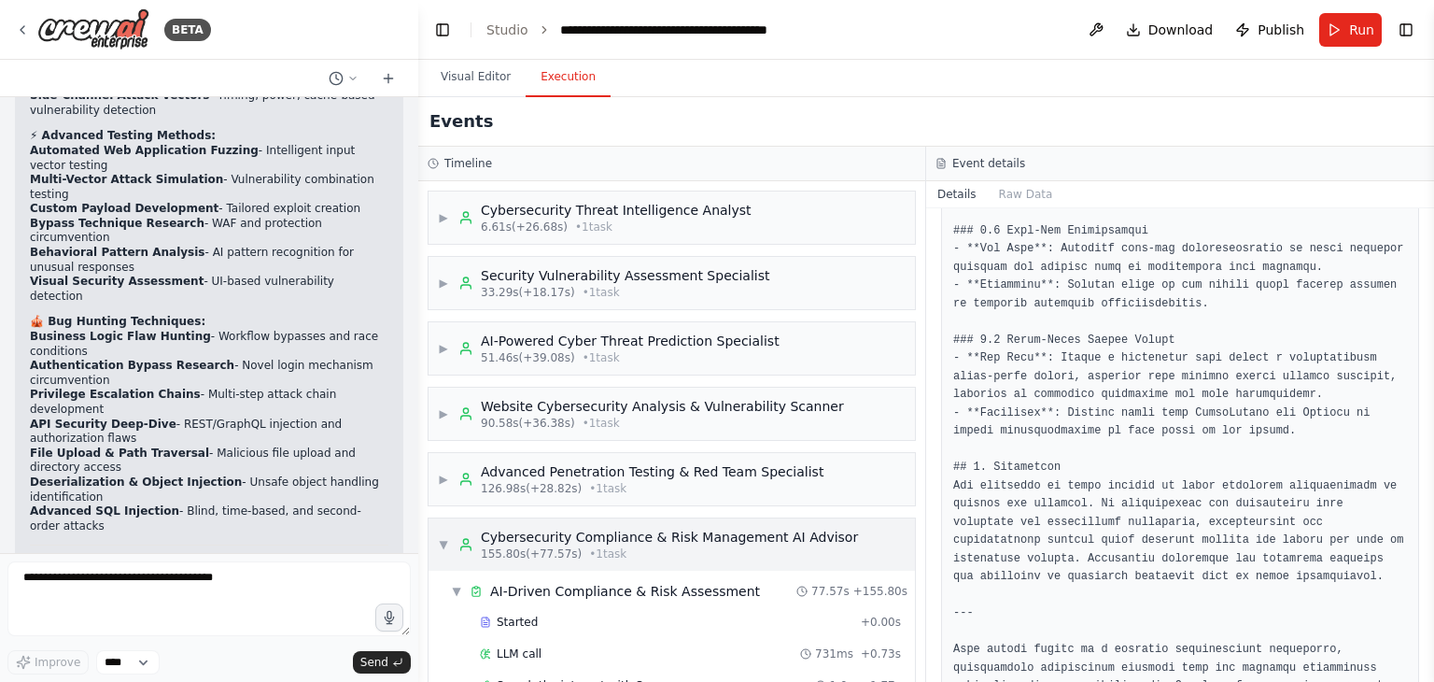
click at [568, 532] on div "Cybersecurity Compliance & Risk Management AI Advisor" at bounding box center [669, 536] width 377 height 19
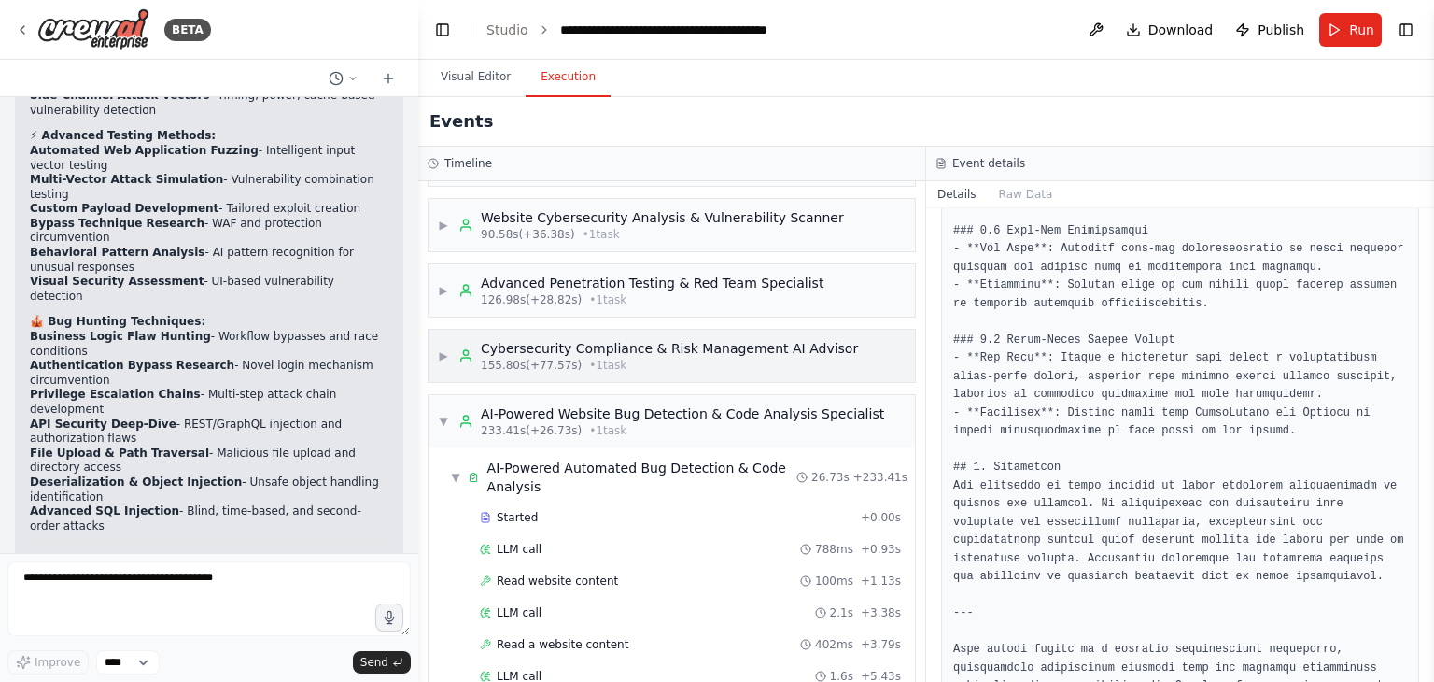
scroll to position [190, 0]
click at [601, 424] on span "• 1 task" at bounding box center [607, 429] width 37 height 15
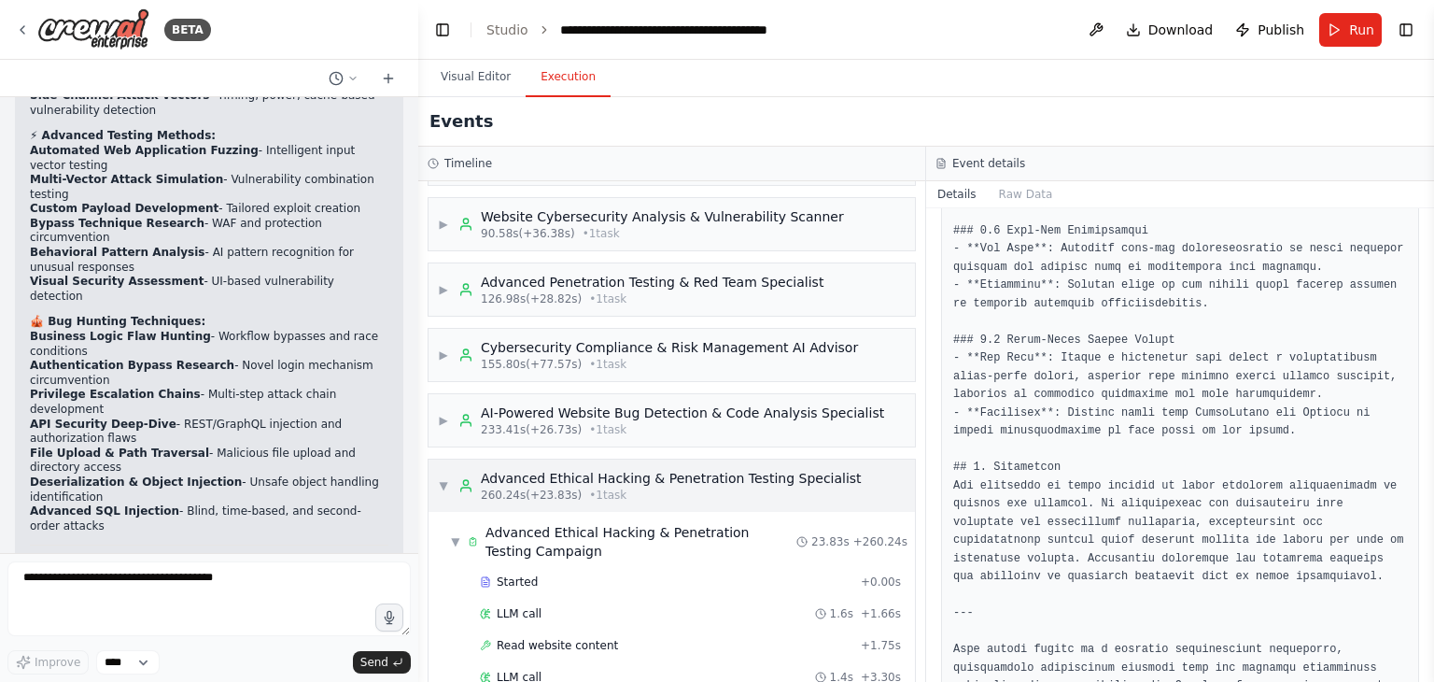
click at [600, 478] on div "Advanced Ethical Hacking & Penetration Testing Specialist" at bounding box center [671, 478] width 381 height 19
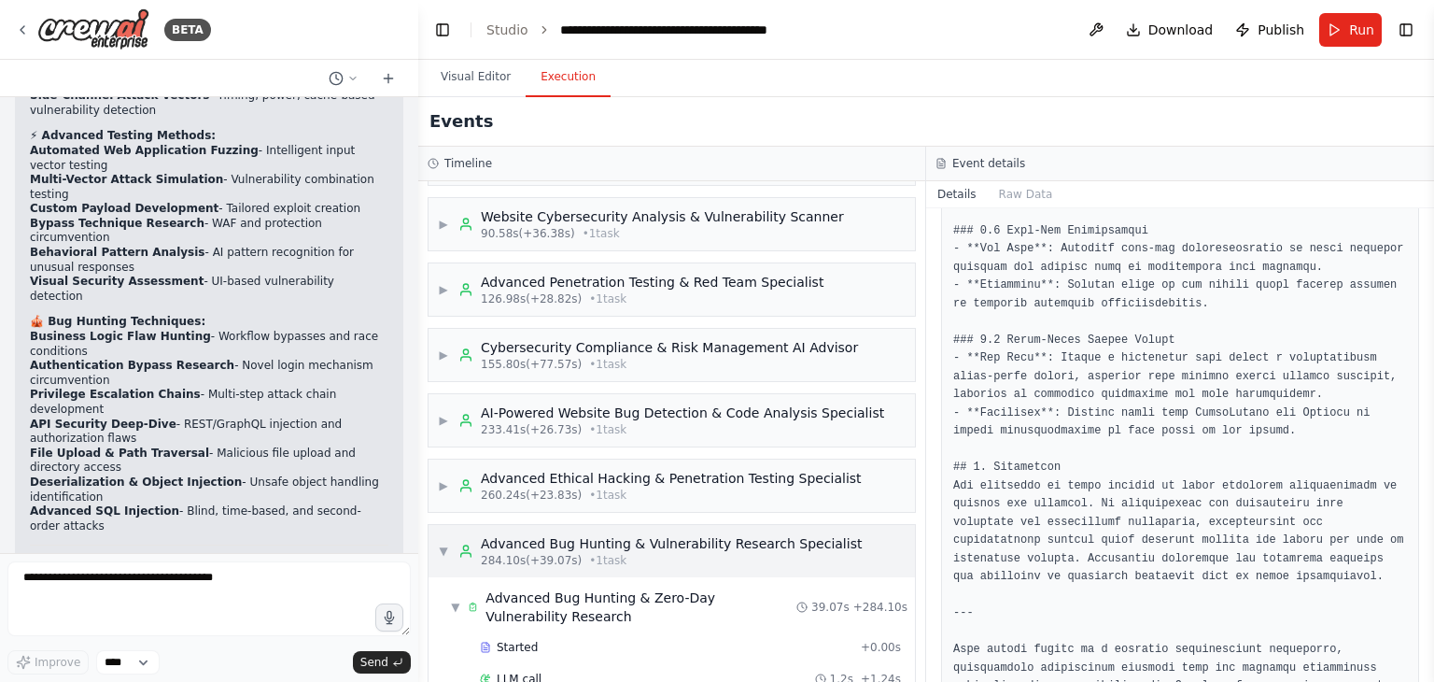
click at [600, 542] on div "Advanced Bug Hunting & Vulnerability Research Specialist" at bounding box center [671, 543] width 381 height 19
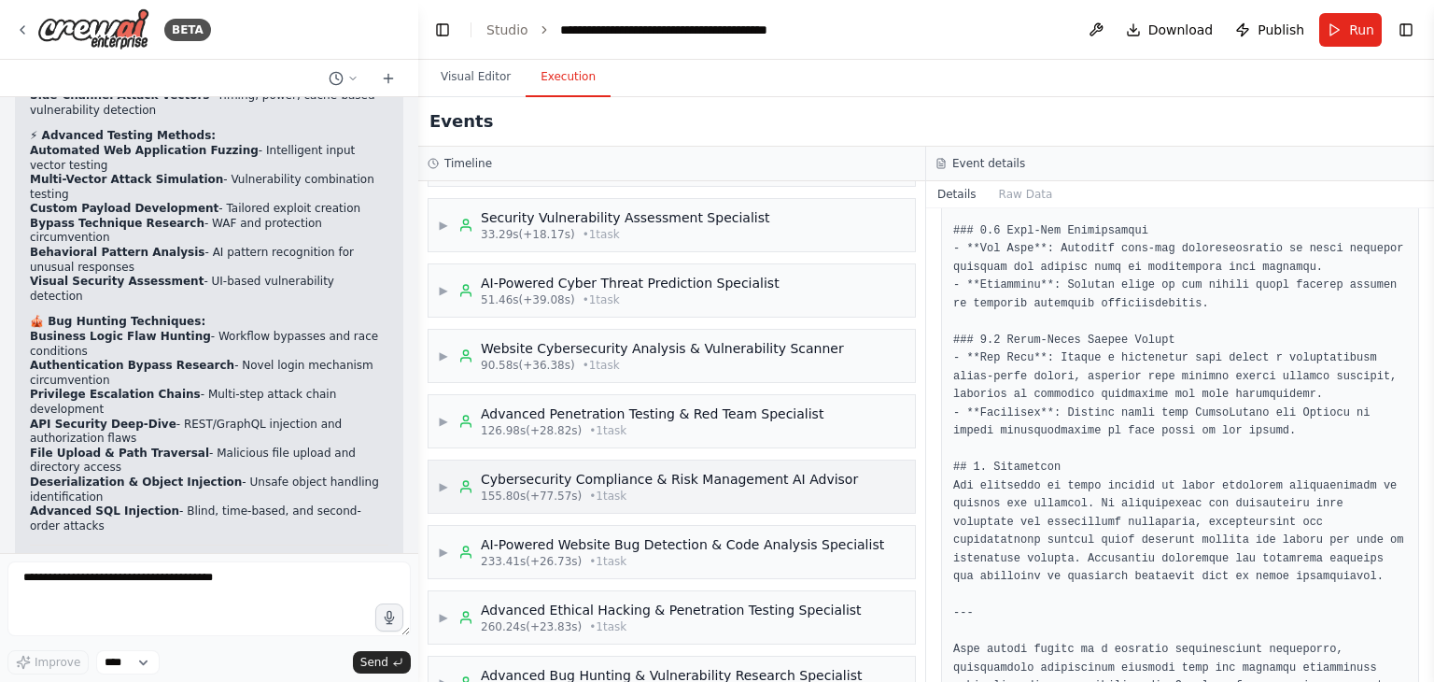
scroll to position [59, 0]
click at [693, 557] on div "233.41s (+26.73s) • 1 task" at bounding box center [682, 560] width 403 height 15
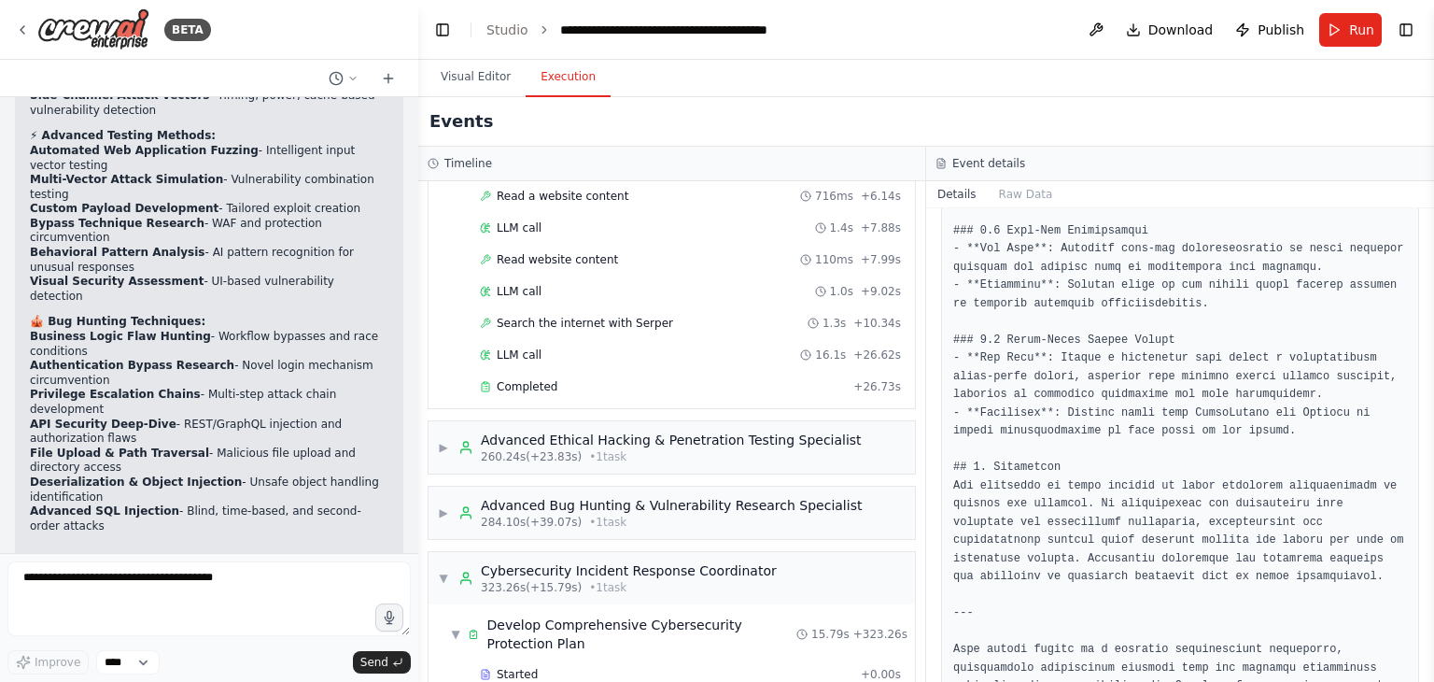
scroll to position [792, 0]
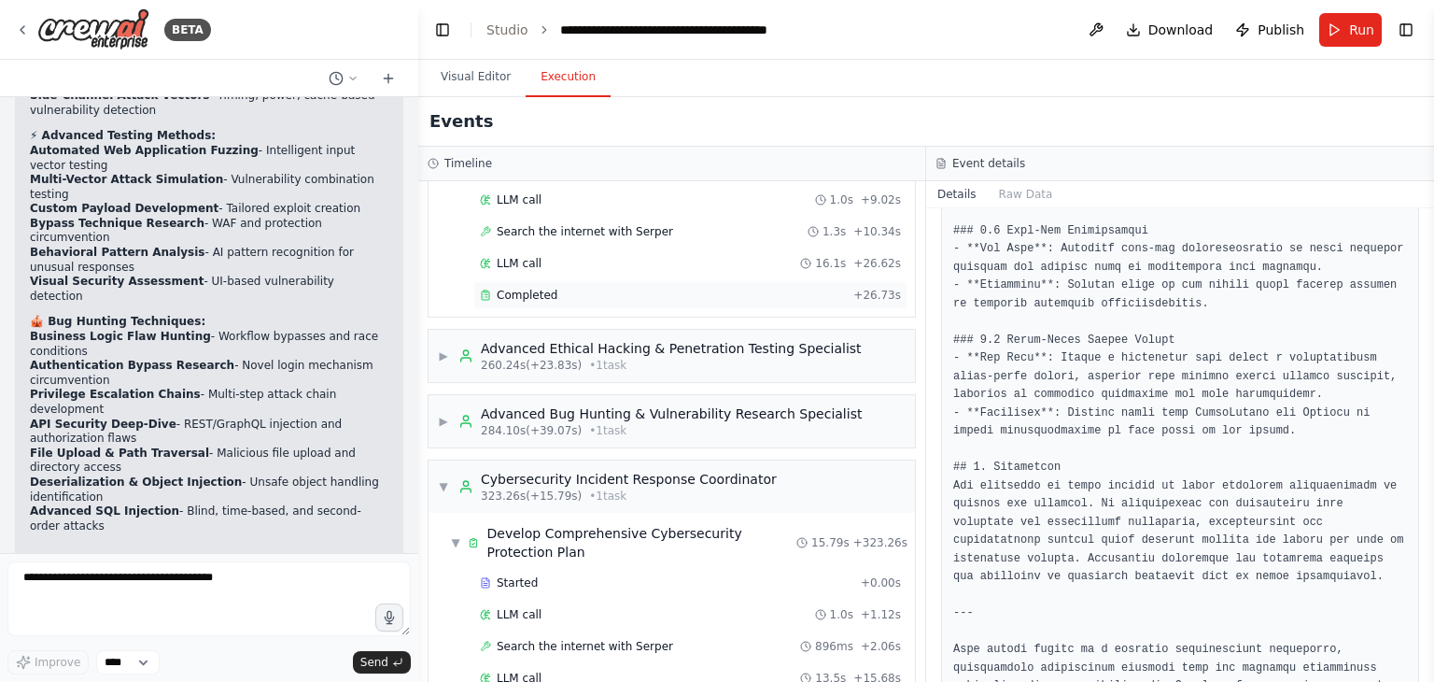
click at [612, 292] on div "Completed" at bounding box center [663, 295] width 366 height 15
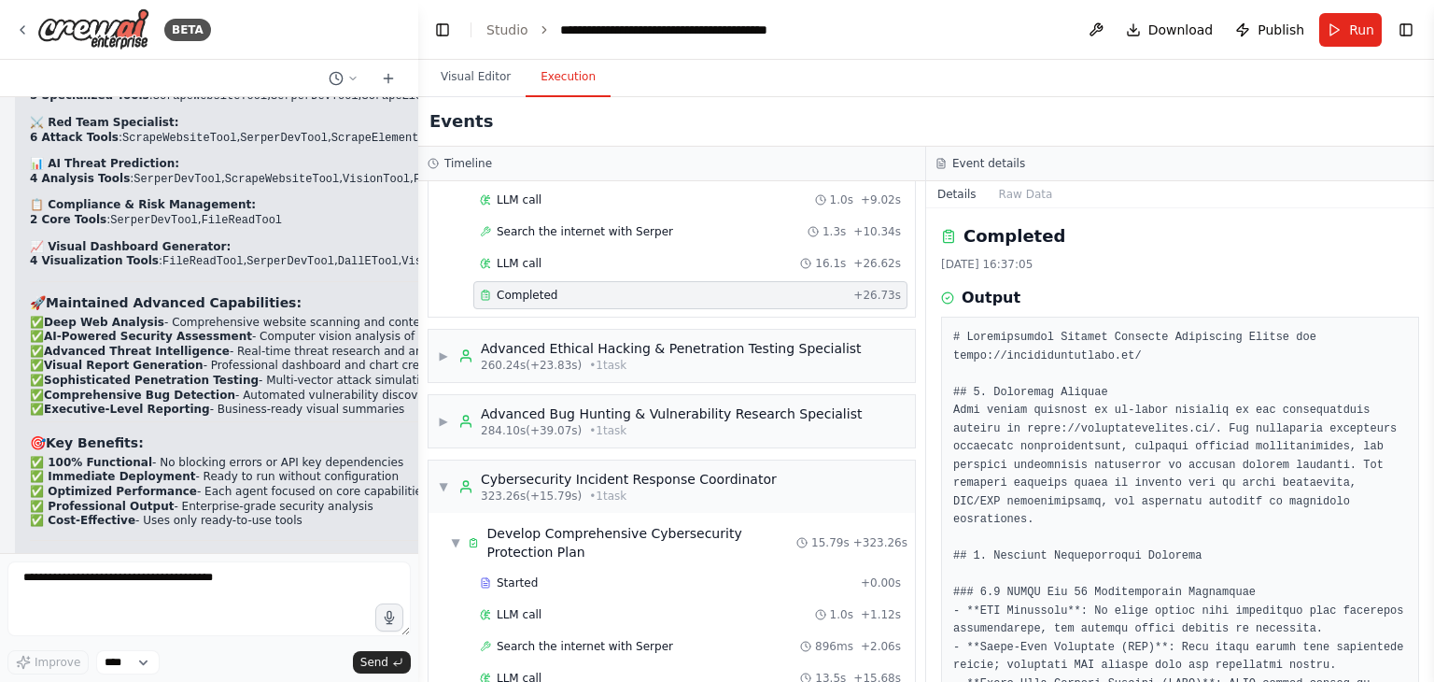
scroll to position [21939, 0]
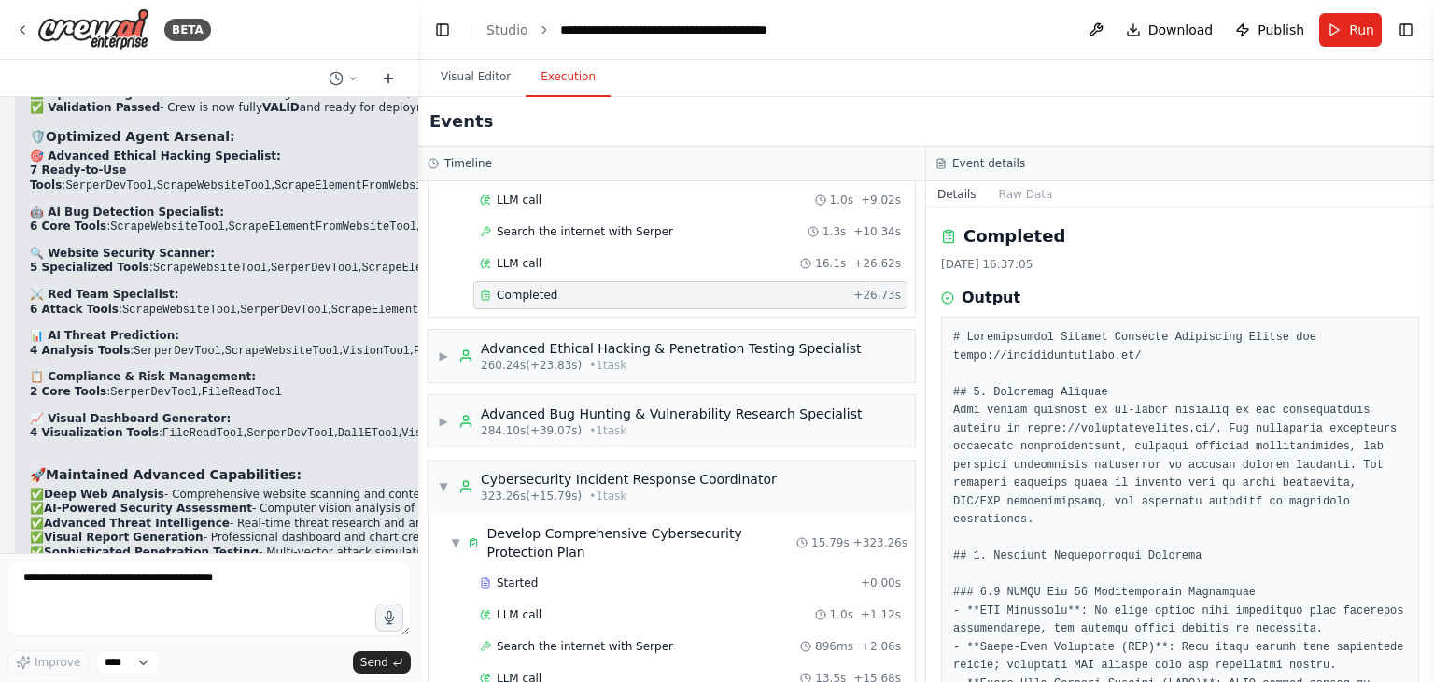
click at [387, 77] on icon at bounding box center [388, 78] width 15 height 15
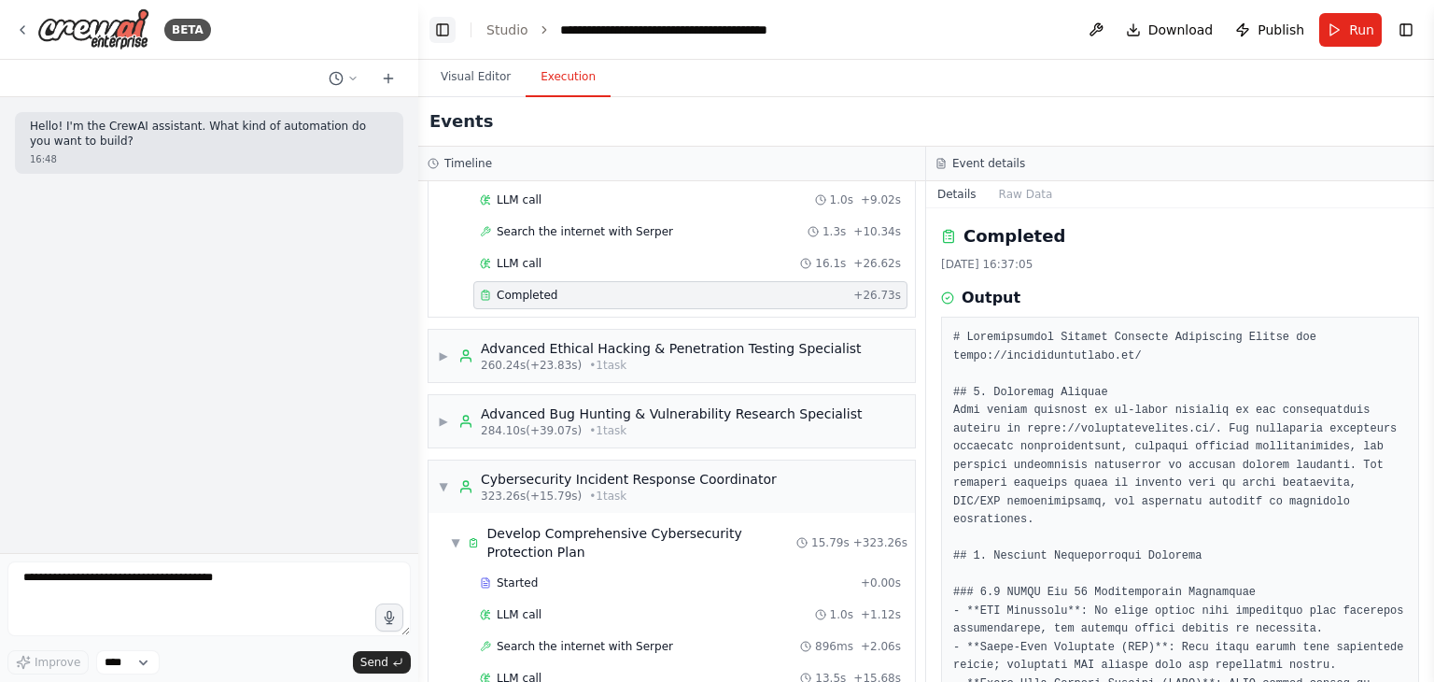
click at [434, 27] on button "Toggle Left Sidebar" at bounding box center [442, 30] width 26 height 26
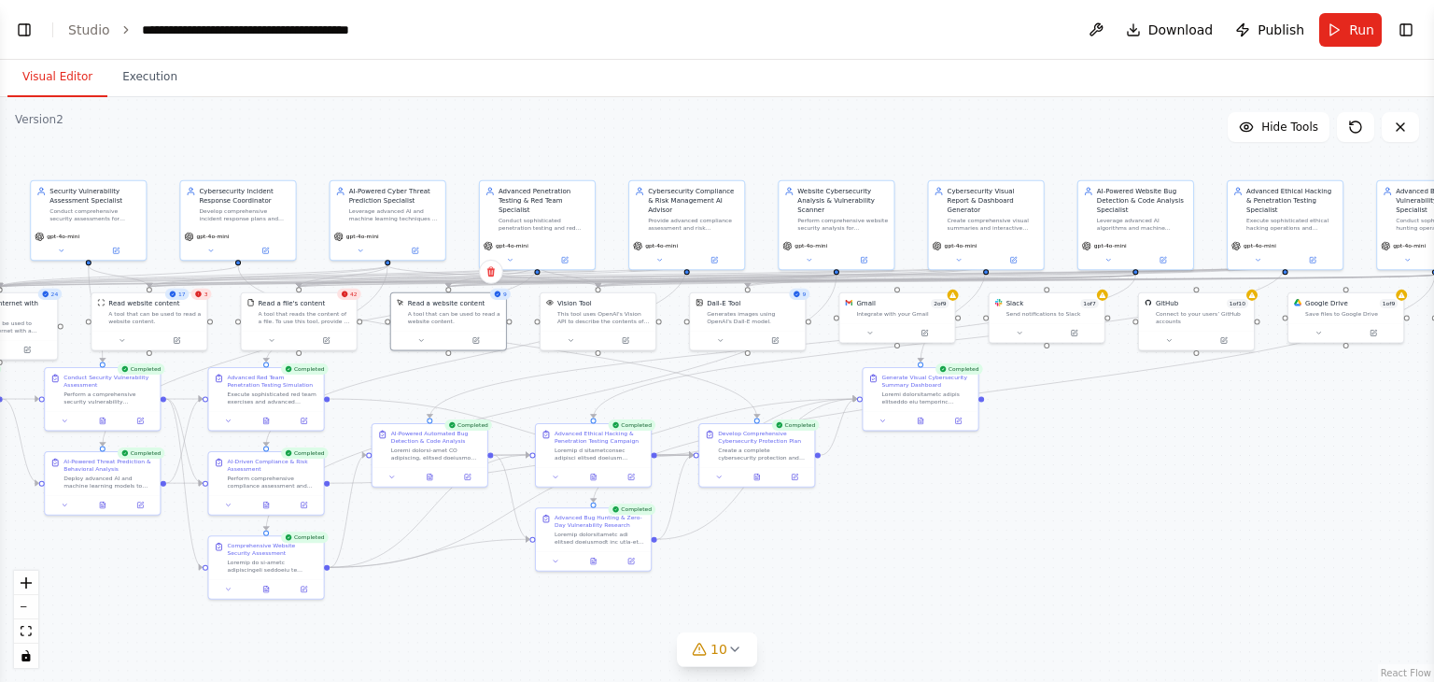
click at [49, 74] on button "Visual Editor" at bounding box center [57, 77] width 100 height 39
click at [26, 31] on button "Toggle Left Sidebar" at bounding box center [24, 30] width 26 height 26
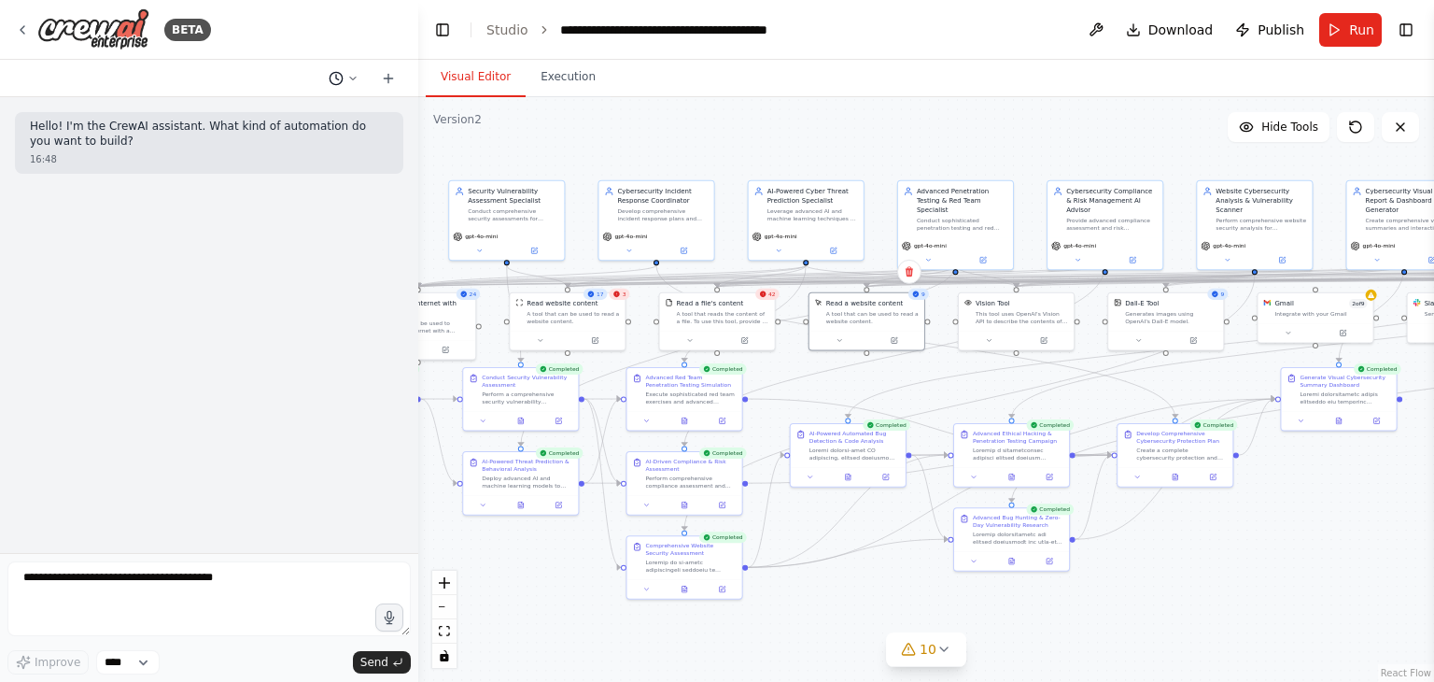
click at [349, 81] on icon at bounding box center [352, 78] width 11 height 11
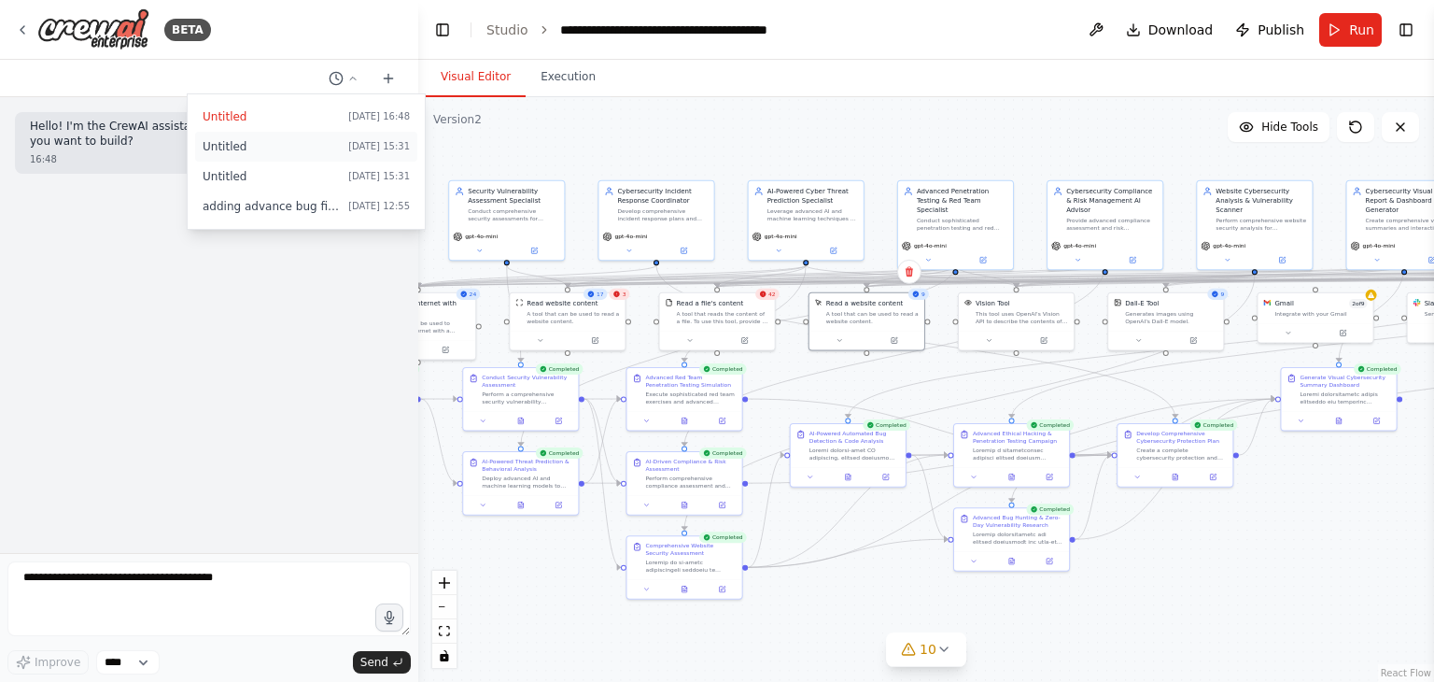
click at [243, 139] on span "Untitled" at bounding box center [272, 146] width 138 height 15
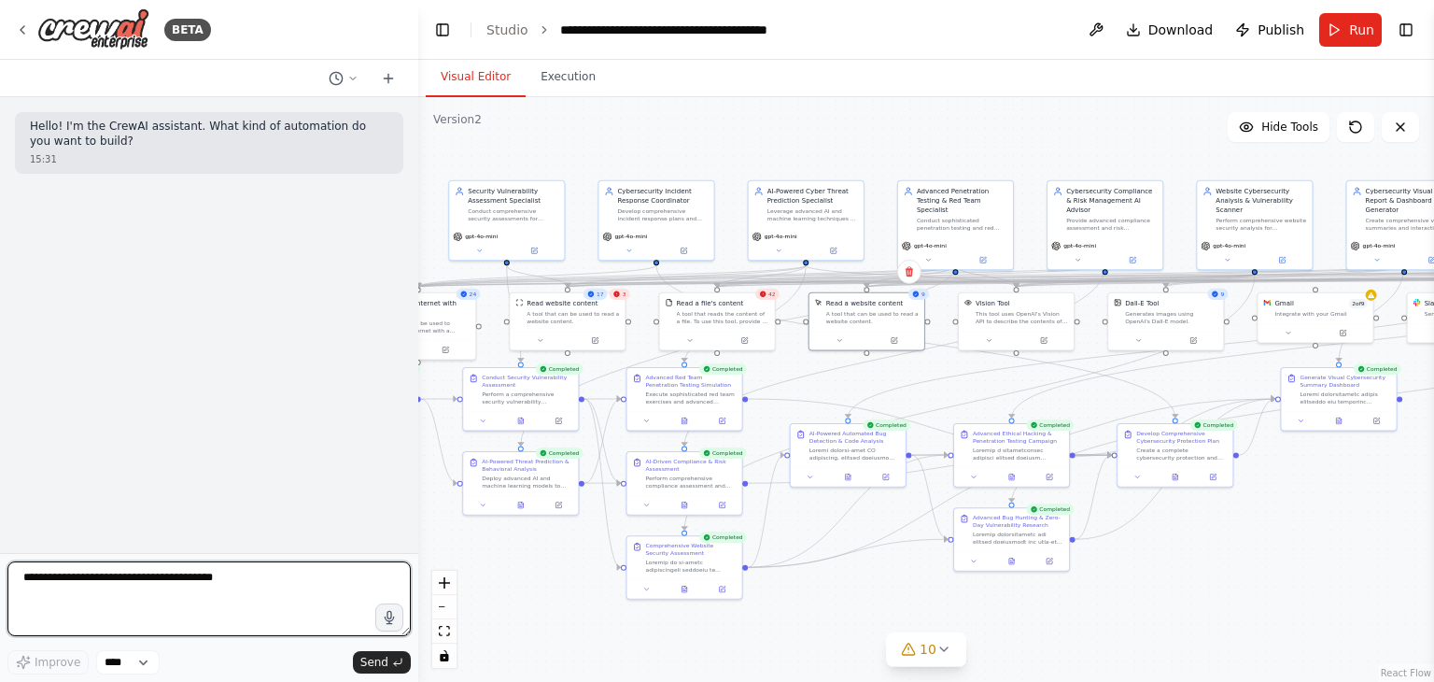
click at [153, 587] on textarea "**********" at bounding box center [208, 598] width 403 height 75
type textarea "**********"
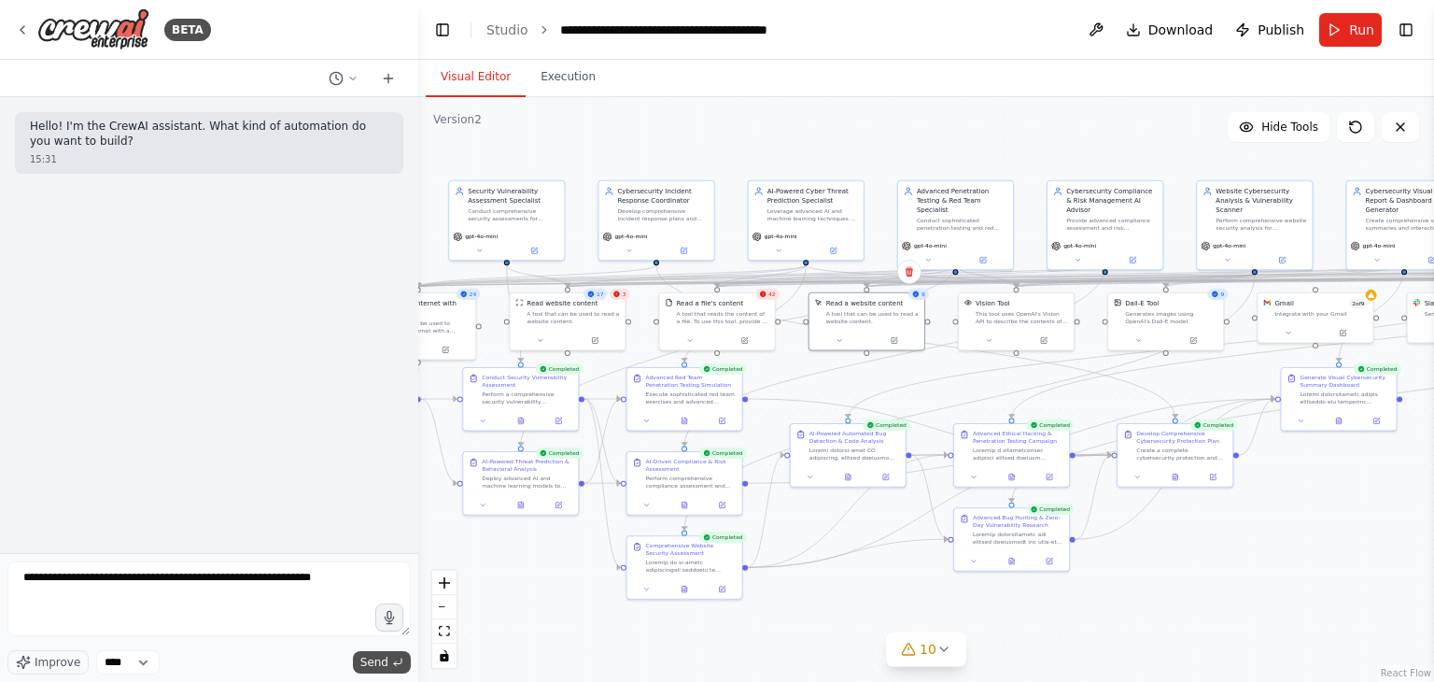
click at [377, 660] on span "Send" at bounding box center [374, 661] width 28 height 15
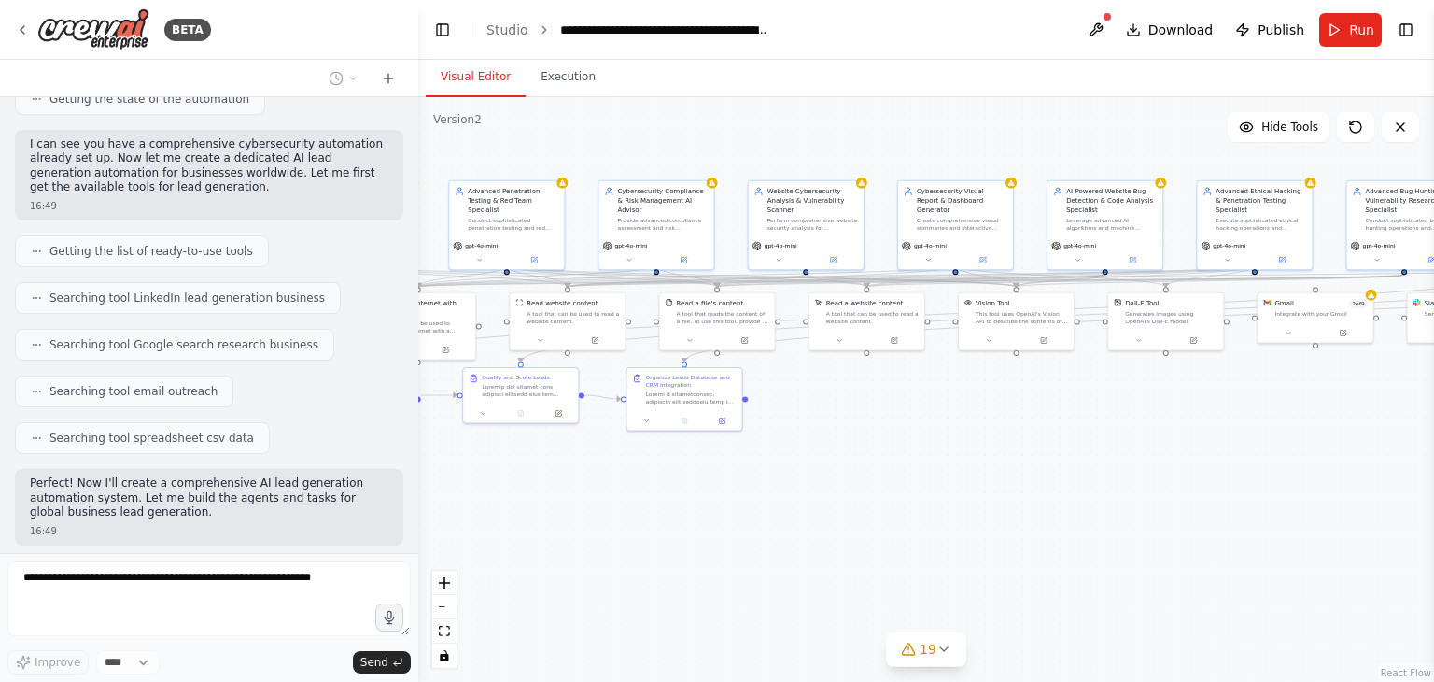
scroll to position [0, 0]
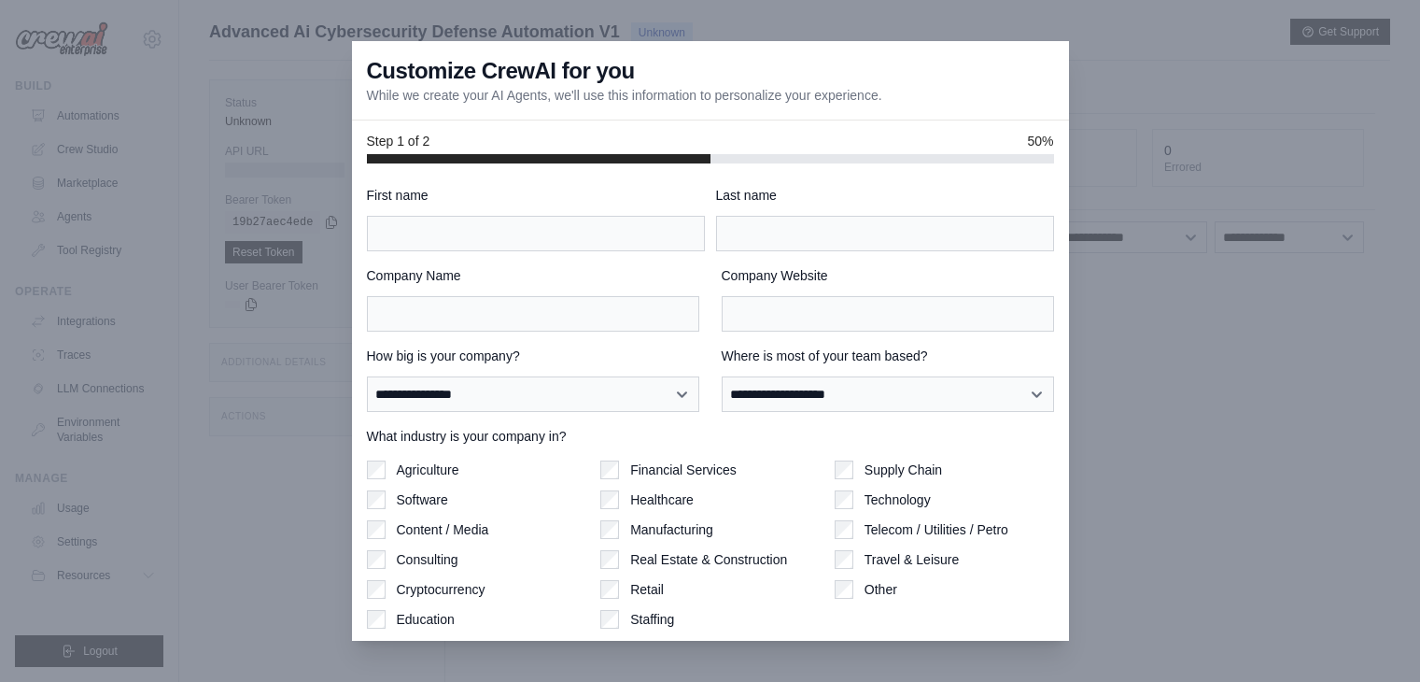
select select "**********"
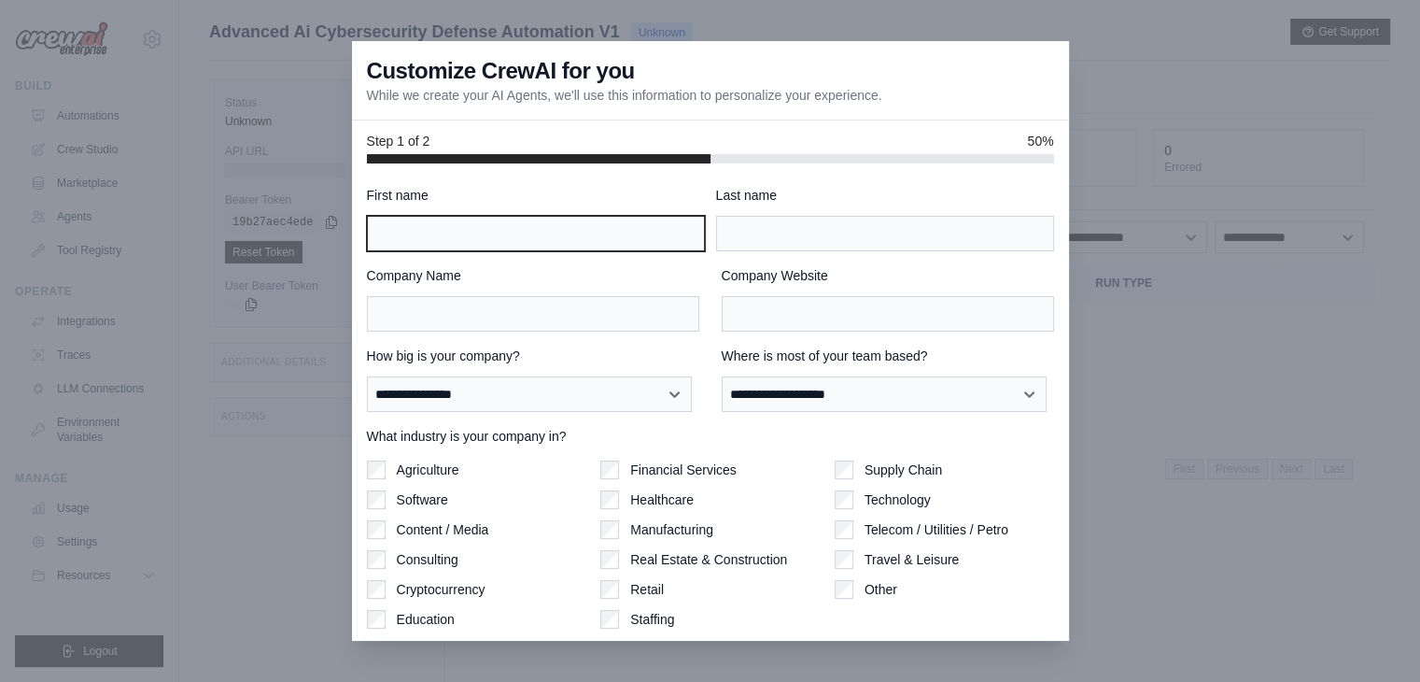
click at [545, 238] on input "First name" at bounding box center [536, 233] width 338 height 35
type input "******"
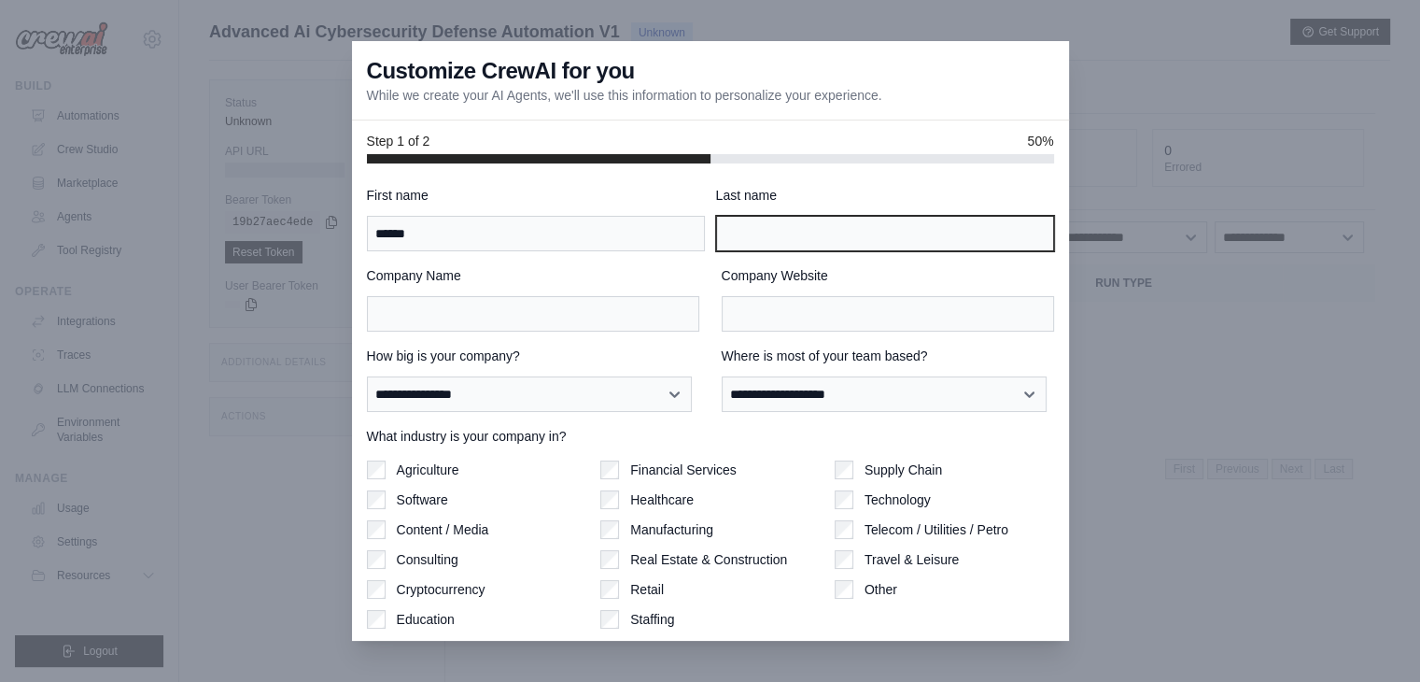
click at [761, 227] on input "Last name" at bounding box center [885, 233] width 338 height 35
type input "******"
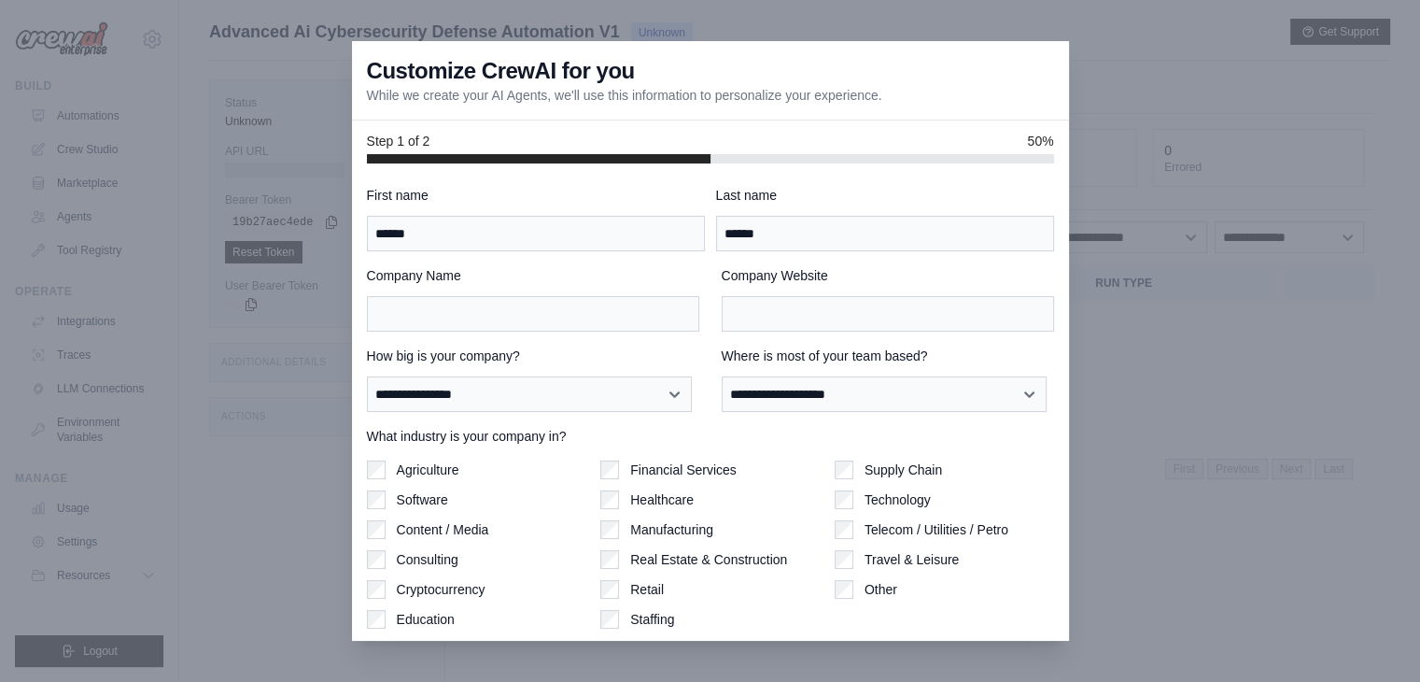
click at [527, 334] on div "**********" at bounding box center [710, 435] width 687 height 499
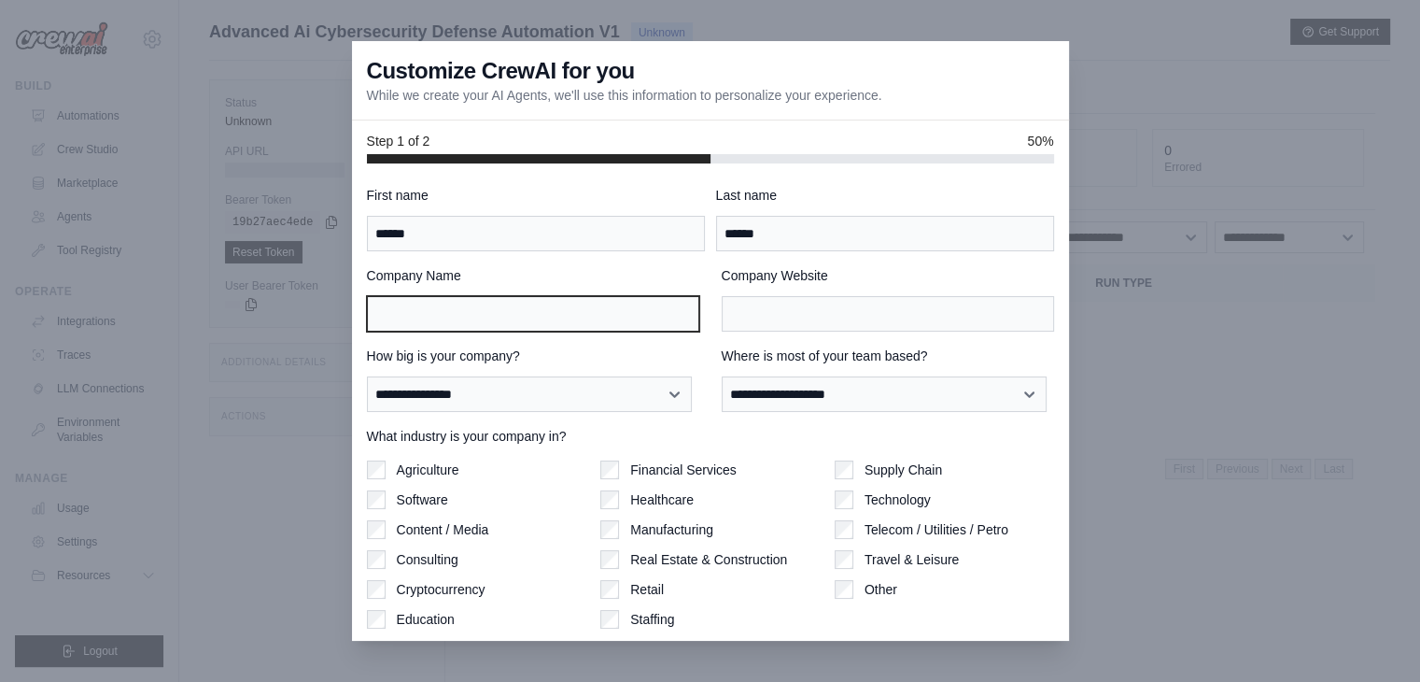
click at [529, 321] on input "Company Name" at bounding box center [533, 313] width 332 height 35
type input "**********"
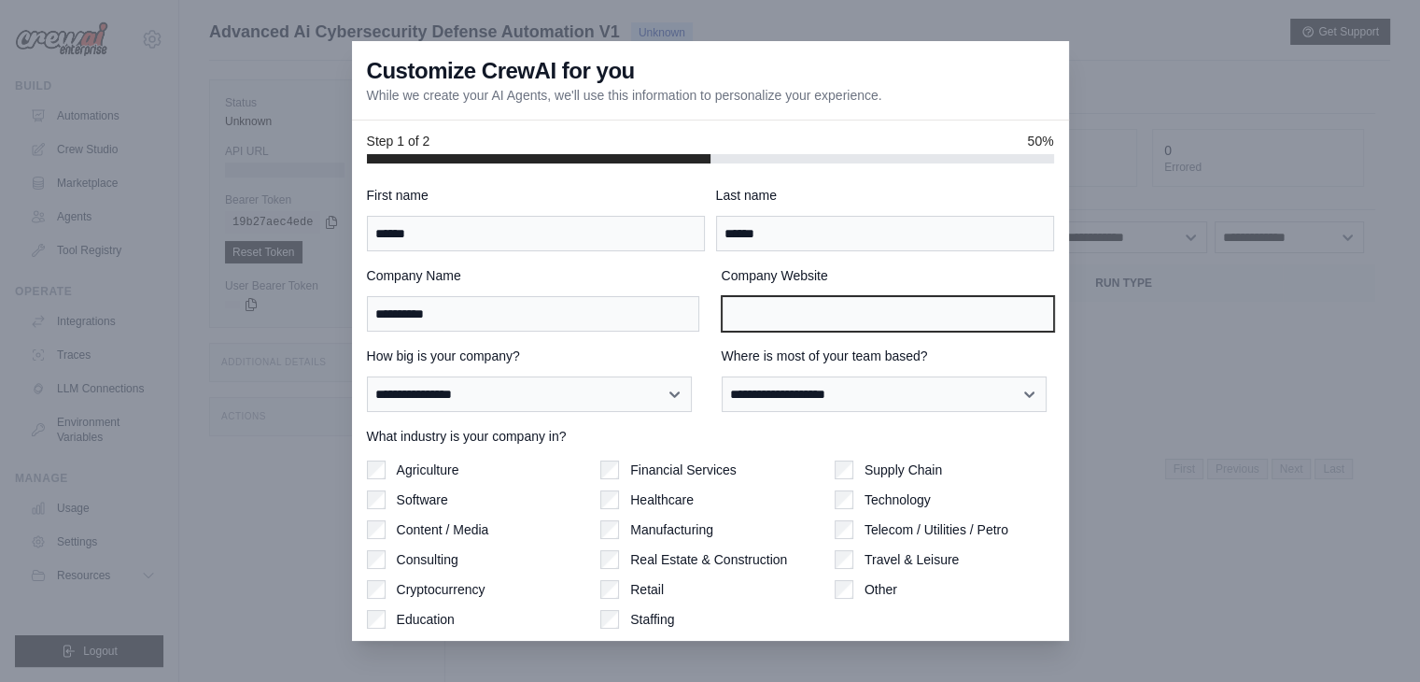
click at [780, 313] on input "Company Website" at bounding box center [888, 313] width 332 height 35
type input "*"
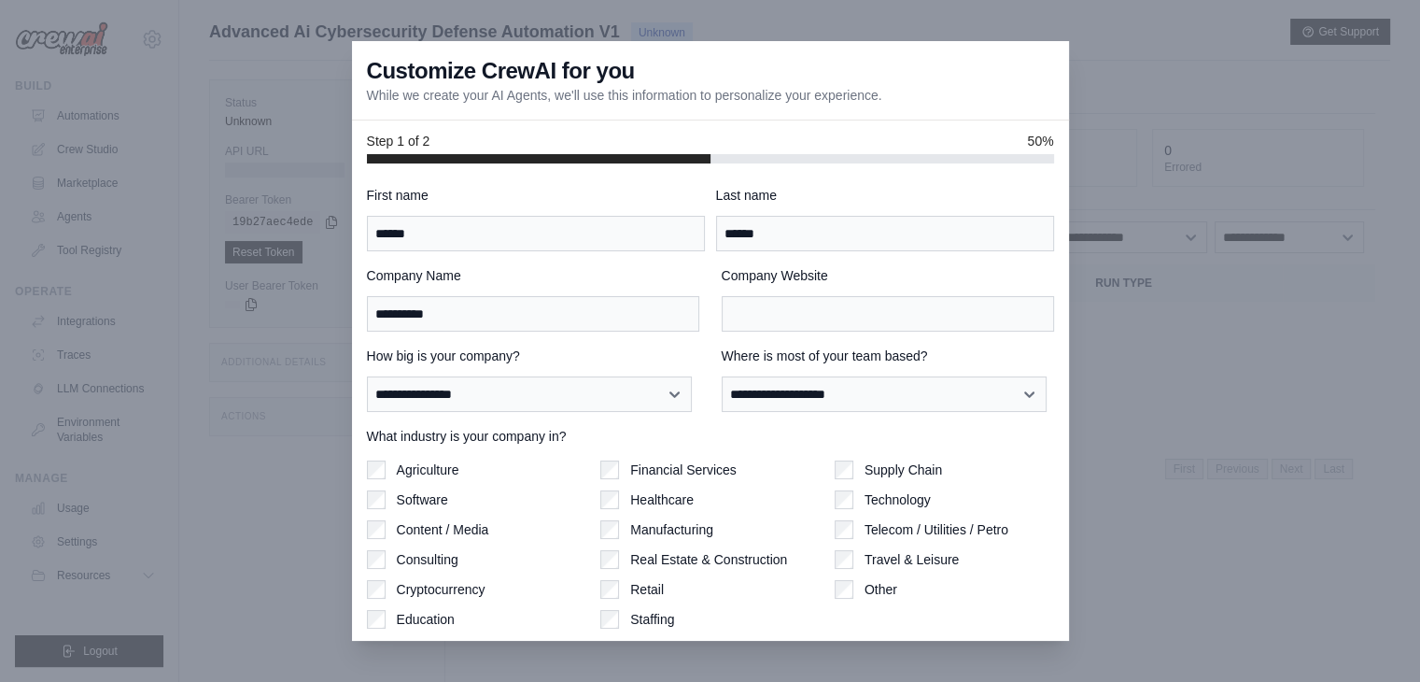
click at [844, 583] on div "Other" at bounding box center [944, 589] width 219 height 19
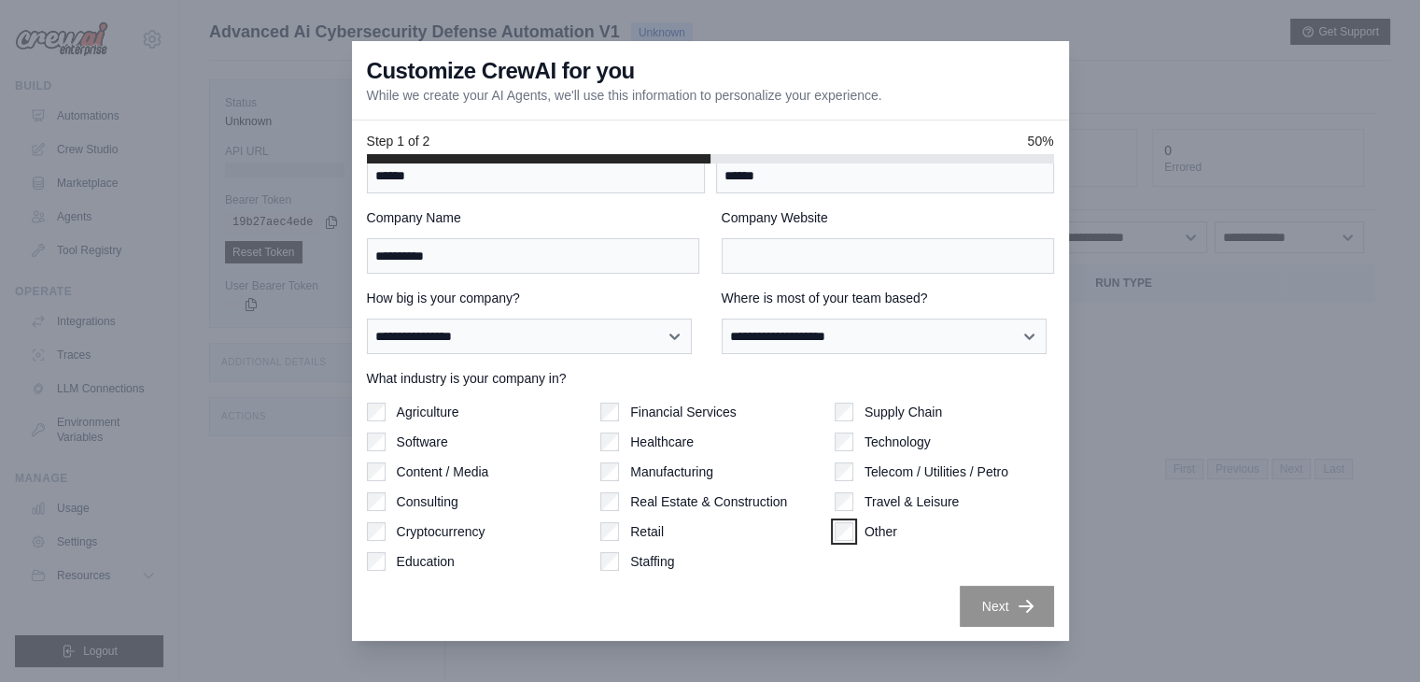
scroll to position [78, 0]
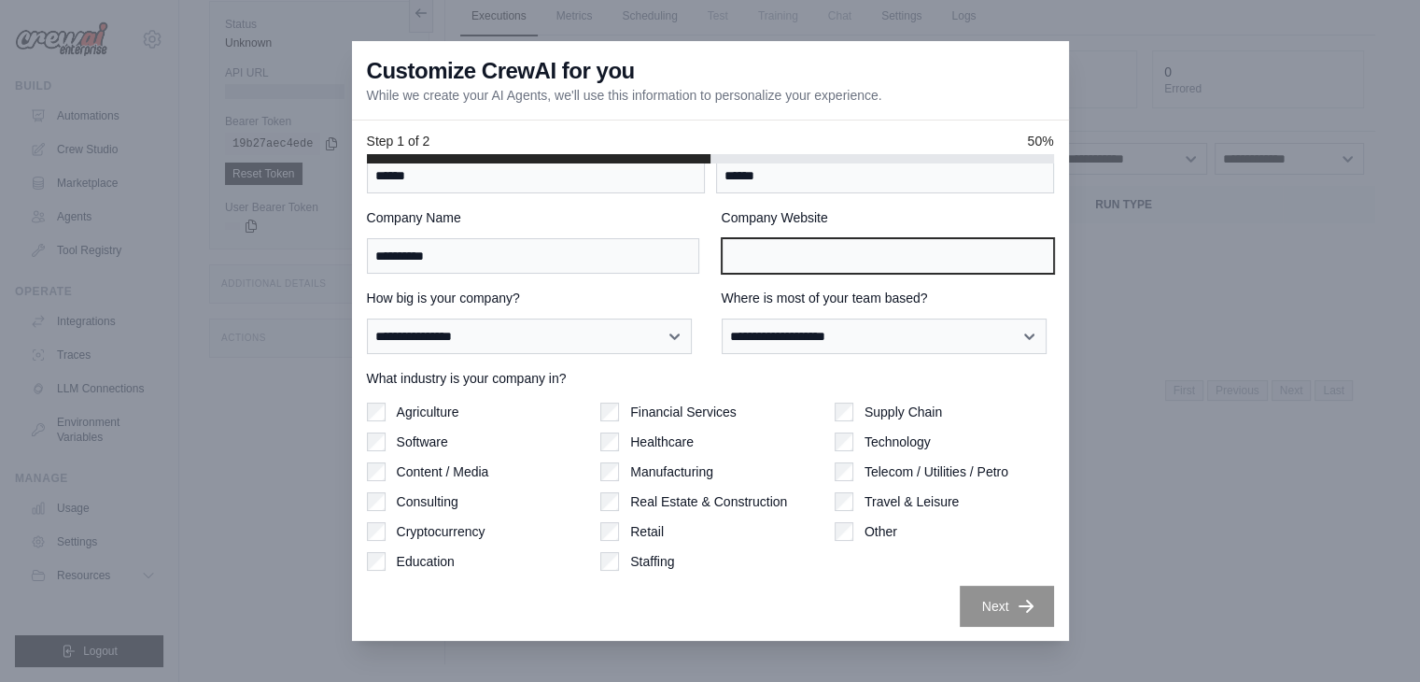
click at [827, 255] on input "Company Website" at bounding box center [888, 255] width 332 height 35
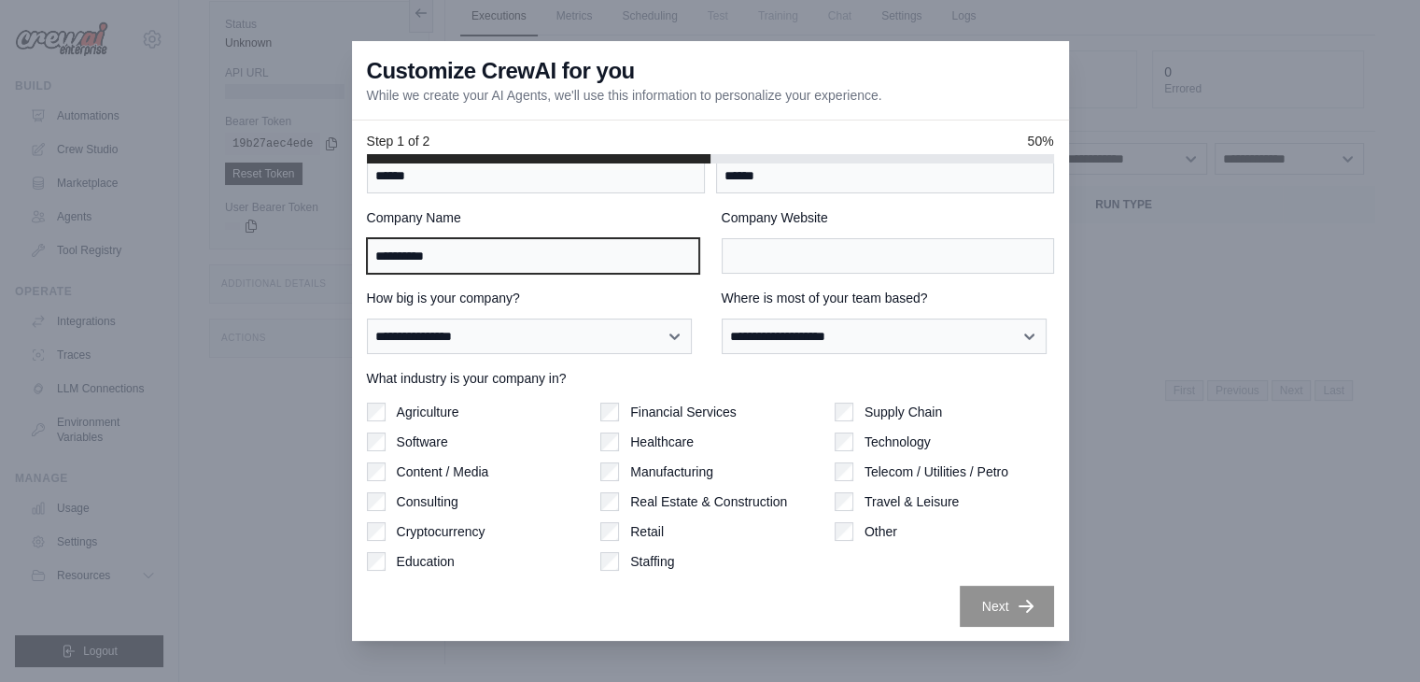
drag, startPoint x: 457, startPoint y: 251, endPoint x: 344, endPoint y: 277, distance: 115.9
click at [344, 277] on div "**********" at bounding box center [710, 341] width 1420 height 682
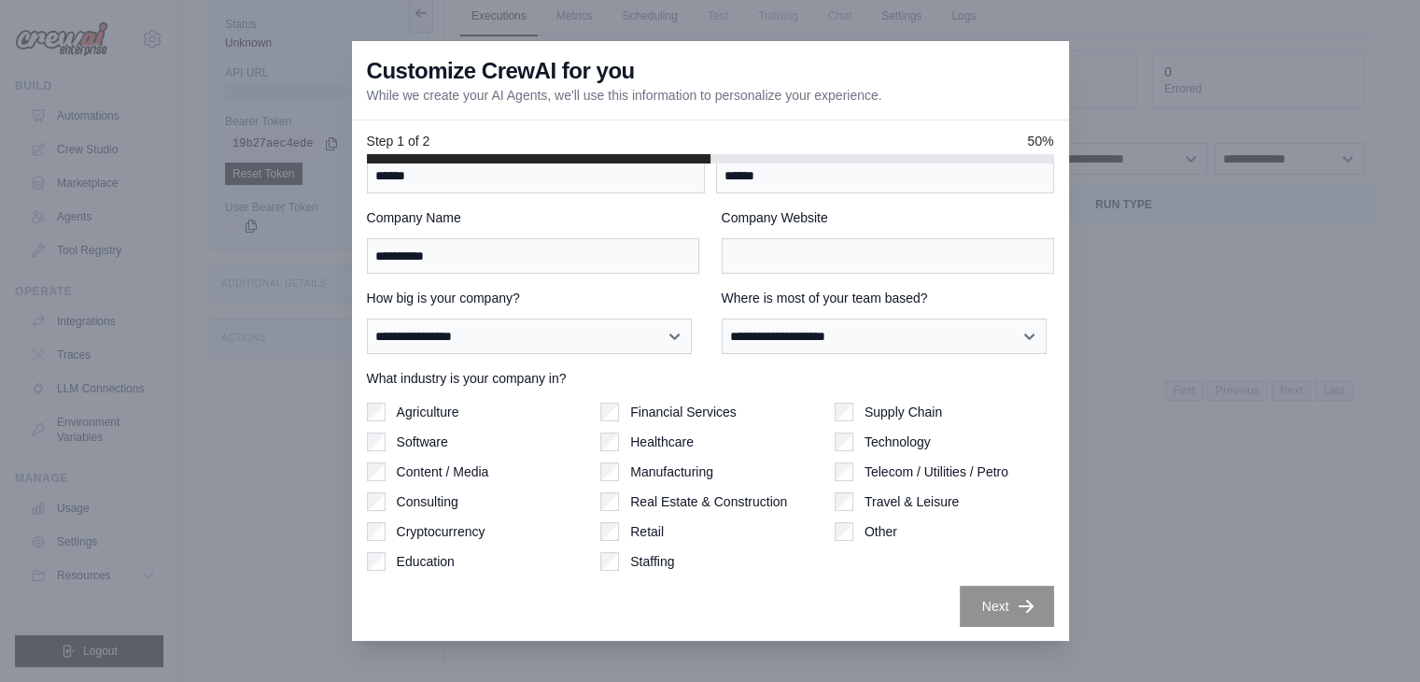
drag, startPoint x: 344, startPoint y: 277, endPoint x: 650, endPoint y: 226, distance: 309.6
click at [650, 226] on div "**********" at bounding box center [533, 240] width 332 height 65
copy div
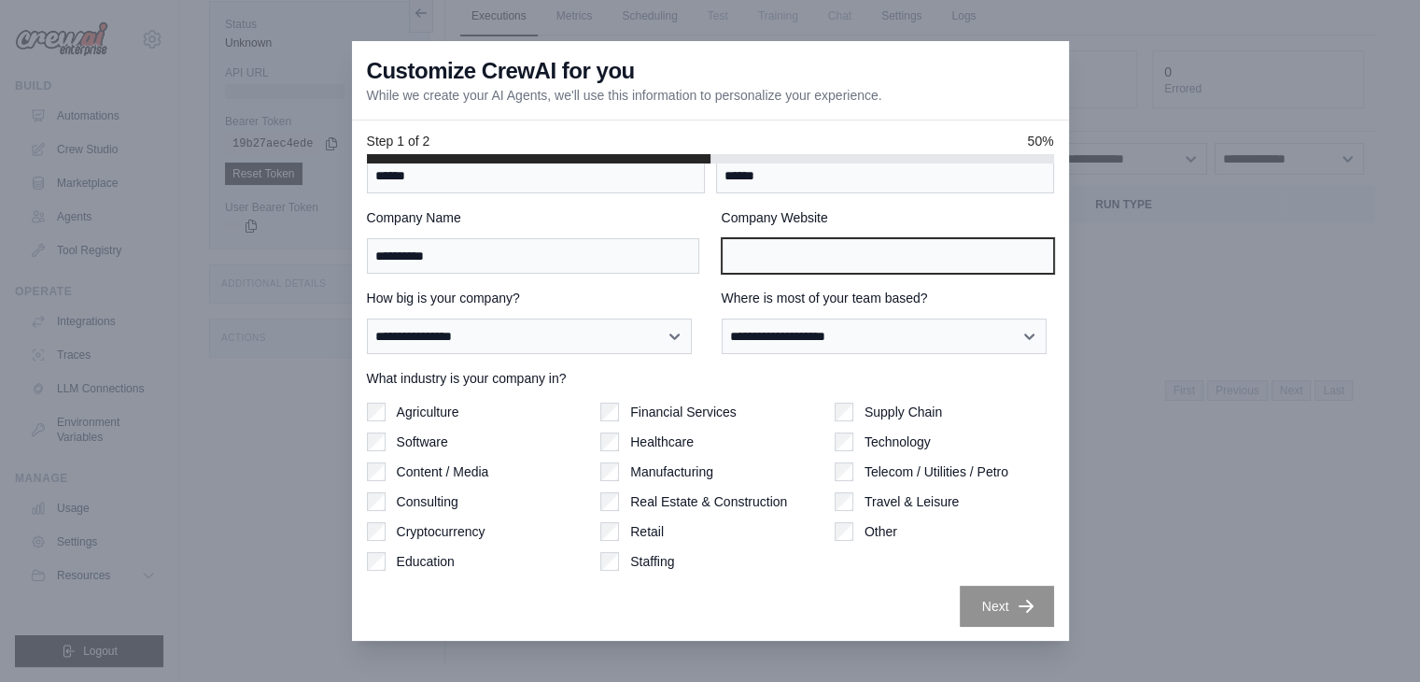
paste input "**********"
type input "**********"
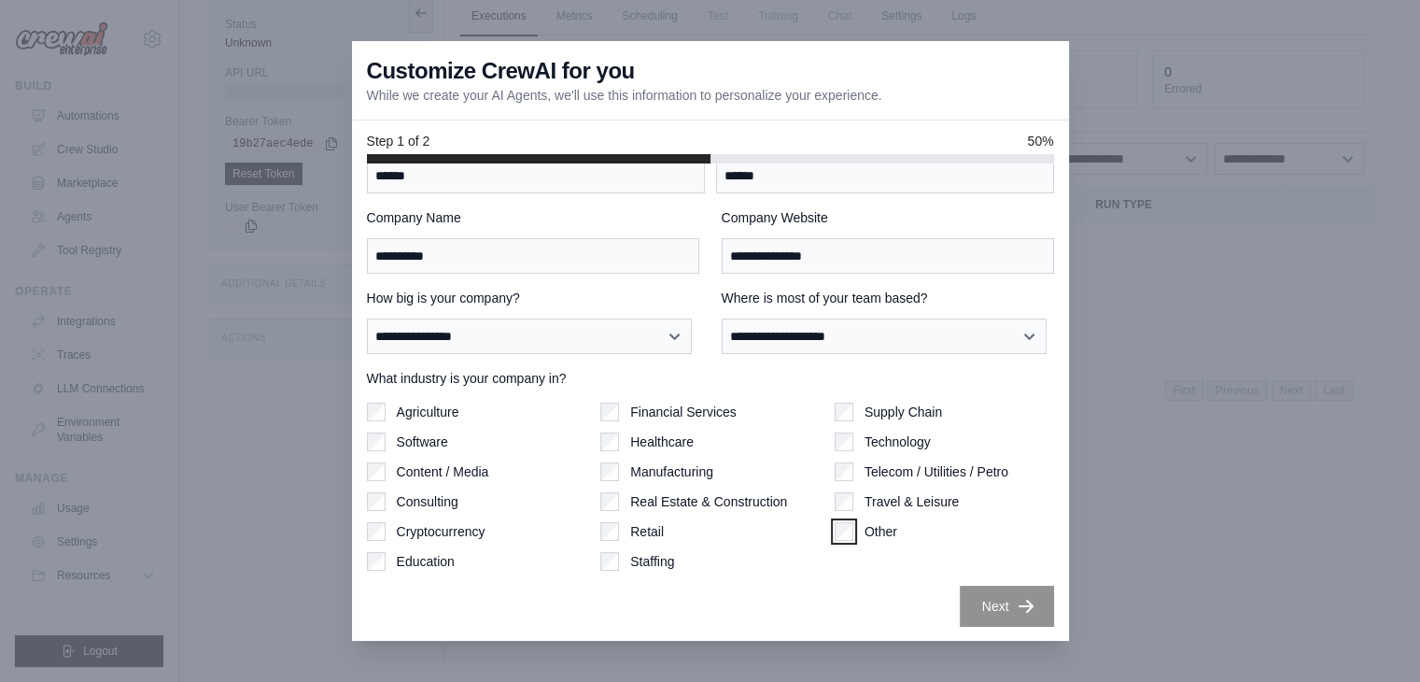
scroll to position [57, 0]
click at [609, 506] on div "Financial Services Healthcare Manufacturing Real Estate & Construction Retail S…" at bounding box center [709, 487] width 219 height 168
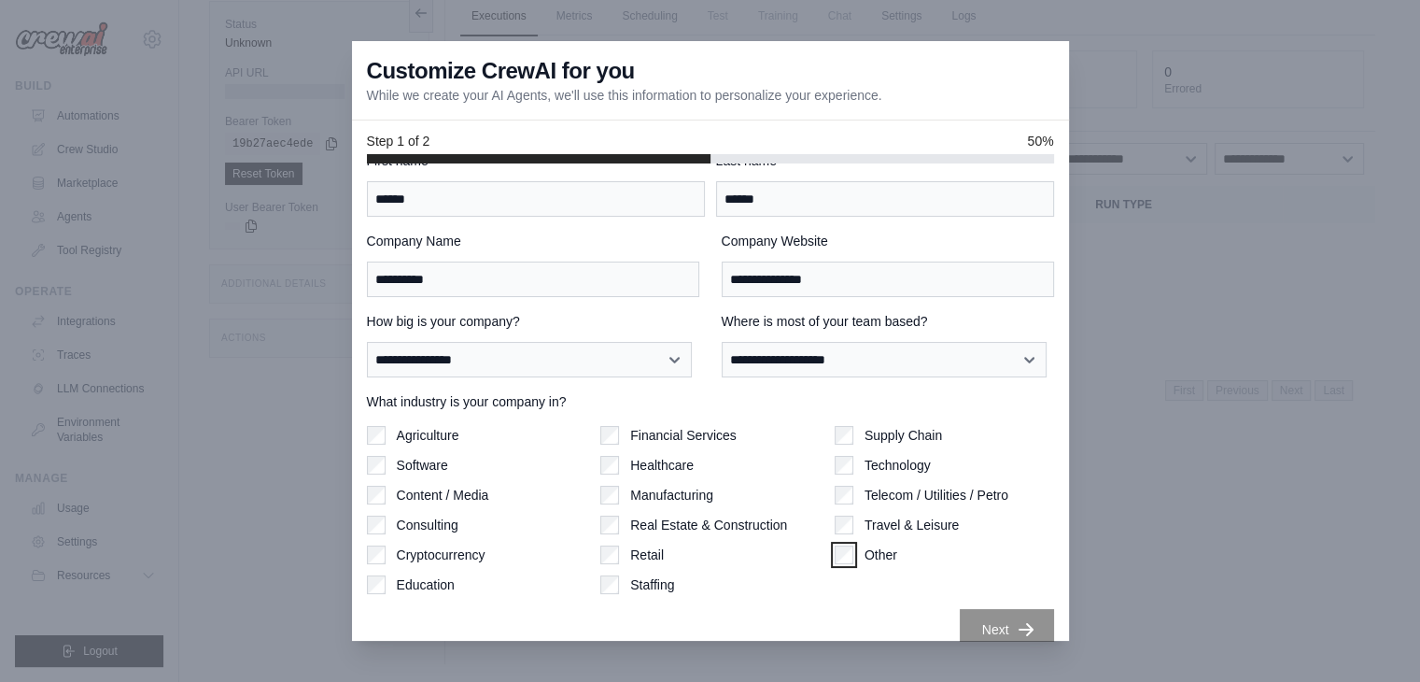
scroll to position [31, 0]
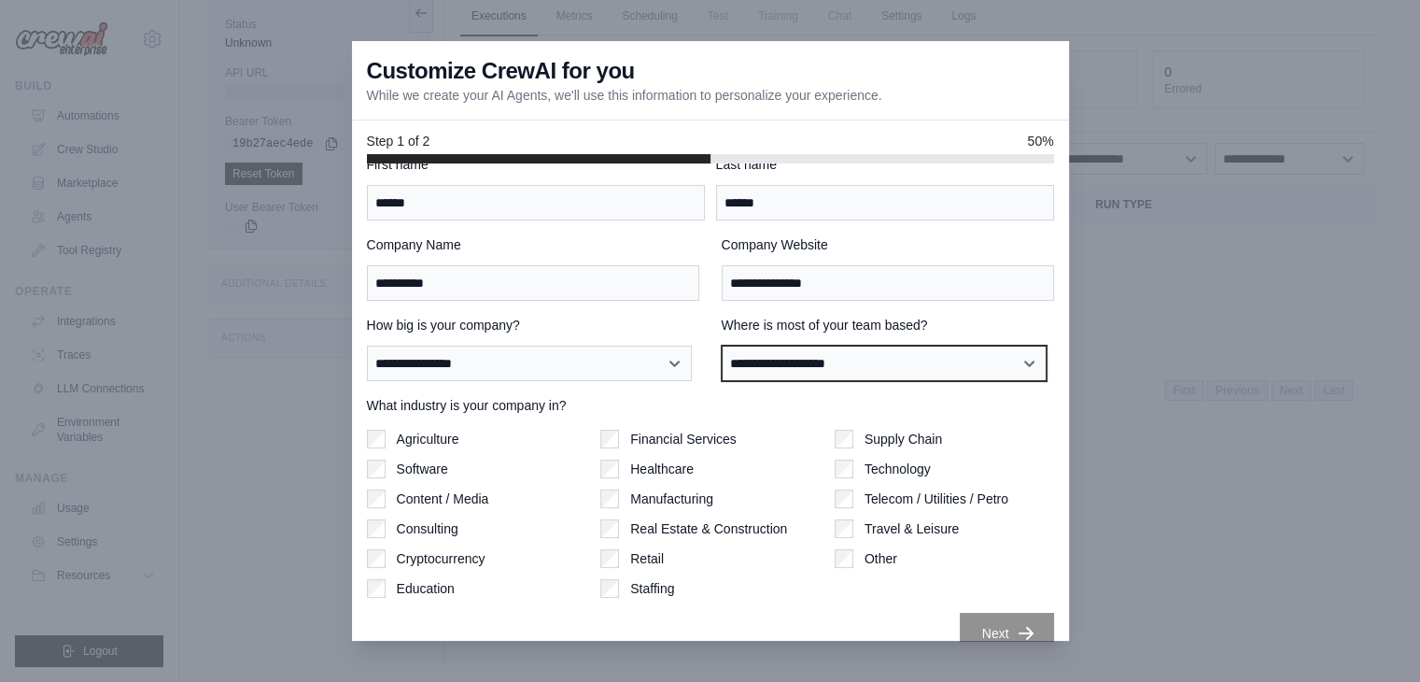
click at [912, 357] on select "**********" at bounding box center [884, 362] width 325 height 35
select select "**********"
click at [722, 345] on select "**********" at bounding box center [884, 362] width 325 height 35
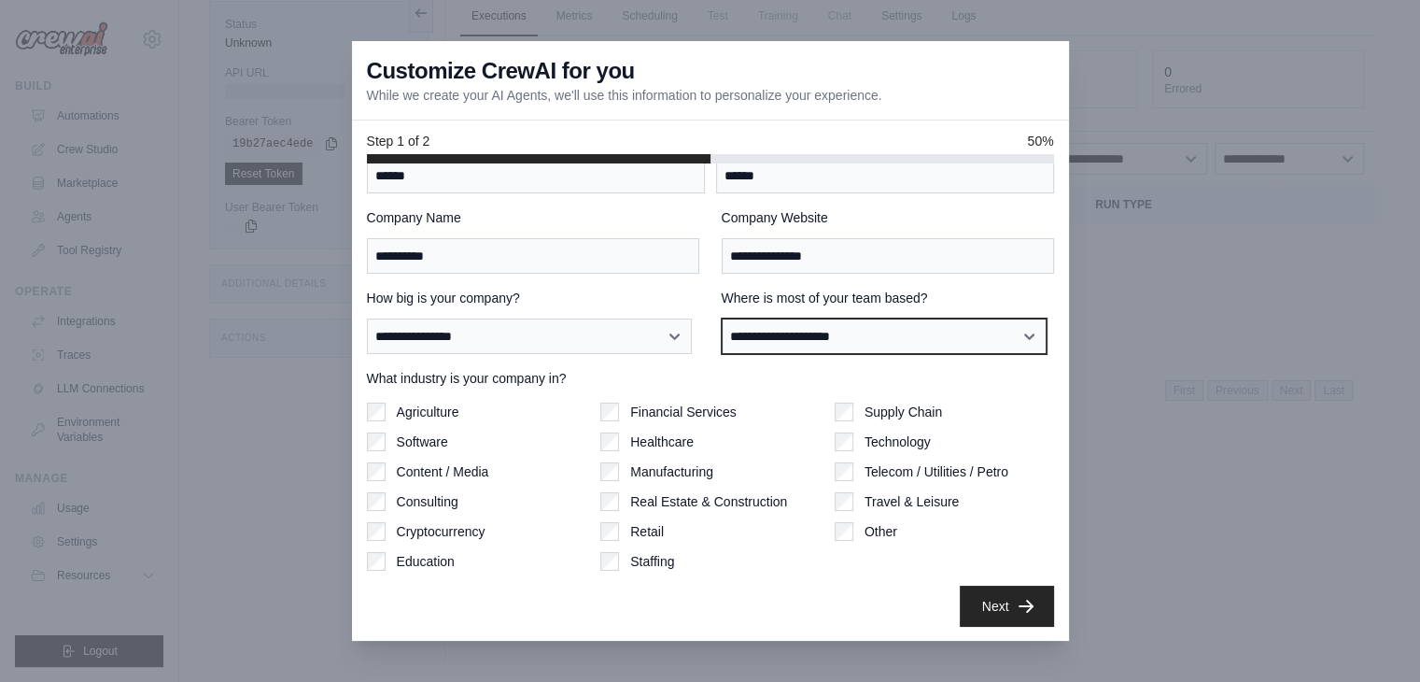
scroll to position [57, 0]
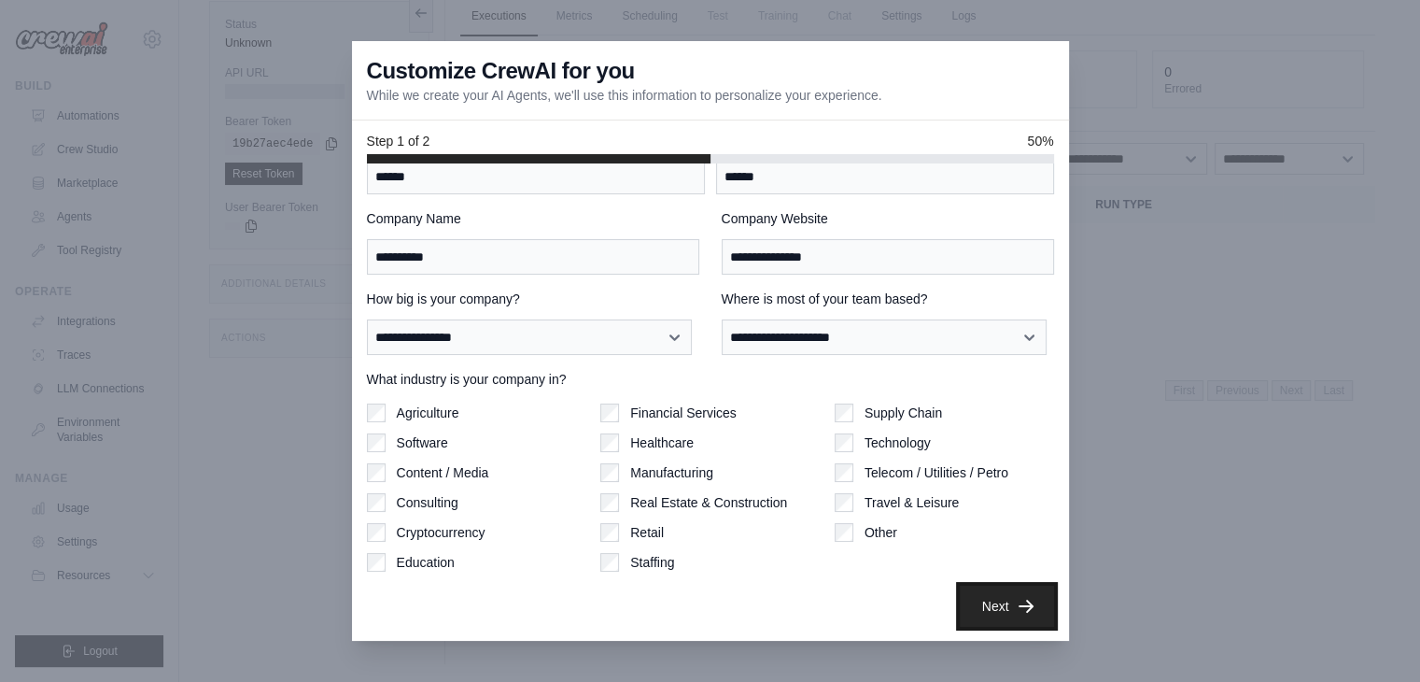
click at [985, 613] on button "Next" at bounding box center [1007, 605] width 94 height 41
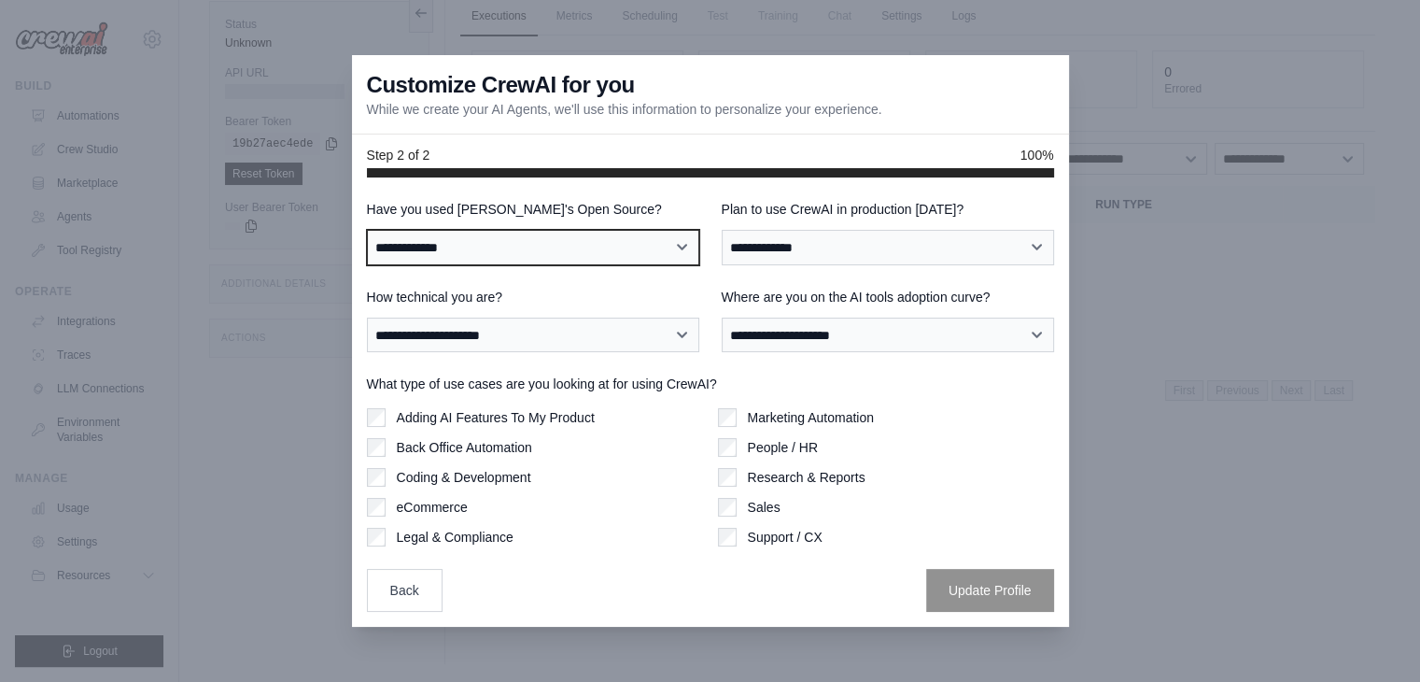
click at [631, 244] on select "**********" at bounding box center [533, 247] width 332 height 35
click at [367, 230] on select "**********" at bounding box center [533, 247] width 332 height 35
click at [530, 255] on select "**********" at bounding box center [533, 247] width 332 height 35
select select "**********"
click at [367, 230] on select "**********" at bounding box center [533, 247] width 332 height 35
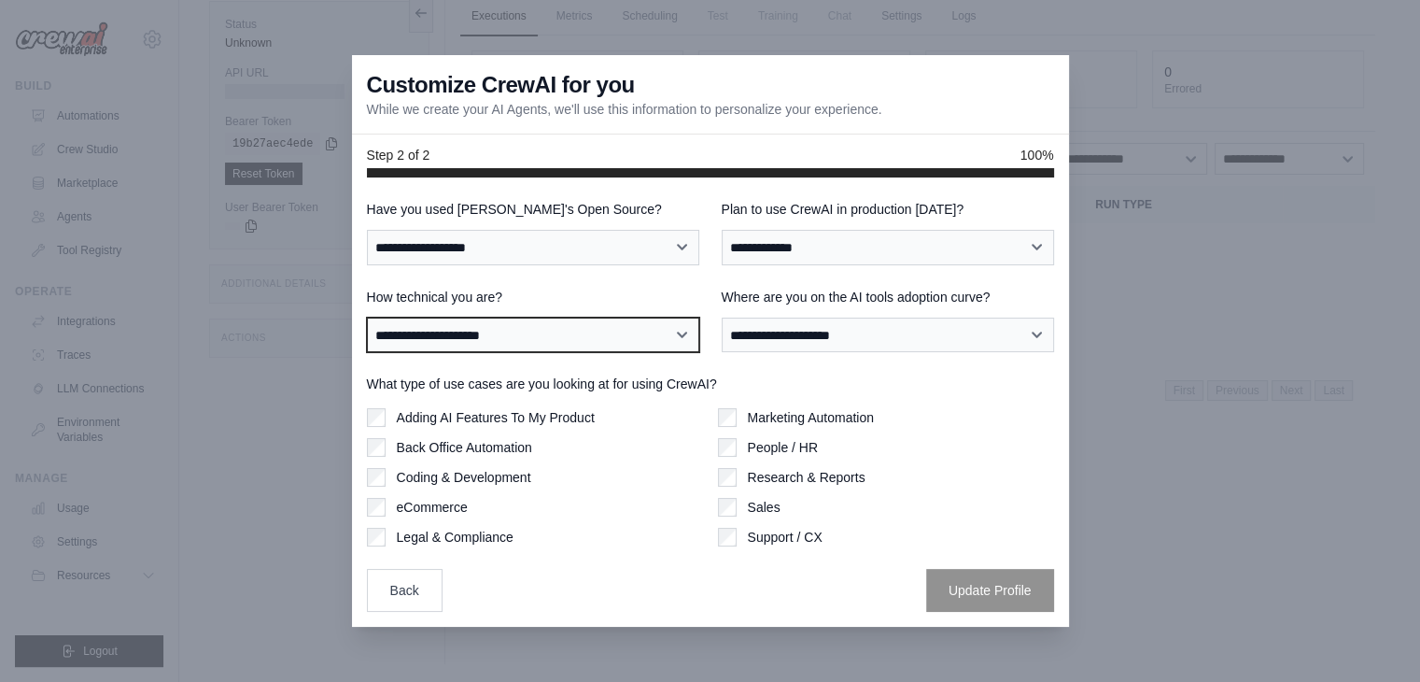
click at [589, 339] on select "**********" at bounding box center [533, 334] width 332 height 35
select select "**********"
click at [367, 317] on select "**********" at bounding box center [533, 334] width 332 height 35
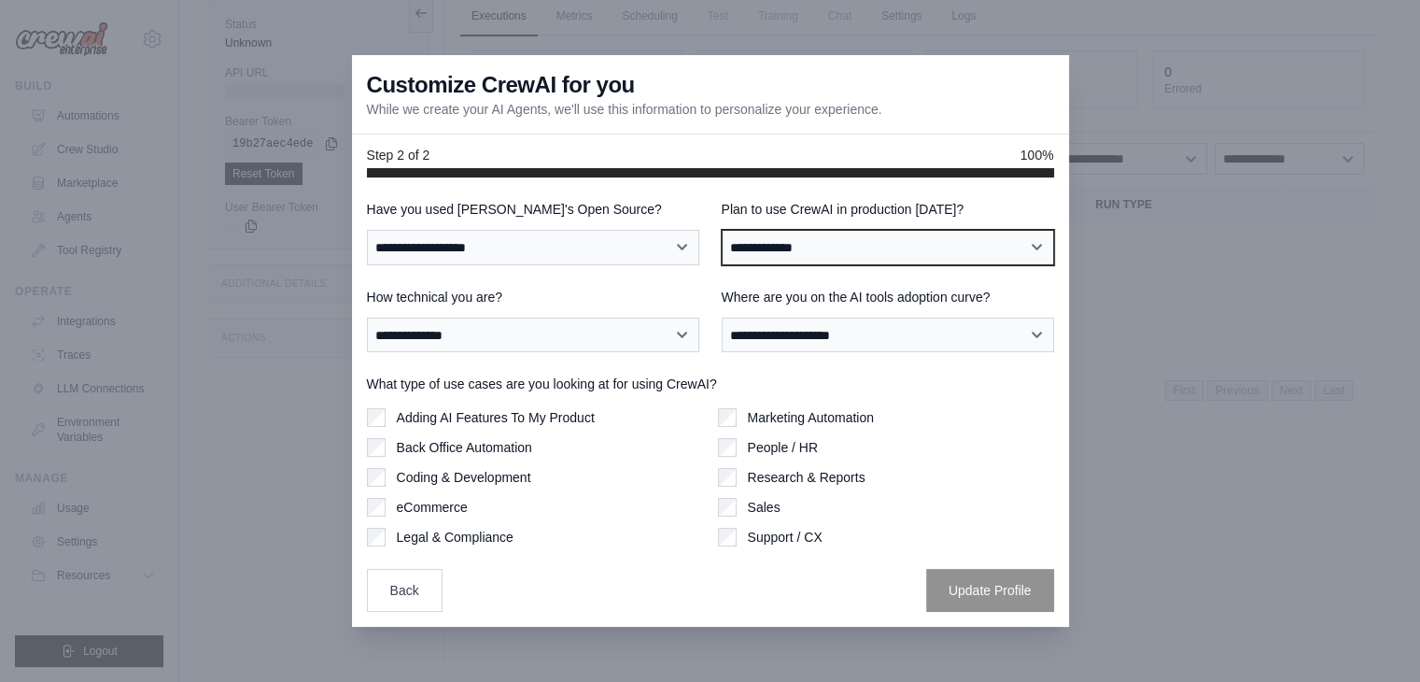
click at [814, 244] on select "**********" at bounding box center [888, 247] width 332 height 35
select select "****"
click at [722, 230] on select "**********" at bounding box center [888, 247] width 332 height 35
click at [806, 255] on select "**********" at bounding box center [888, 247] width 332 height 35
click at [722, 230] on select "**********" at bounding box center [888, 247] width 332 height 35
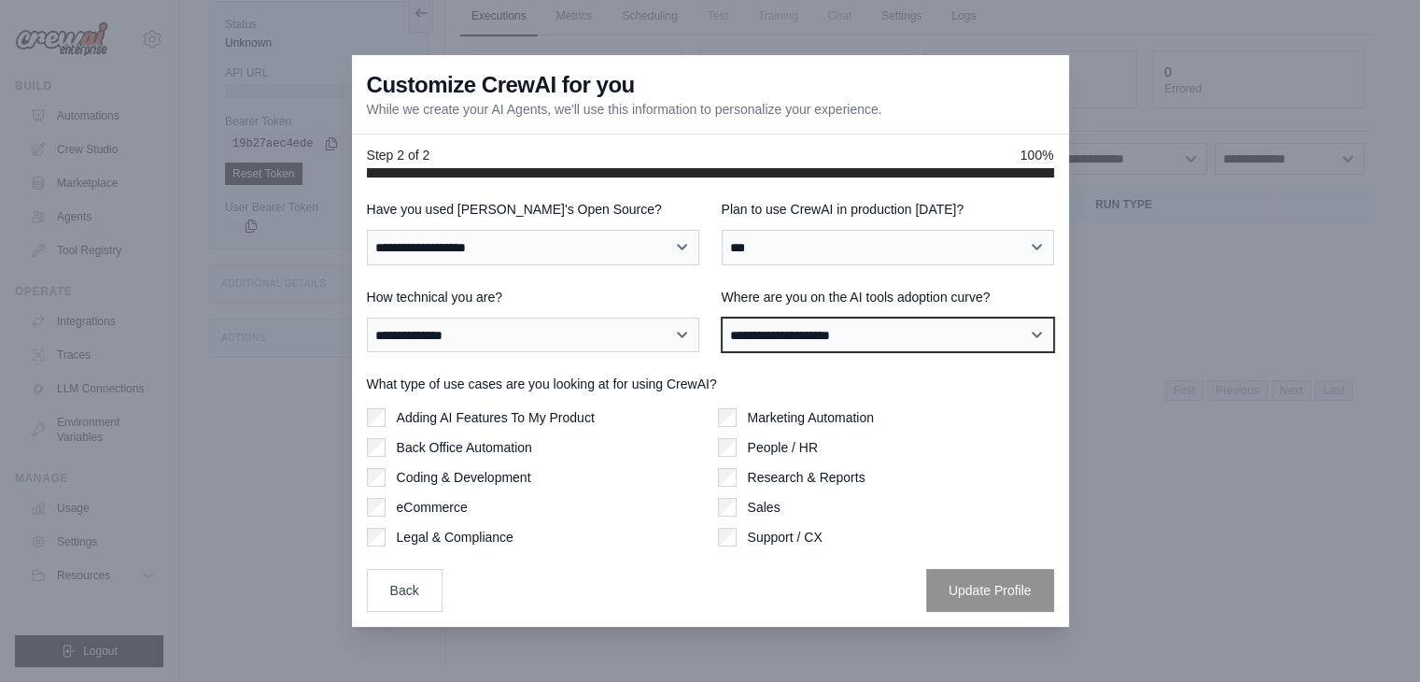
click at [822, 324] on select "**********" at bounding box center [888, 334] width 332 height 35
select select "**********"
click at [722, 317] on select "**********" at bounding box center [888, 334] width 332 height 35
click at [390, 418] on div "Adding AI Features To My Product" at bounding box center [535, 417] width 336 height 19
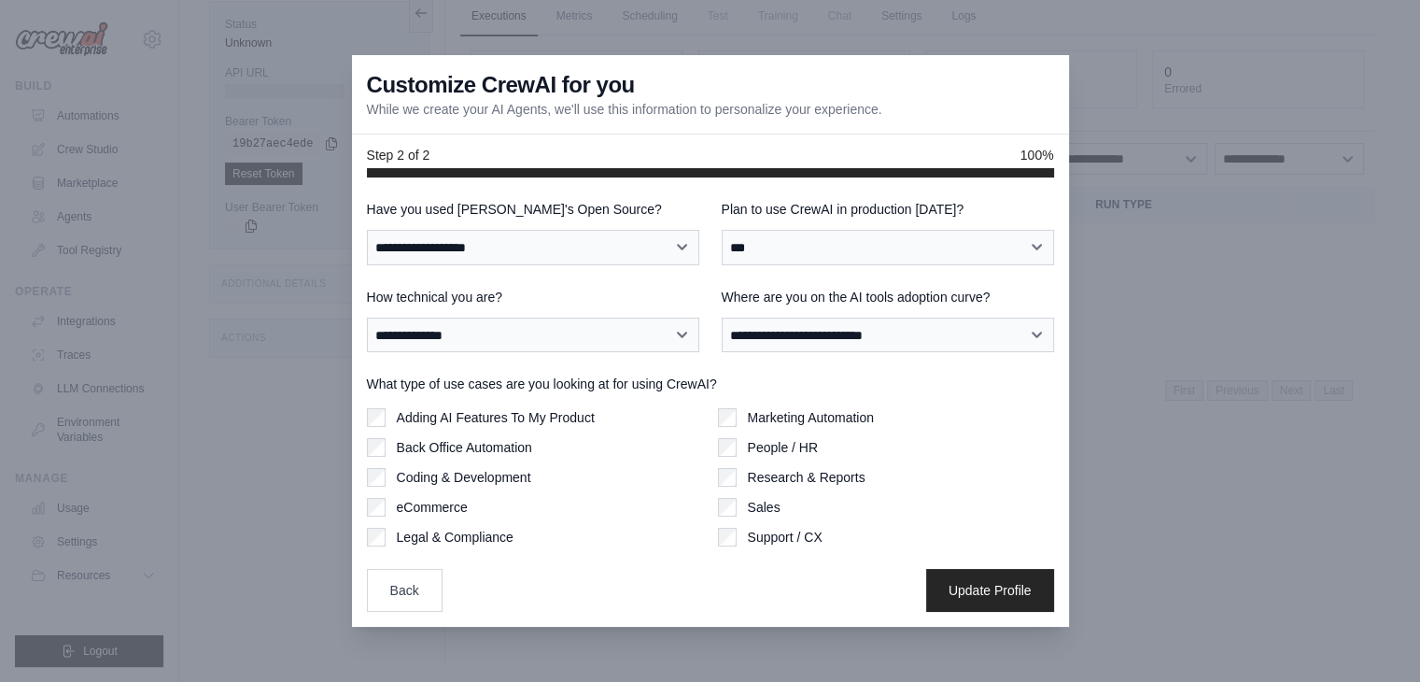
click at [736, 445] on div "People / HR" at bounding box center [886, 447] width 336 height 19
click at [976, 600] on button "Update Profile" at bounding box center [990, 589] width 128 height 43
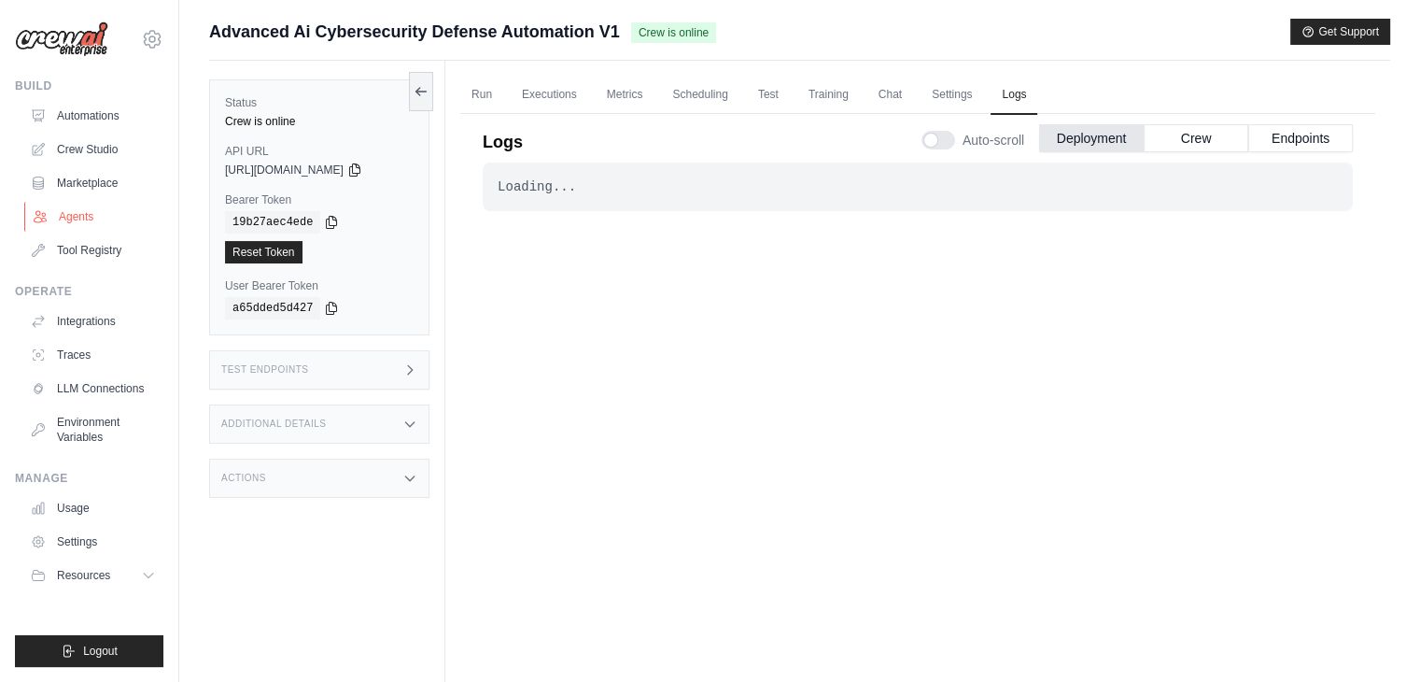
click at [68, 209] on link "Agents" at bounding box center [94, 217] width 141 height 30
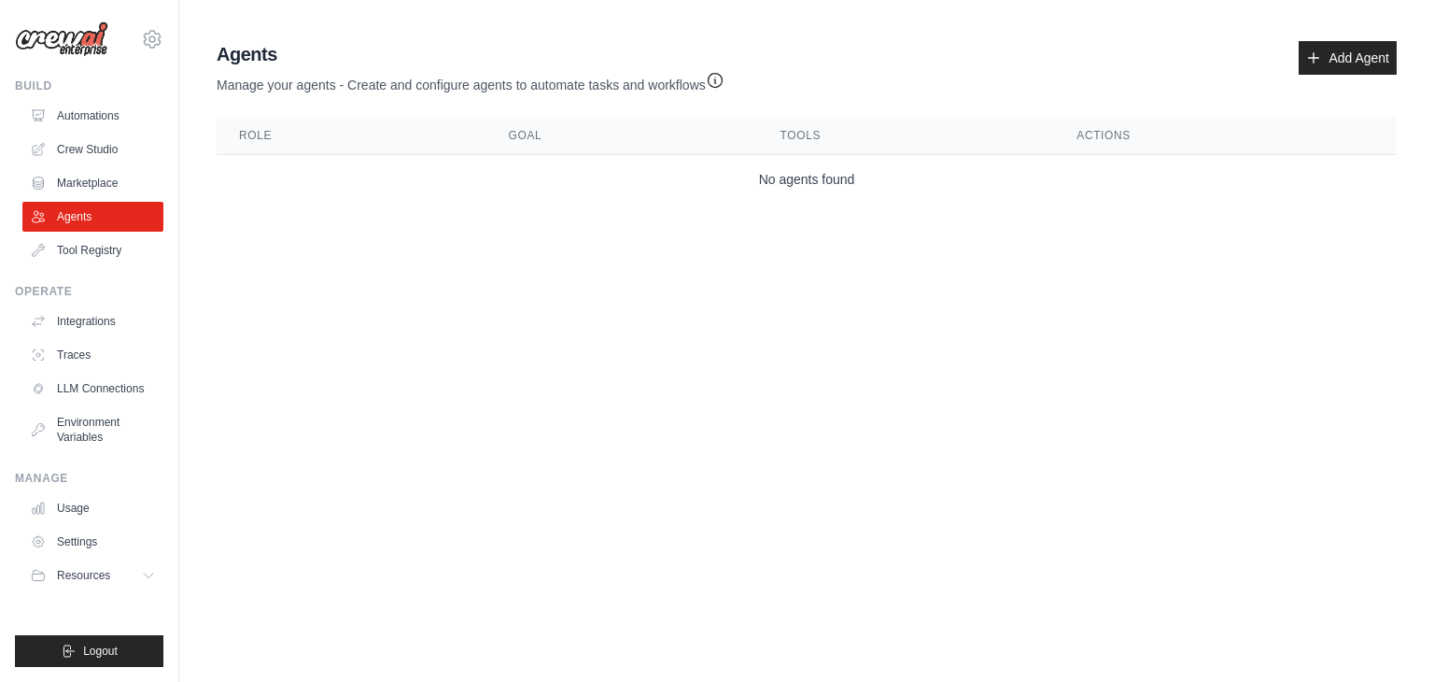
click at [68, 209] on link "Agents" at bounding box center [92, 217] width 141 height 30
click at [75, 184] on link "Marketplace" at bounding box center [94, 183] width 141 height 30
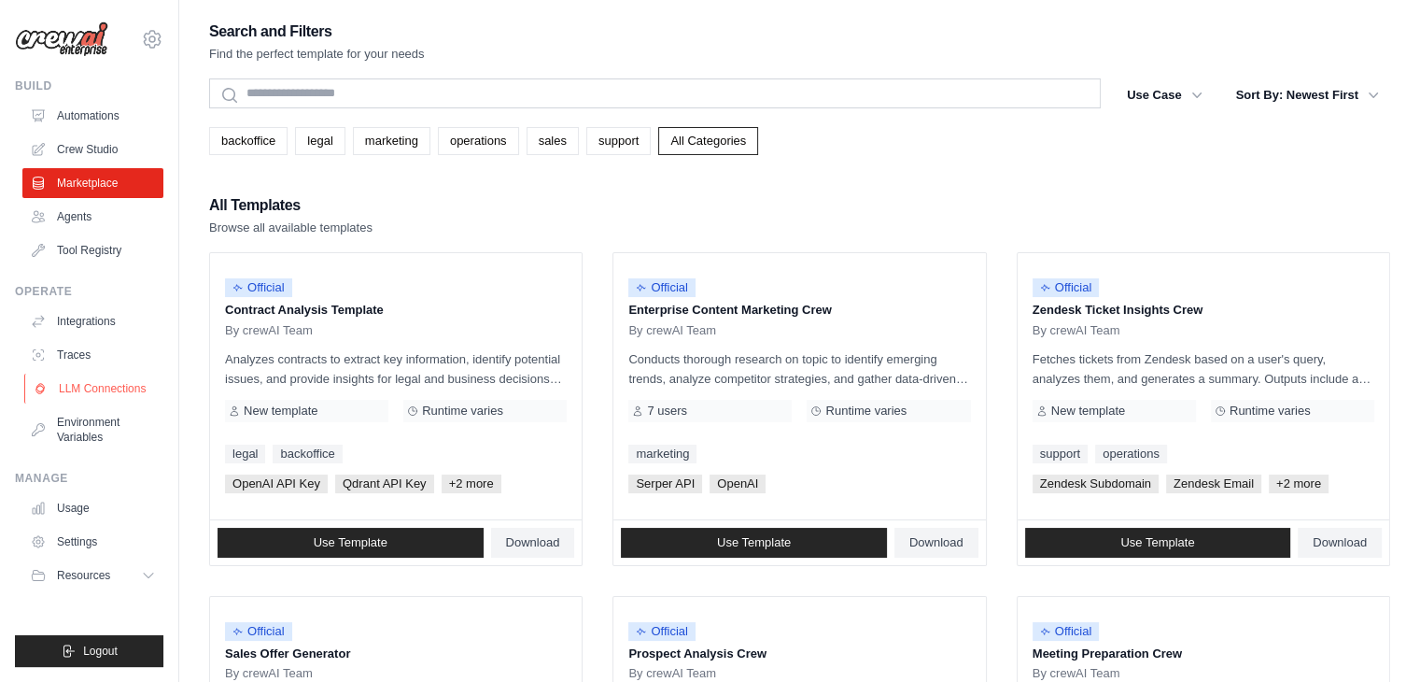
click at [86, 402] on link "LLM Connections" at bounding box center [94, 388] width 141 height 30
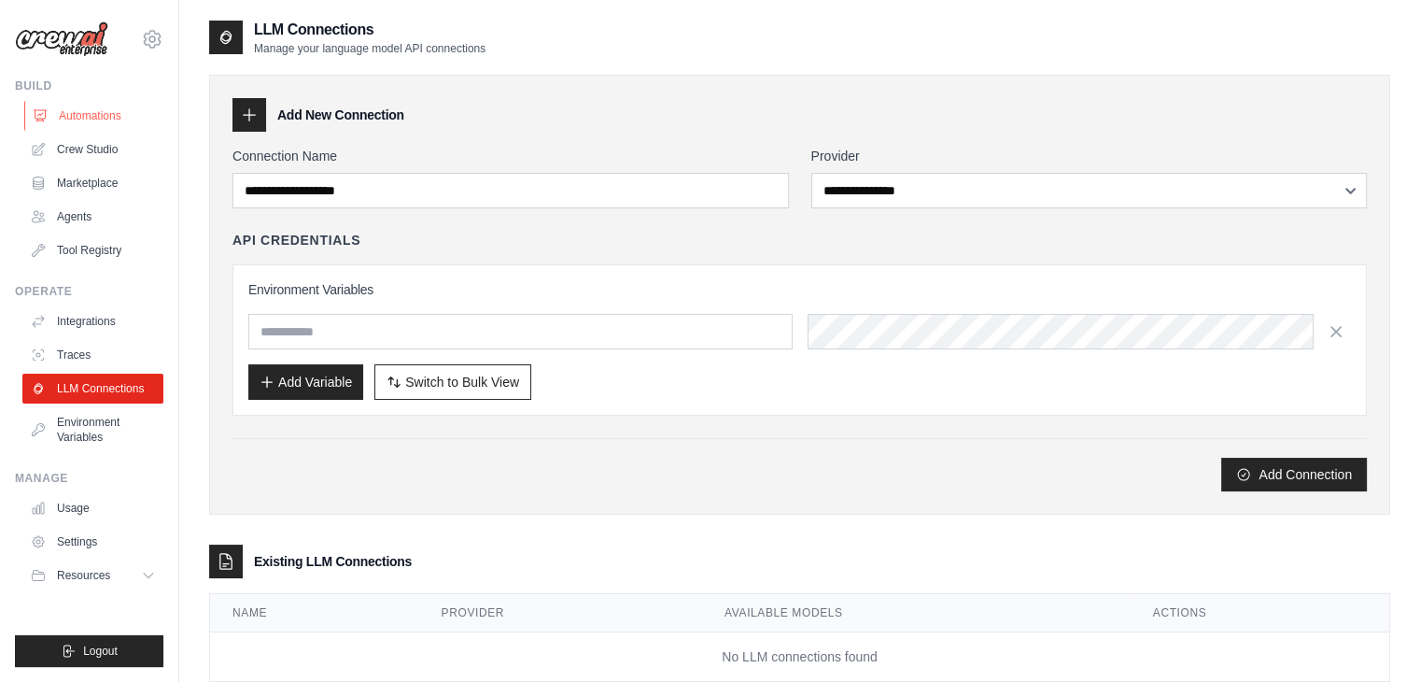
click at [77, 108] on link "Automations" at bounding box center [94, 116] width 141 height 30
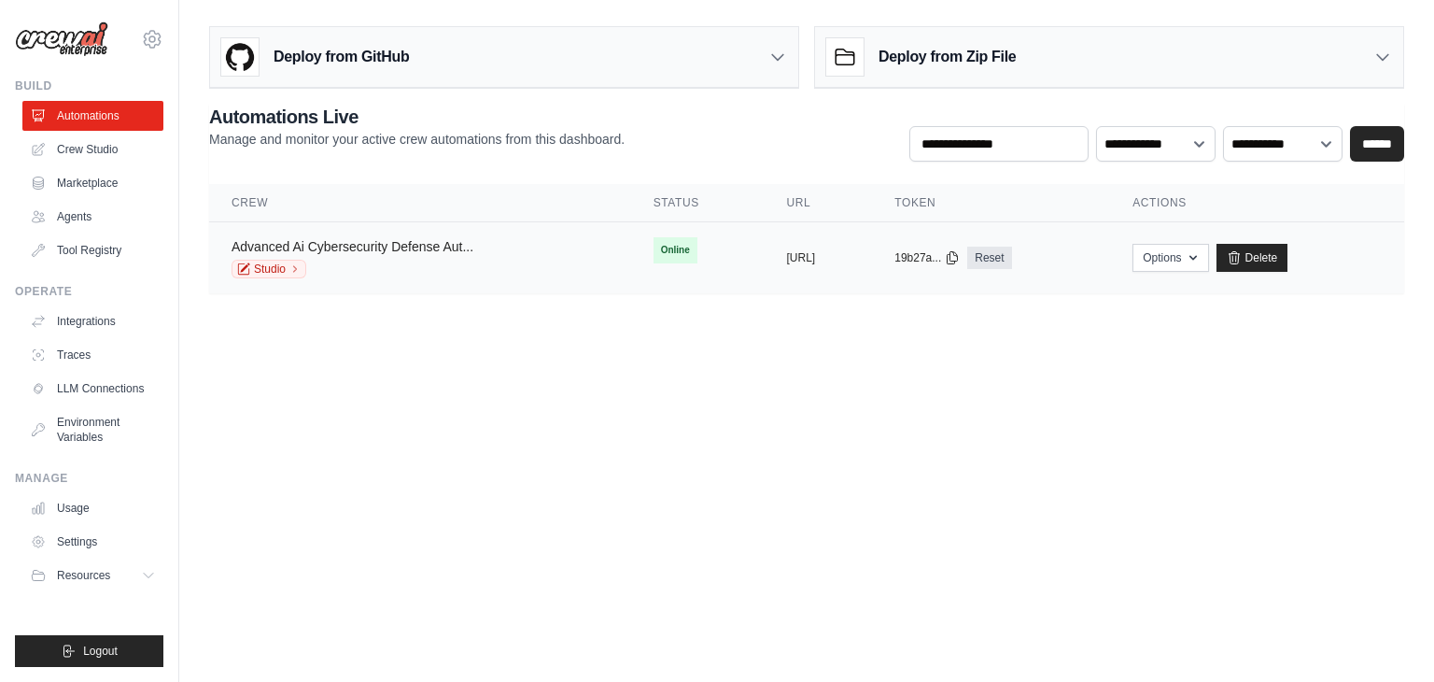
click at [420, 243] on link "Advanced Ai Cybersecurity Defense Aut..." at bounding box center [353, 246] width 242 height 15
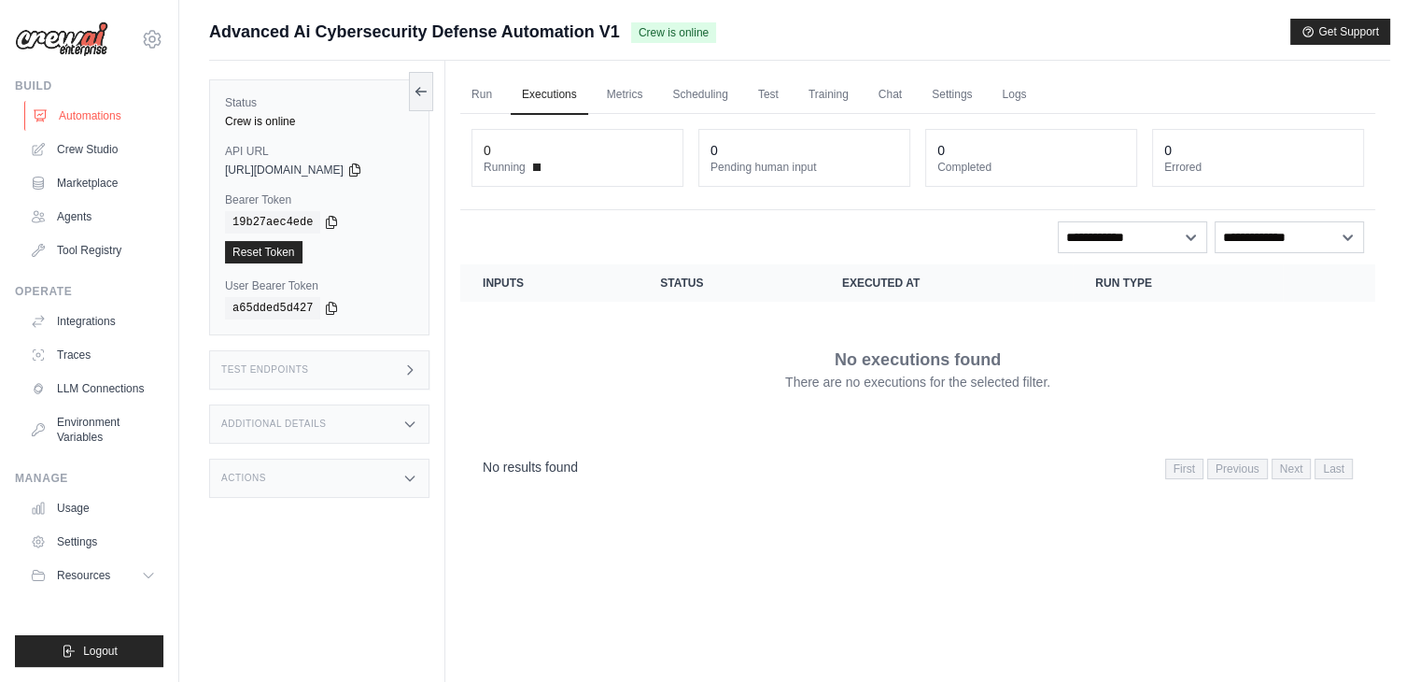
click at [97, 122] on link "Automations" at bounding box center [94, 116] width 141 height 30
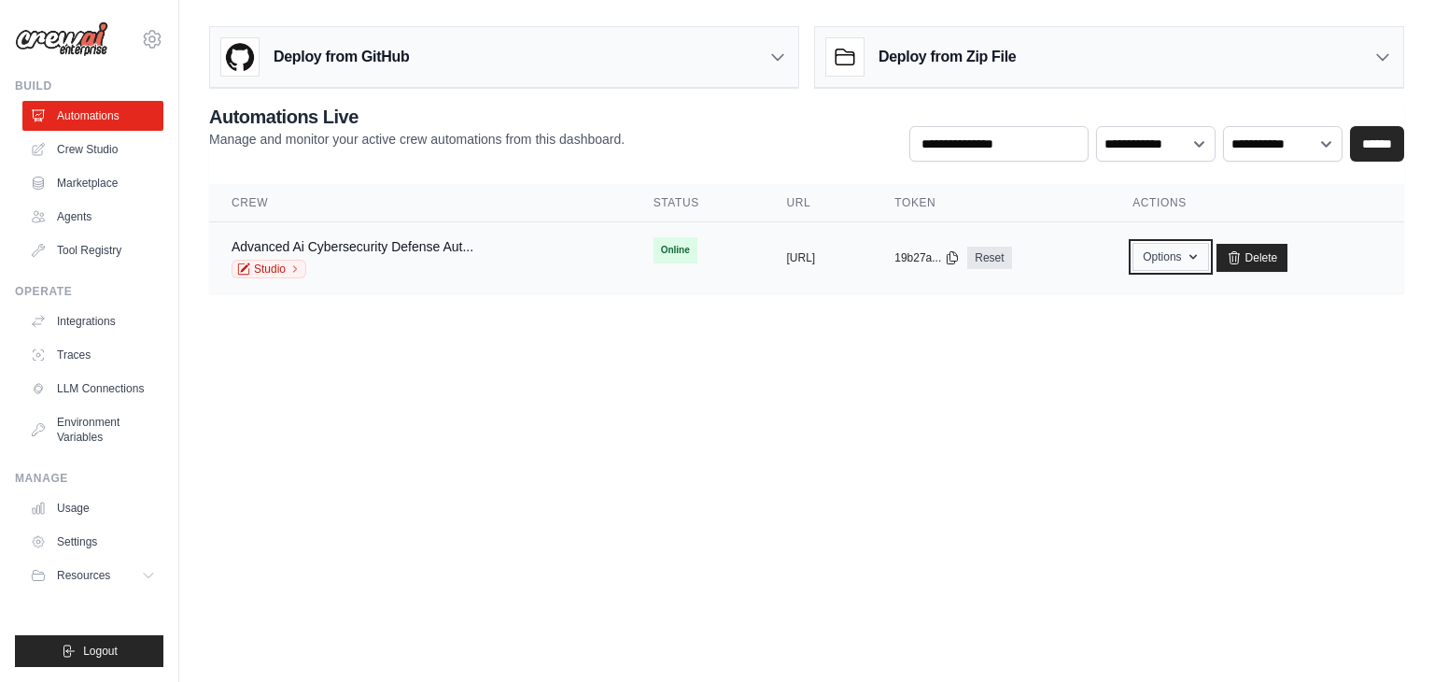
click at [1208, 259] on button "Options" at bounding box center [1170, 257] width 76 height 28
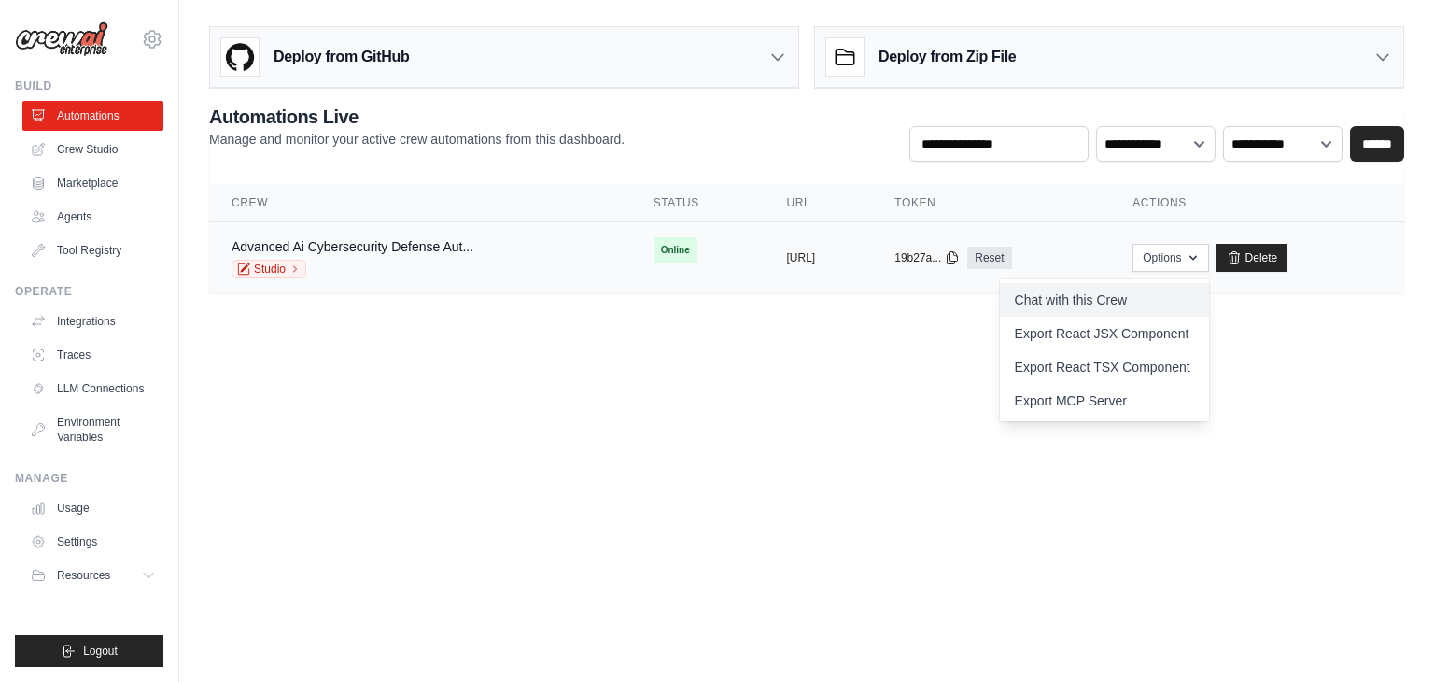
click at [1118, 296] on link "Chat with this Crew" at bounding box center [1104, 300] width 209 height 34
click at [1011, 251] on link "Reset" at bounding box center [989, 257] width 44 height 22
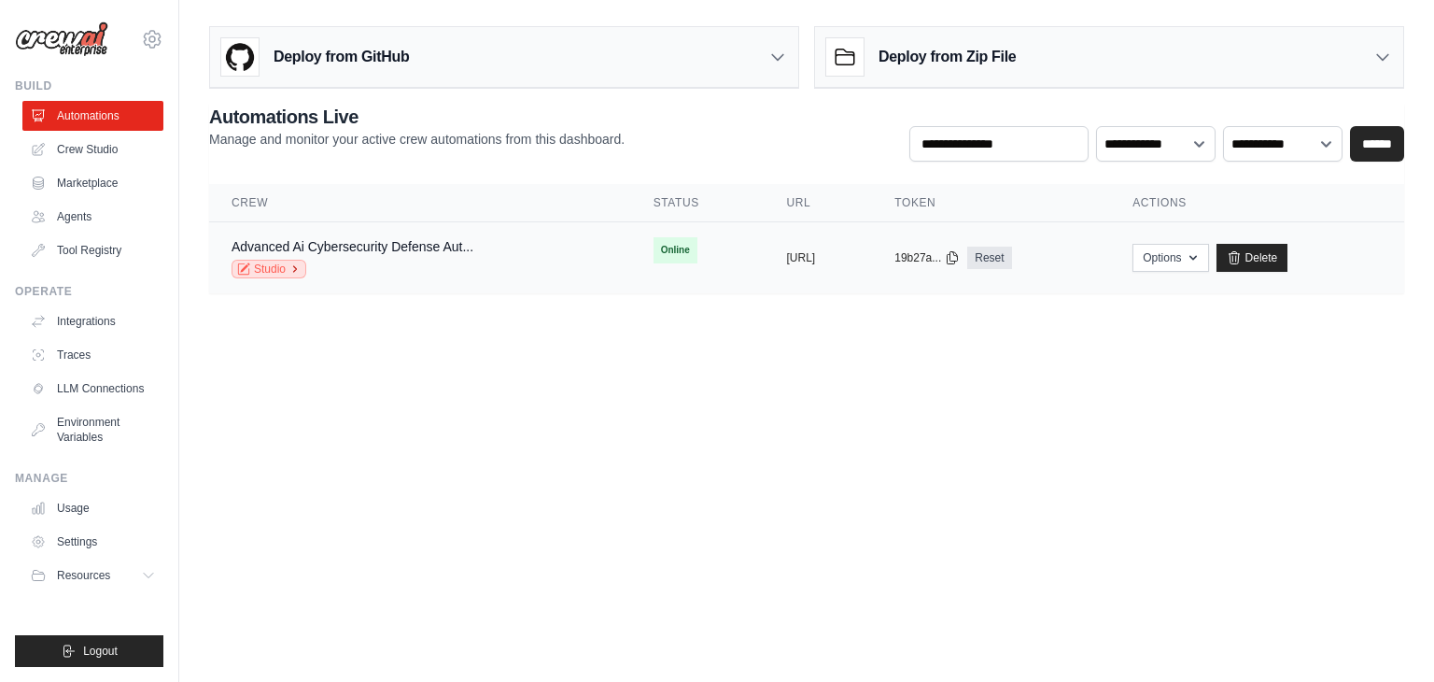
click at [282, 271] on link "Studio" at bounding box center [269, 269] width 75 height 19
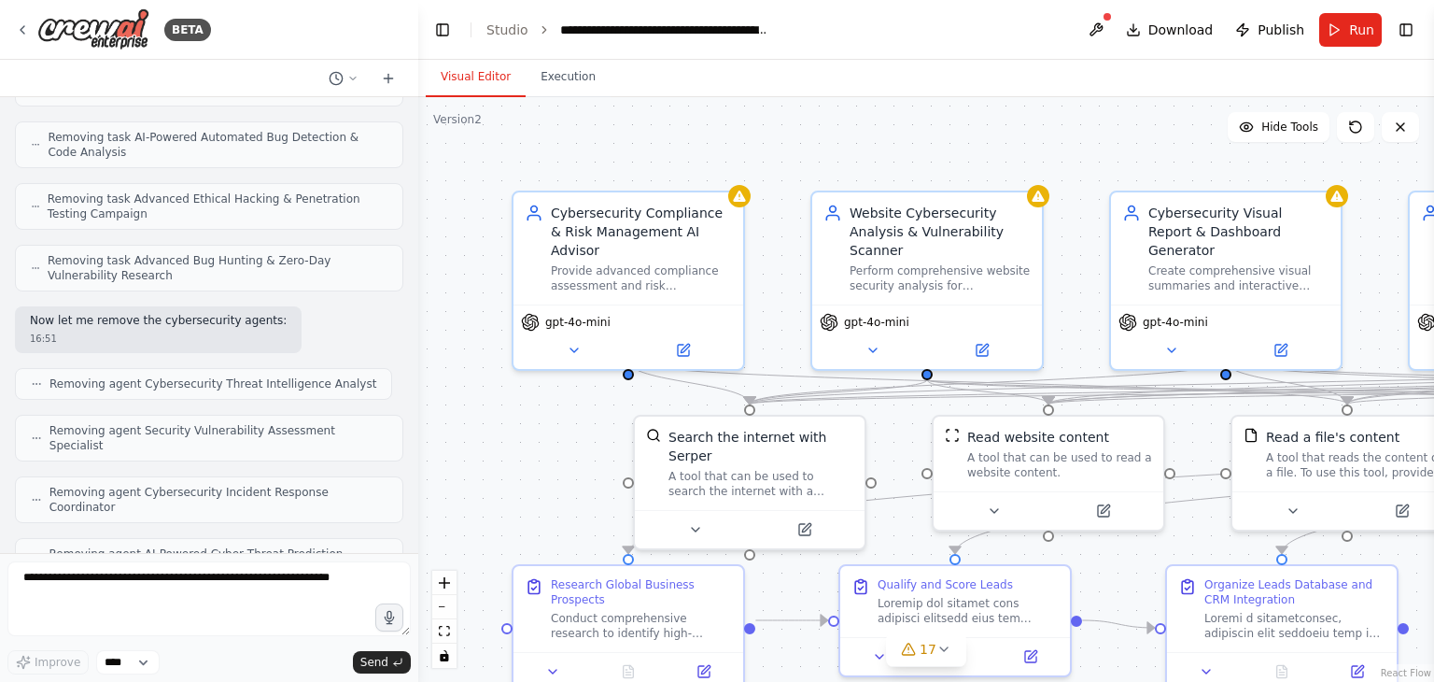
scroll to position [2087, 0]
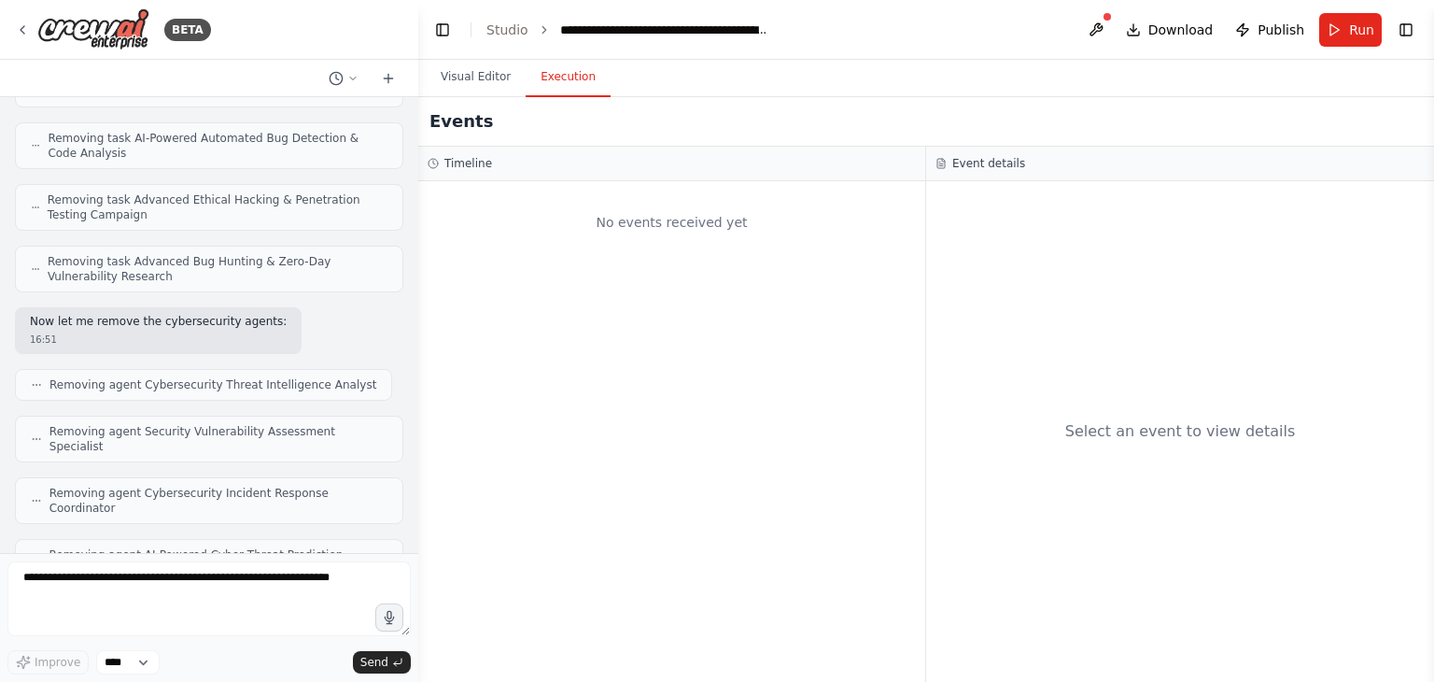
click at [560, 78] on button "Execution" at bounding box center [568, 77] width 85 height 39
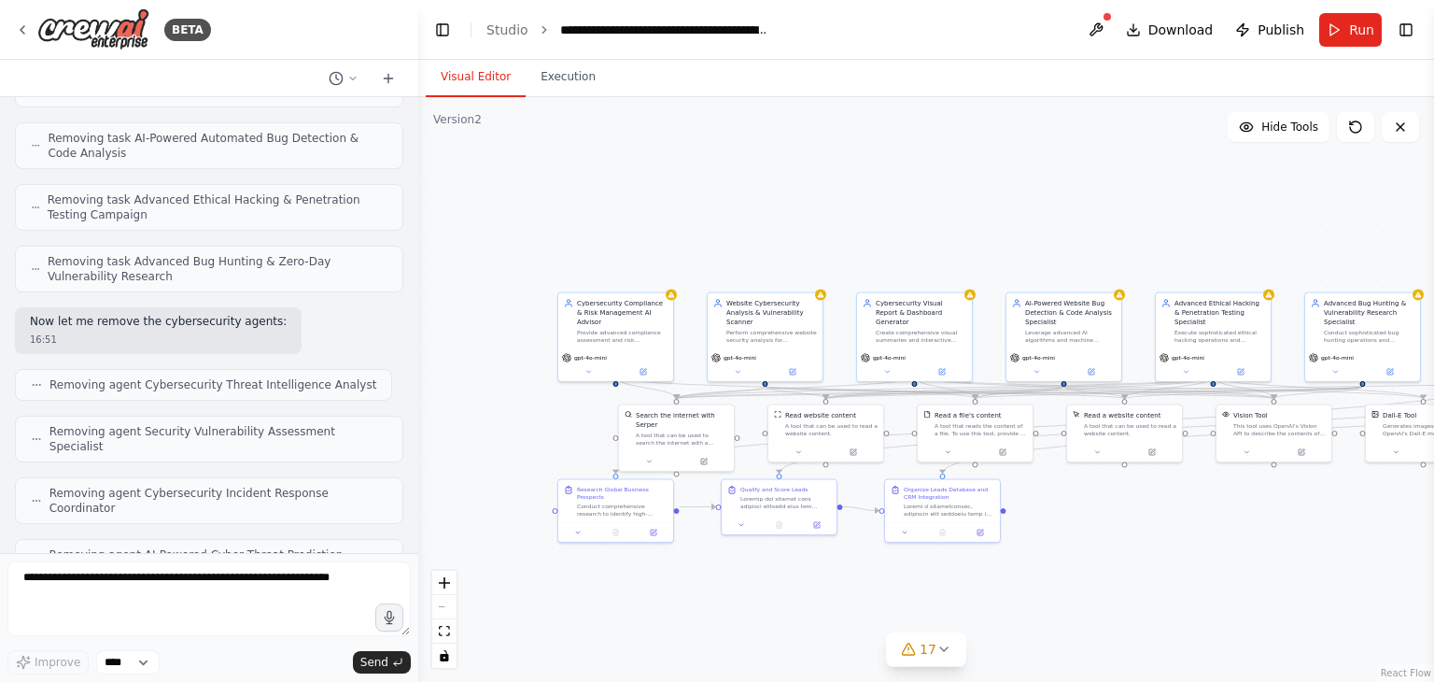
click at [471, 77] on button "Visual Editor" at bounding box center [476, 77] width 100 height 39
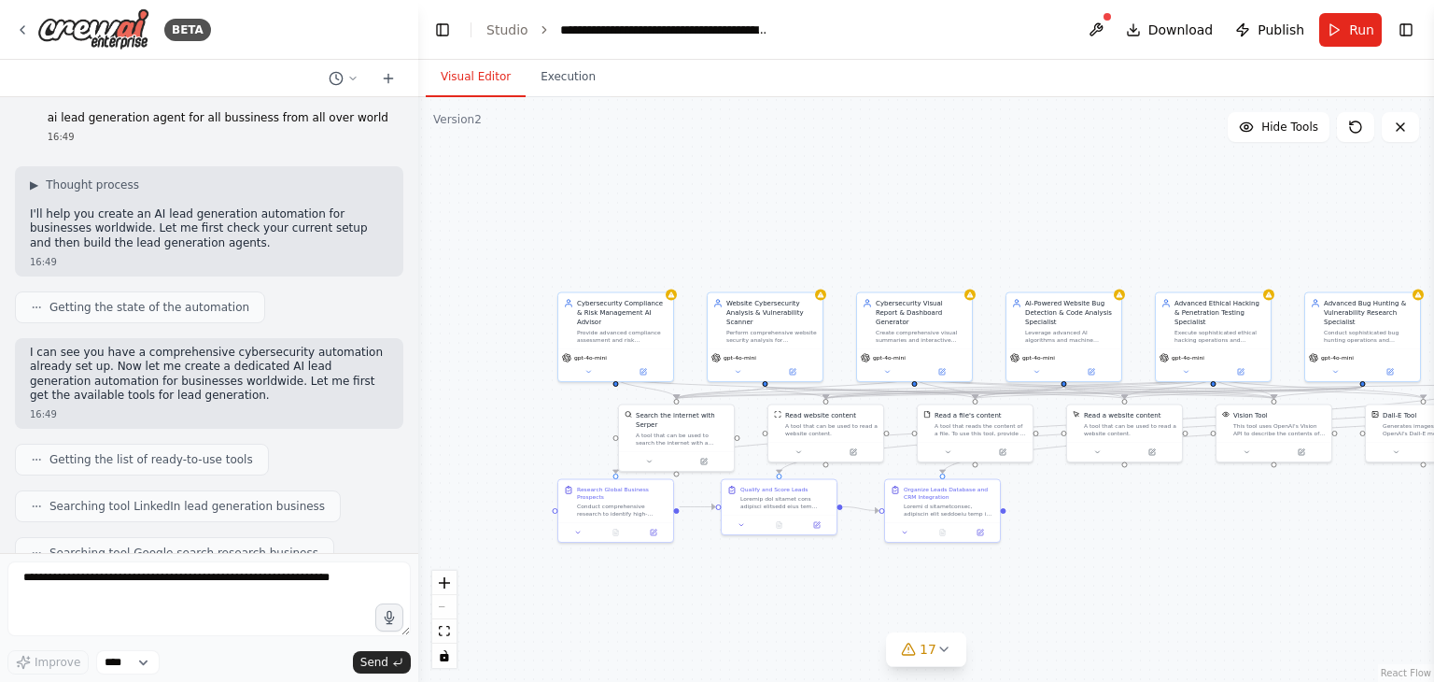
scroll to position [0, 0]
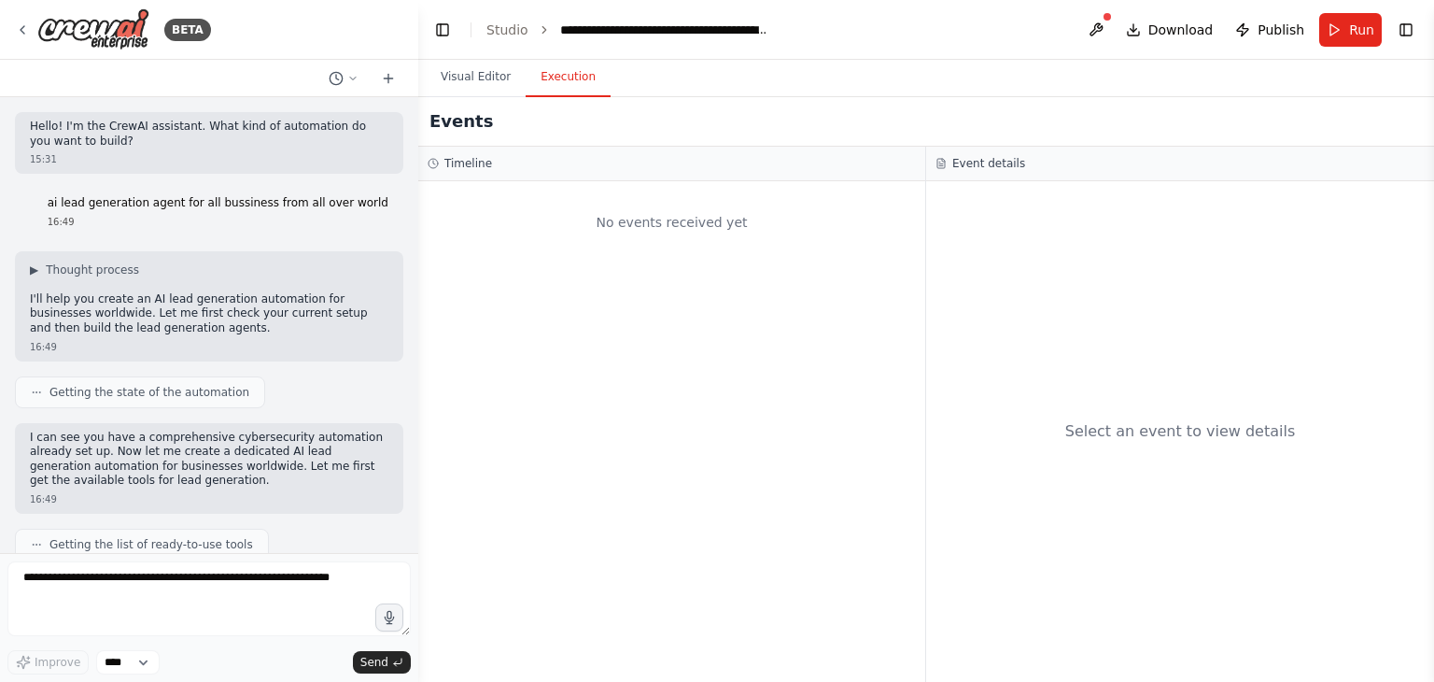
click at [549, 82] on button "Execution" at bounding box center [568, 77] width 85 height 39
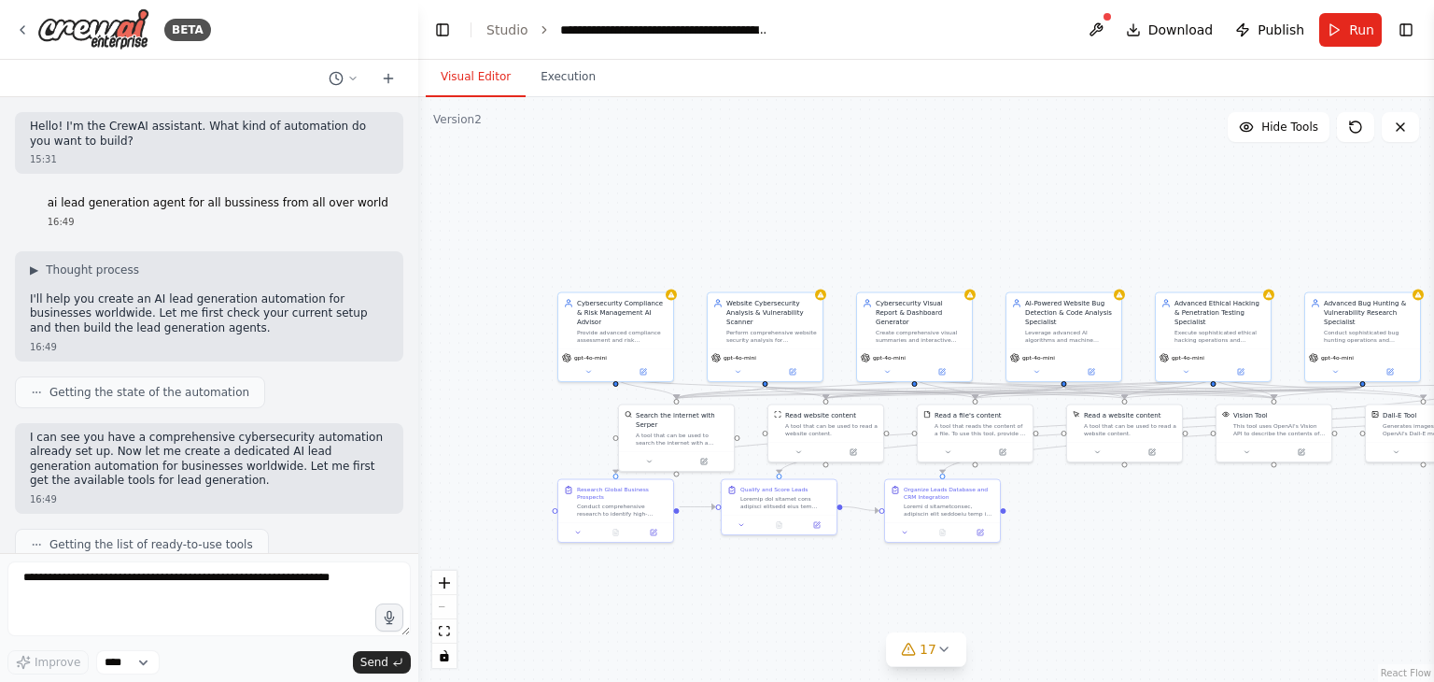
click at [482, 76] on button "Visual Editor" at bounding box center [476, 77] width 100 height 39
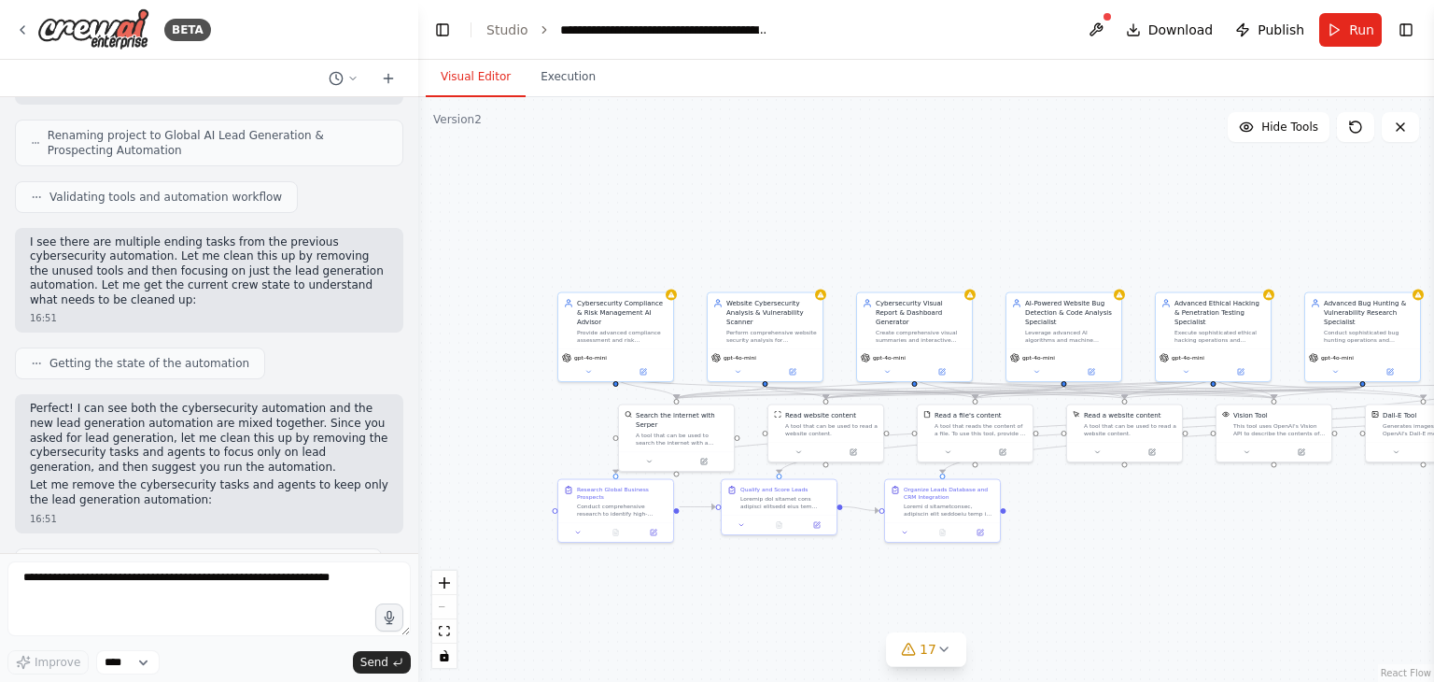
scroll to position [1214, 0]
click at [336, 84] on circle at bounding box center [336, 78] width 12 height 12
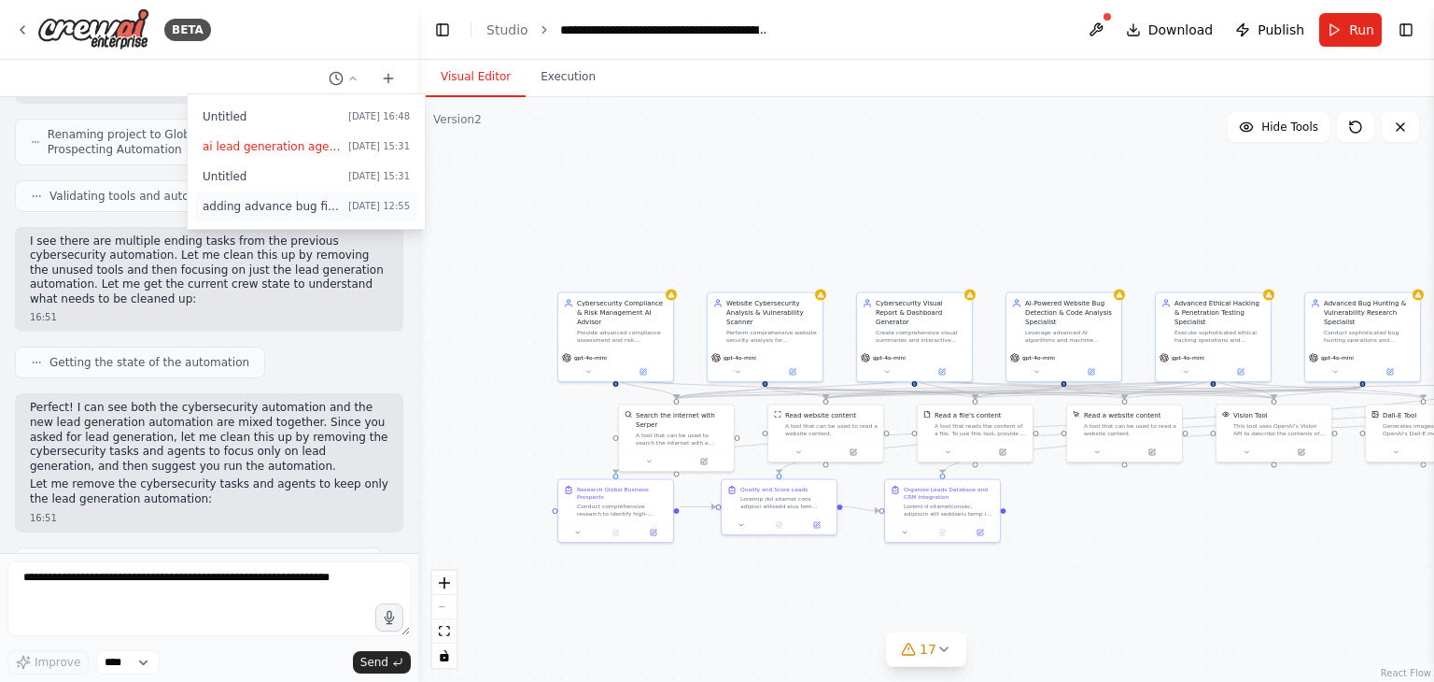
click at [295, 199] on span "adding advance bug finding in my ai agent" at bounding box center [272, 206] width 138 height 15
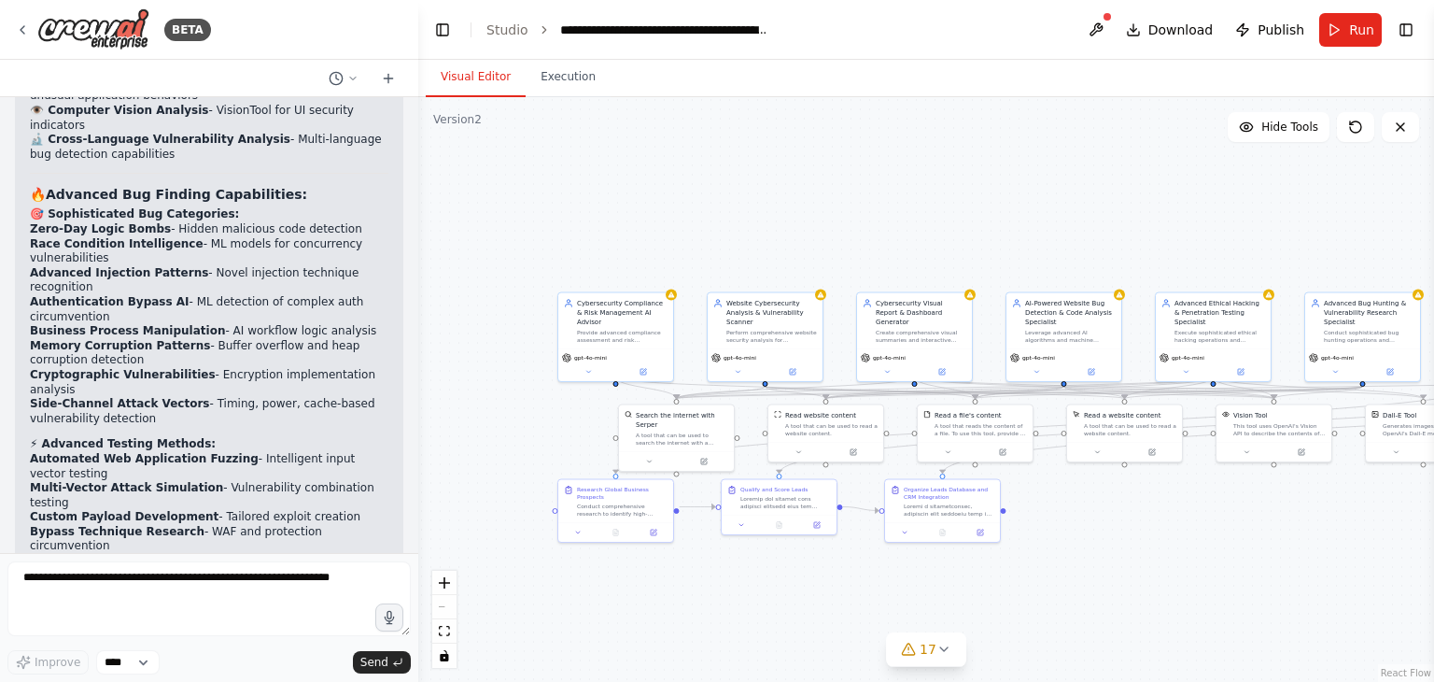
scroll to position [26013, 0]
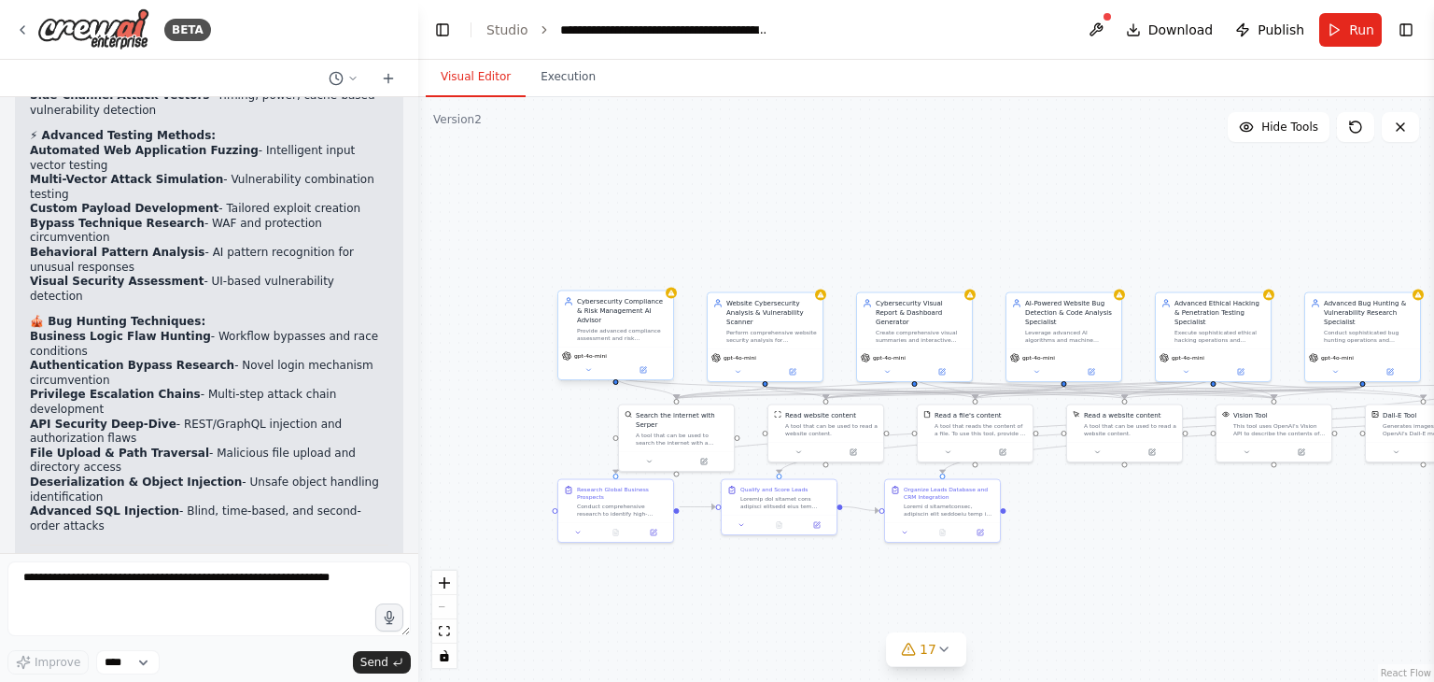
click at [668, 303] on div "Cybersecurity Compliance & Risk Management AI Advisor Provide advanced complian…" at bounding box center [615, 319] width 115 height 56
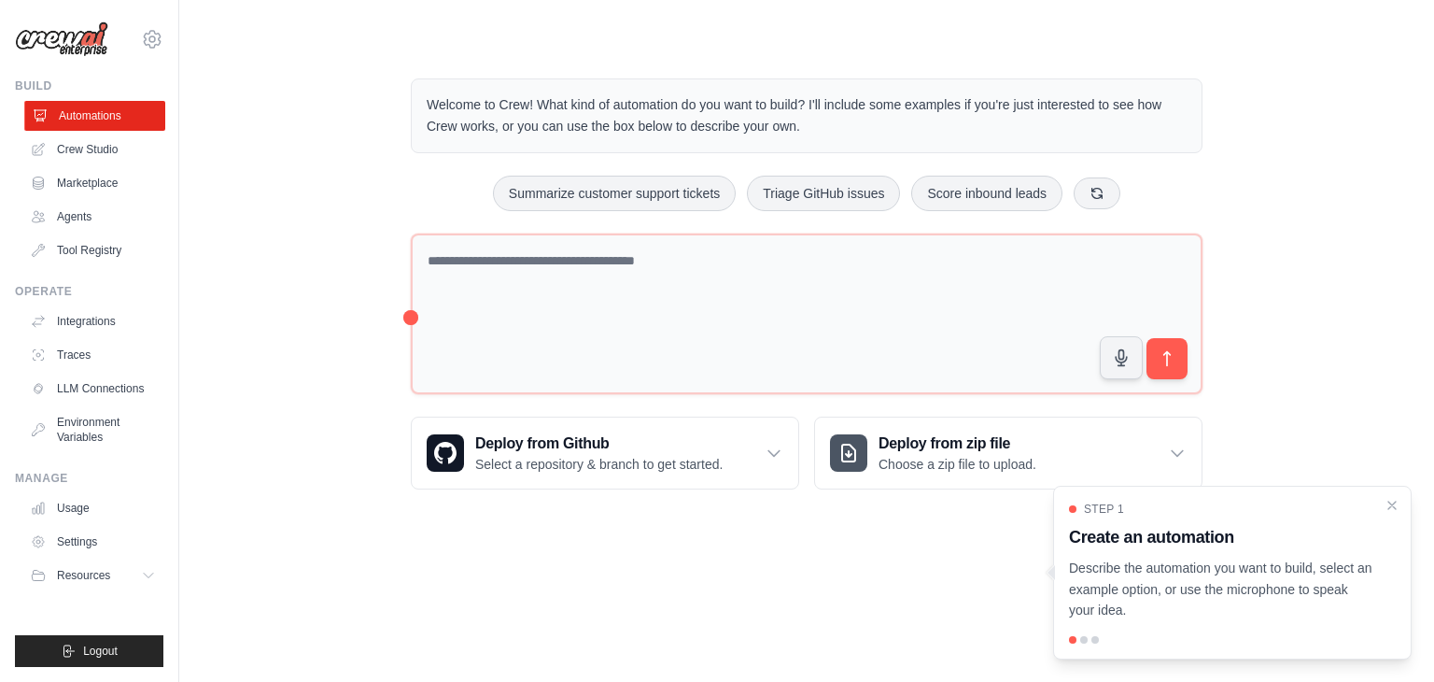
click at [101, 119] on link "Automations" at bounding box center [94, 116] width 141 height 30
click at [98, 150] on link "Crew Studio" at bounding box center [94, 149] width 141 height 30
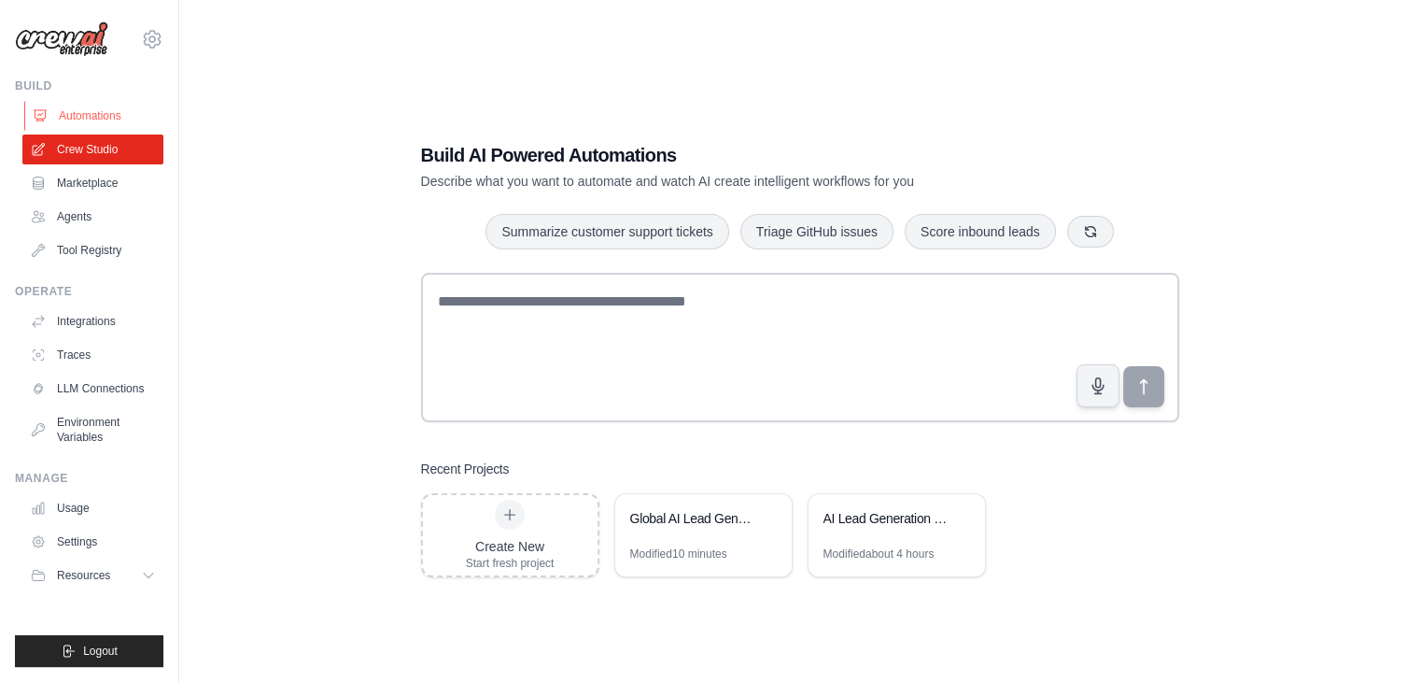
click at [103, 113] on link "Automations" at bounding box center [94, 116] width 141 height 30
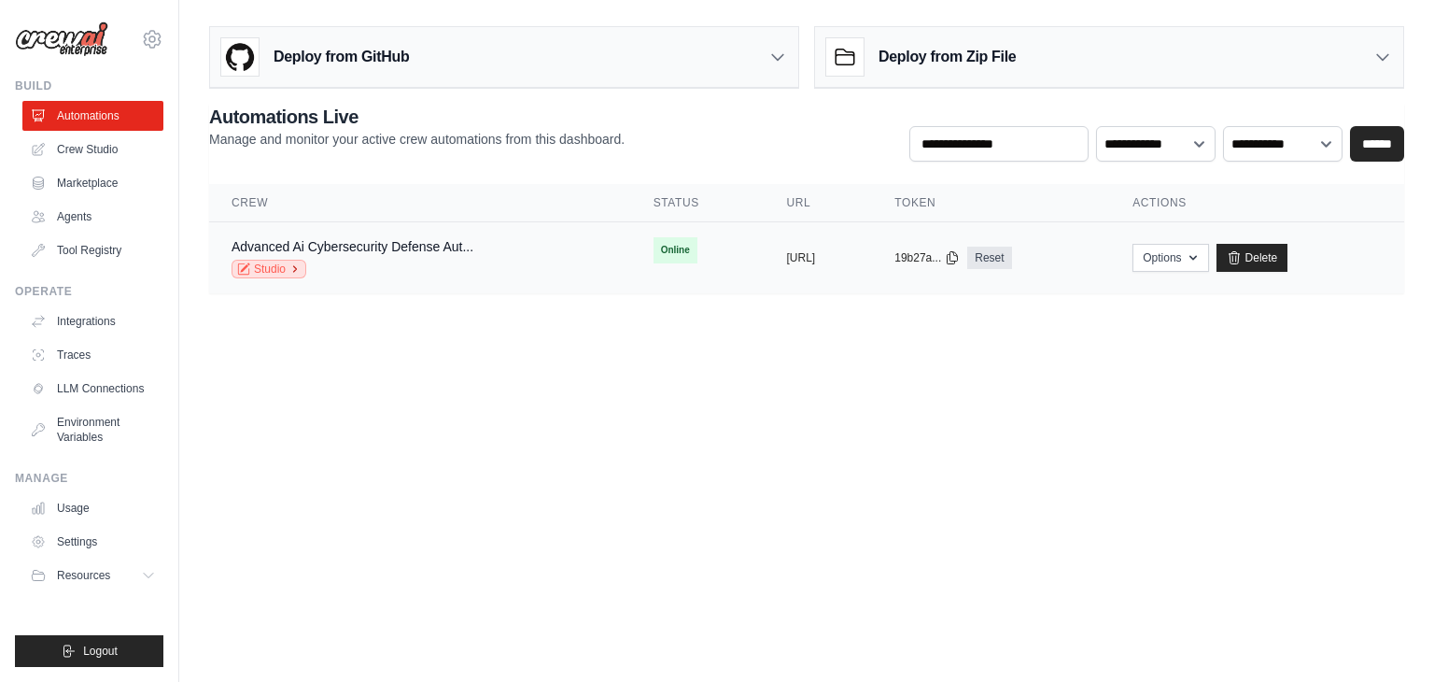
click at [280, 266] on link "Studio" at bounding box center [269, 269] width 75 height 19
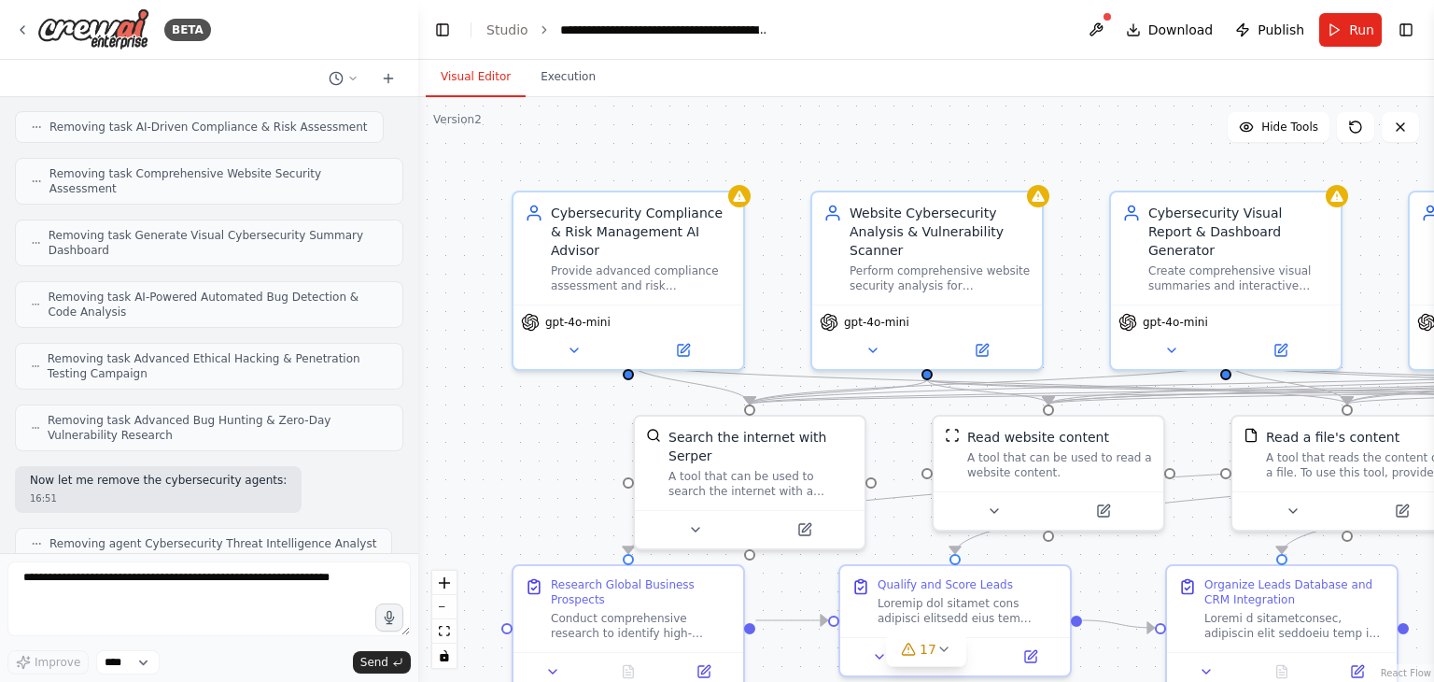
scroll to position [2170, 0]
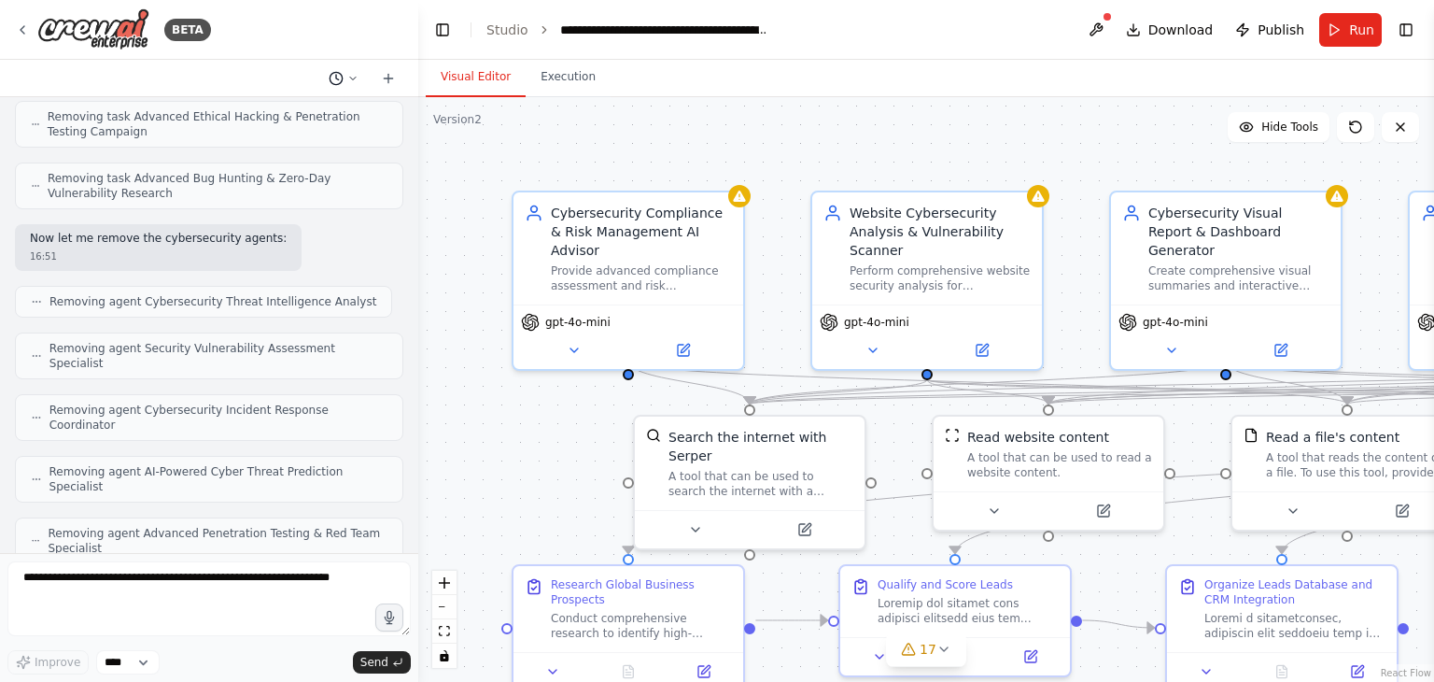
click at [343, 79] on icon at bounding box center [336, 78] width 15 height 15
